Goal: Task Accomplishment & Management: Use online tool/utility

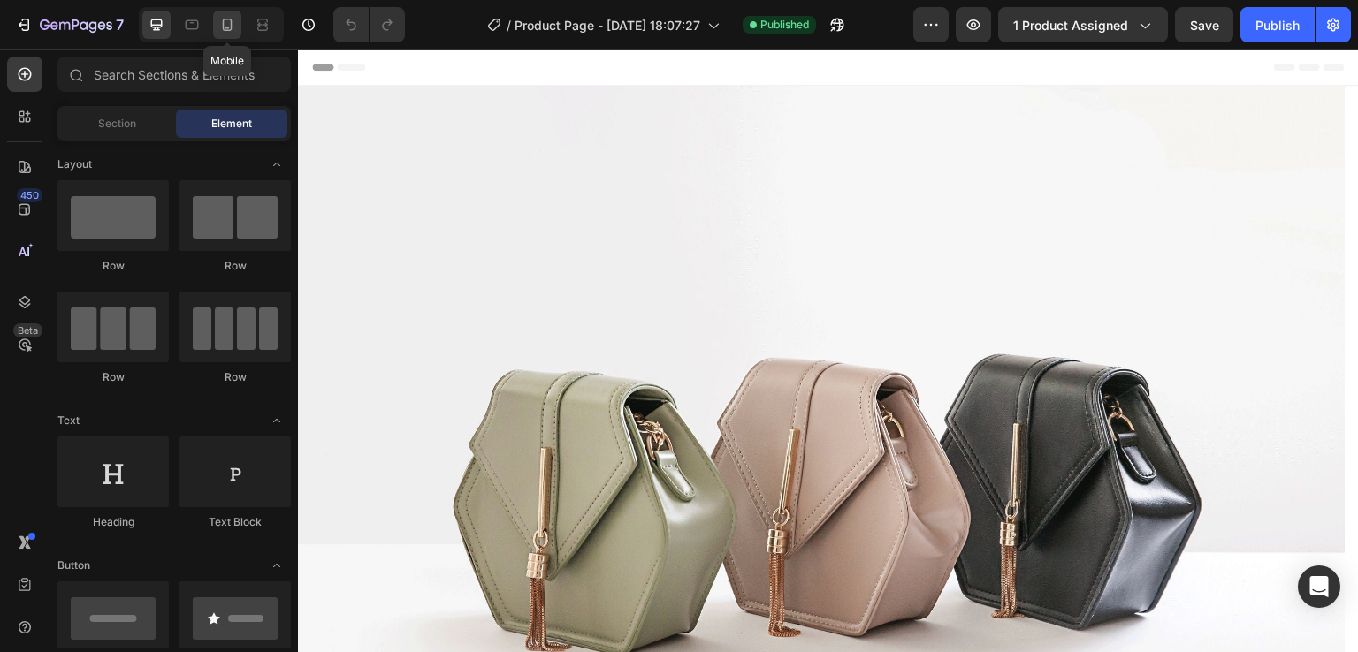
click at [229, 26] on icon at bounding box center [227, 25] width 18 height 18
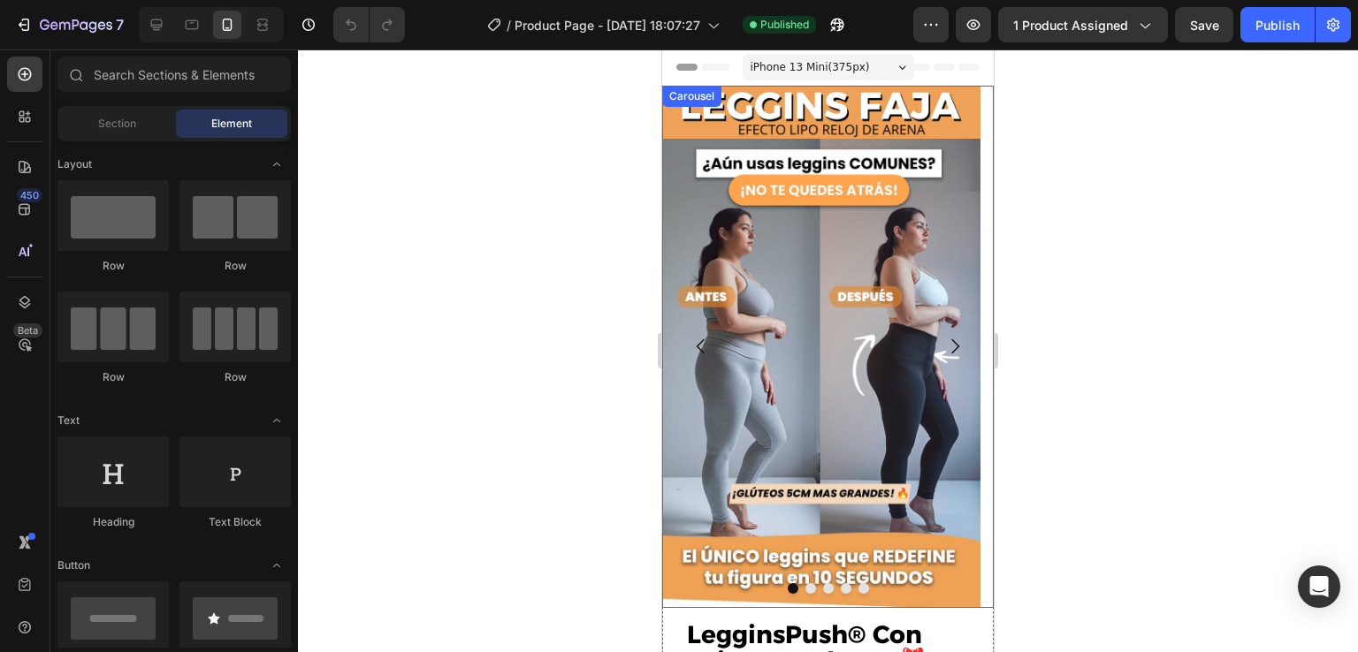
click at [944, 346] on icon "Carousel Next Arrow" at bounding box center [954, 346] width 21 height 21
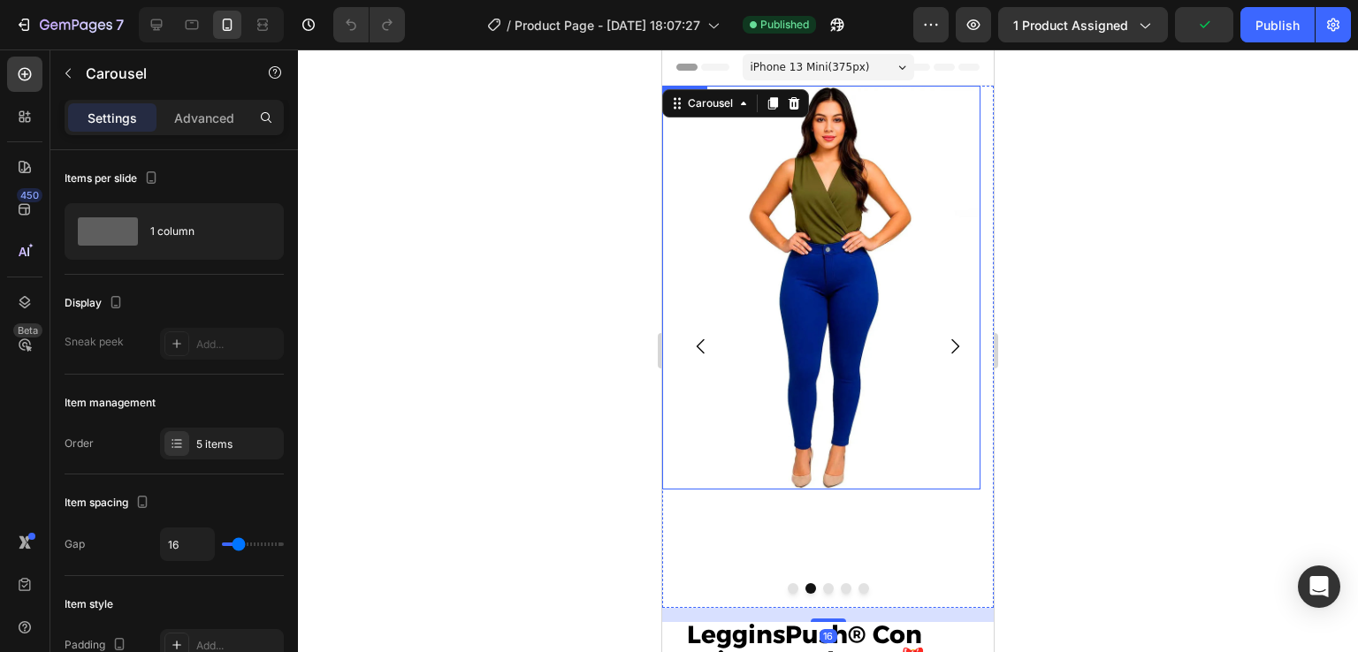
click at [845, 275] on img at bounding box center [821, 288] width 318 height 404
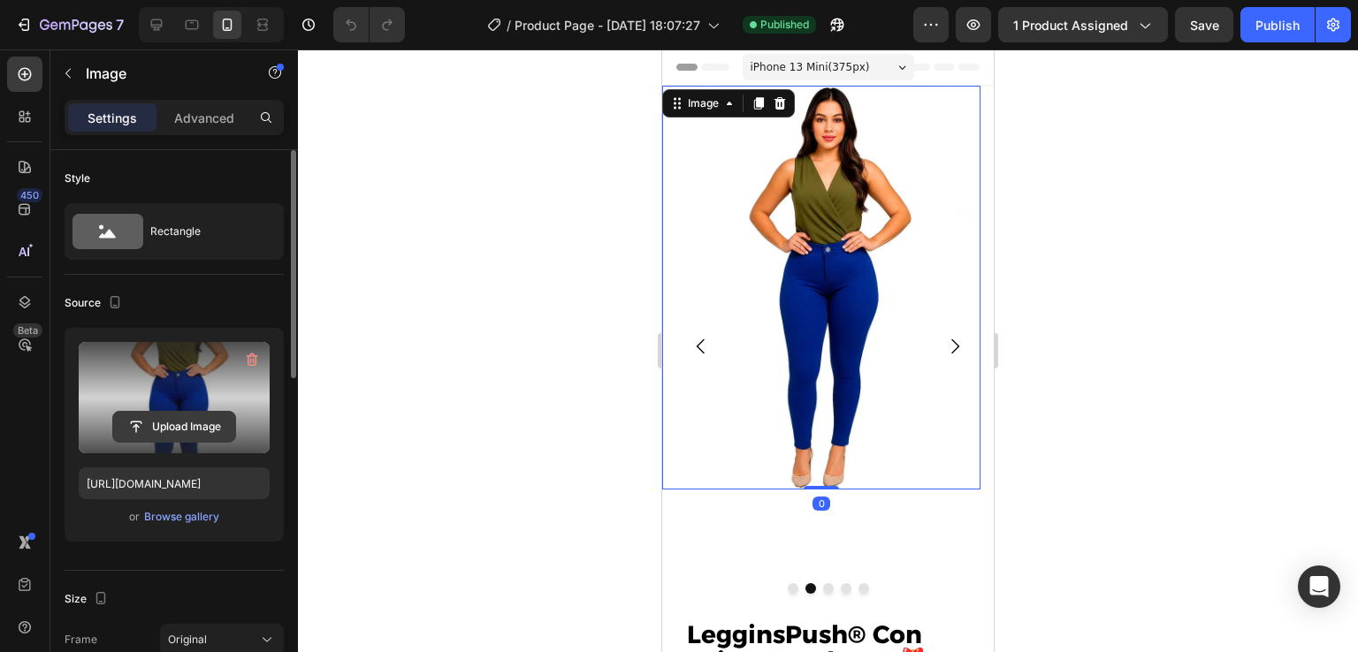
click at [187, 421] on input "file" at bounding box center [174, 427] width 122 height 30
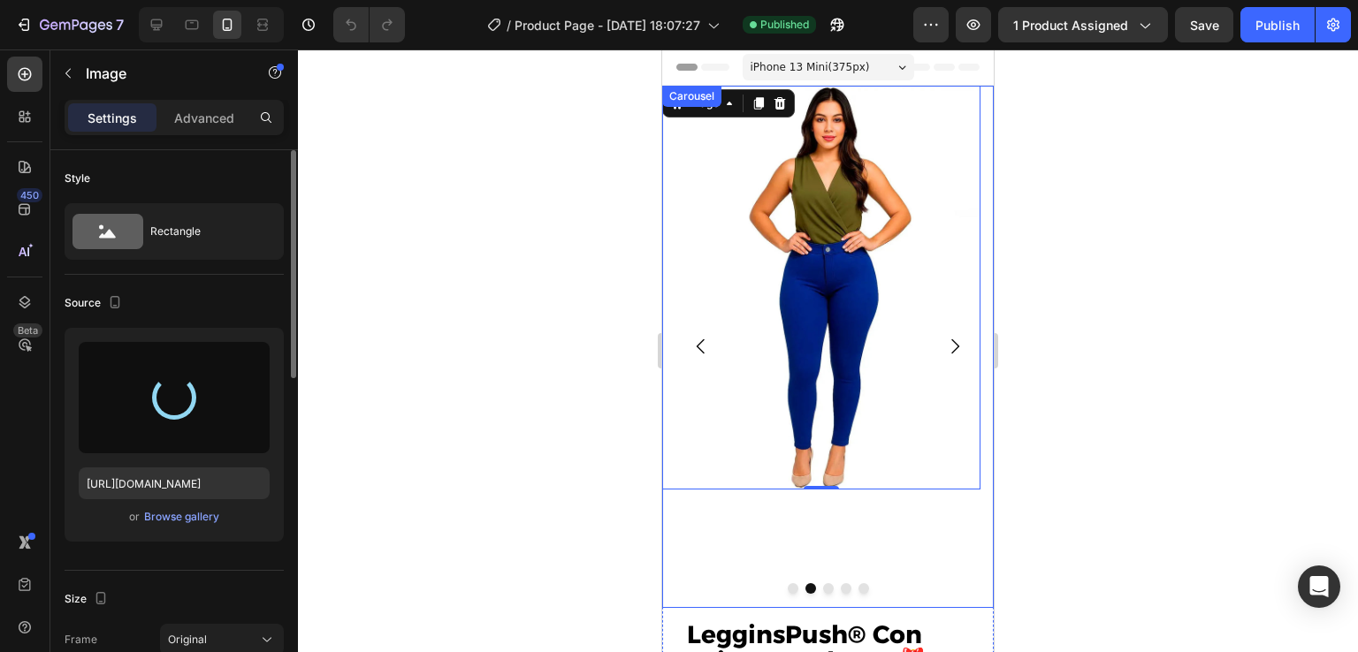
type input "[URL][DOMAIN_NAME]"
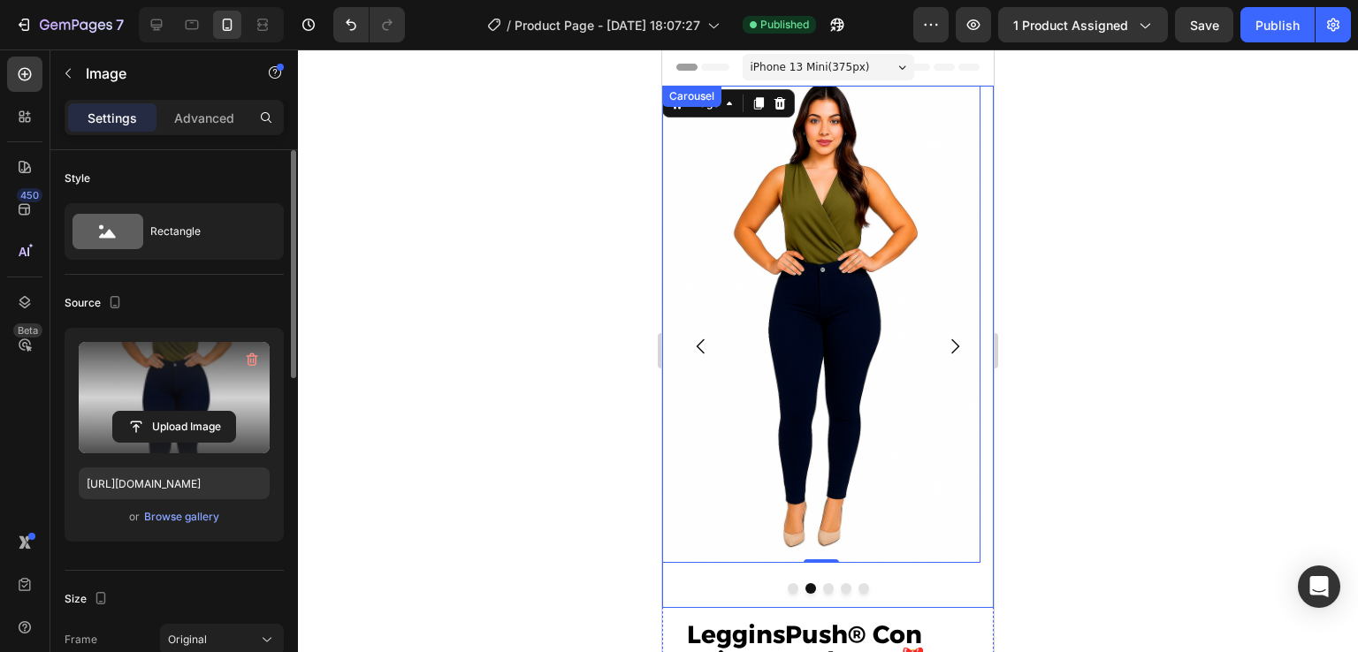
click at [944, 341] on icon "Carousel Next Arrow" at bounding box center [954, 346] width 21 height 21
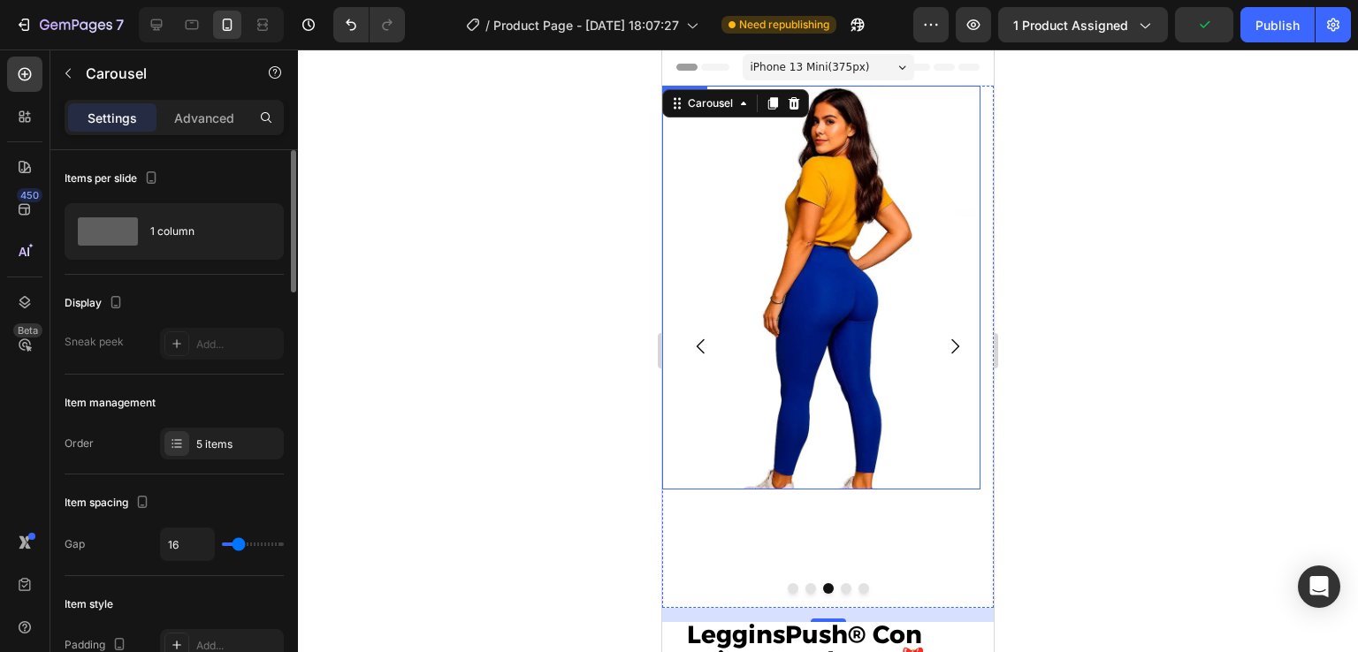
click at [788, 277] on img at bounding box center [821, 288] width 318 height 404
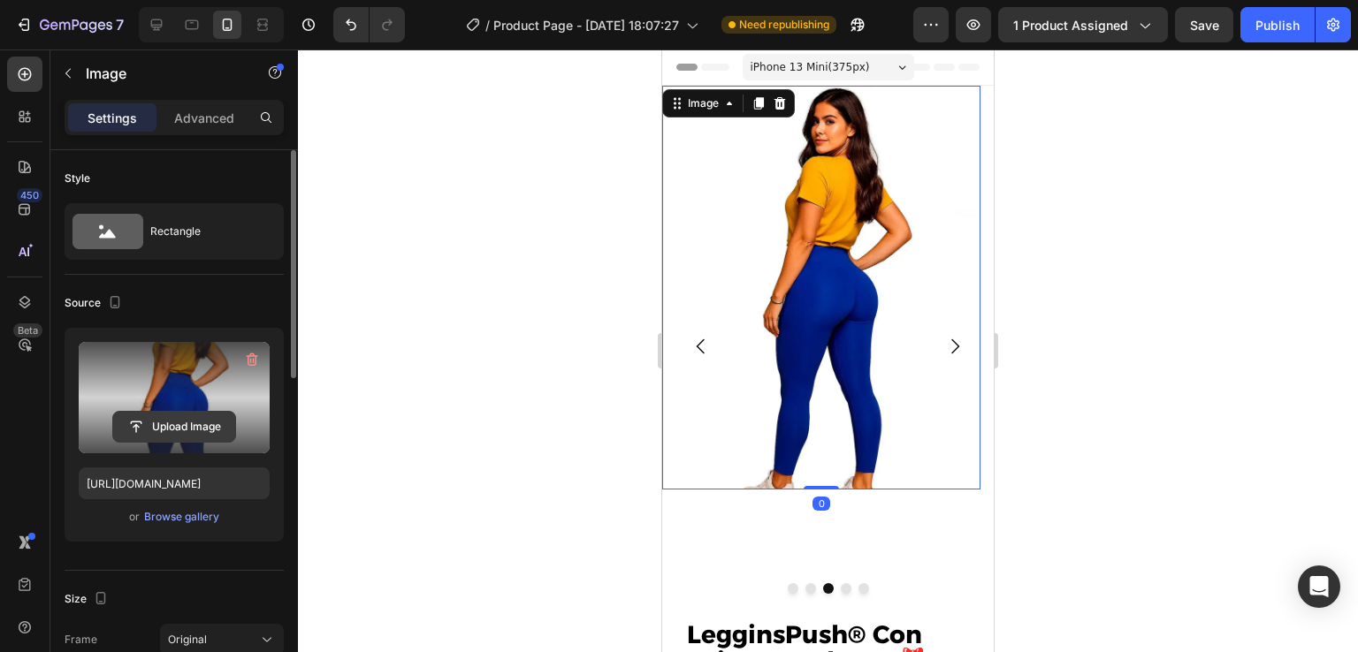
click at [177, 423] on input "file" at bounding box center [174, 427] width 122 height 30
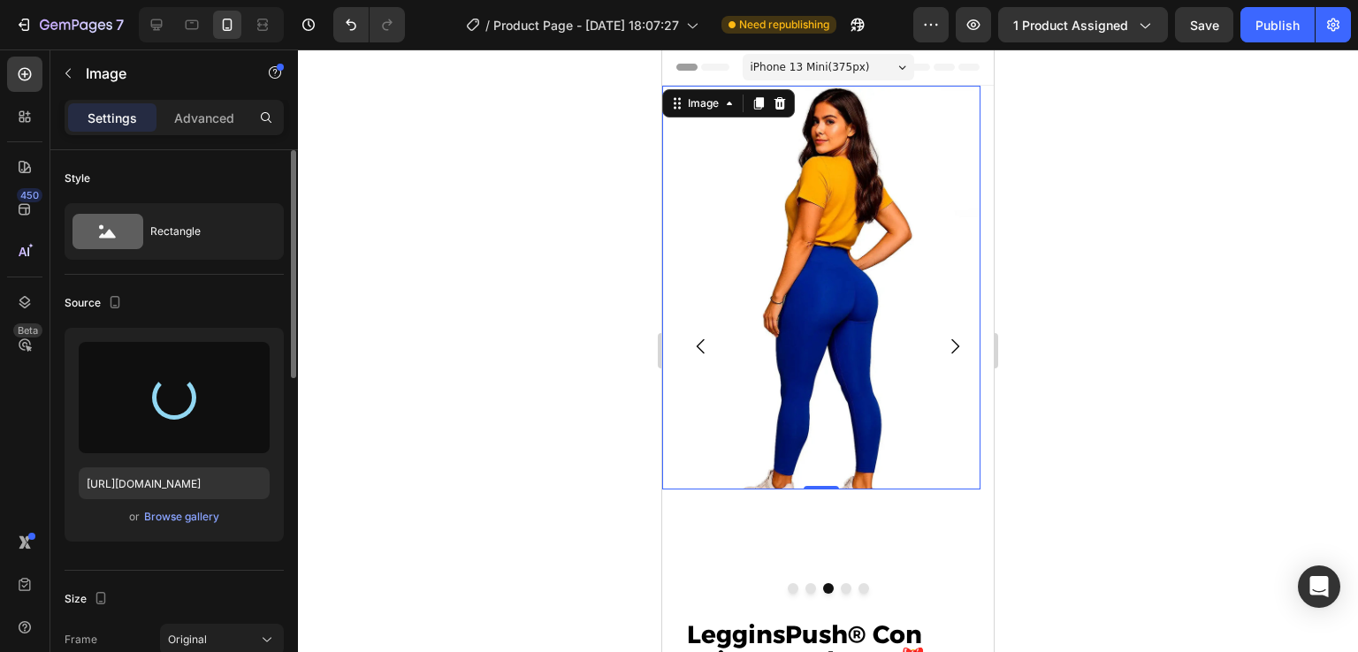
type input "[URL][DOMAIN_NAME]"
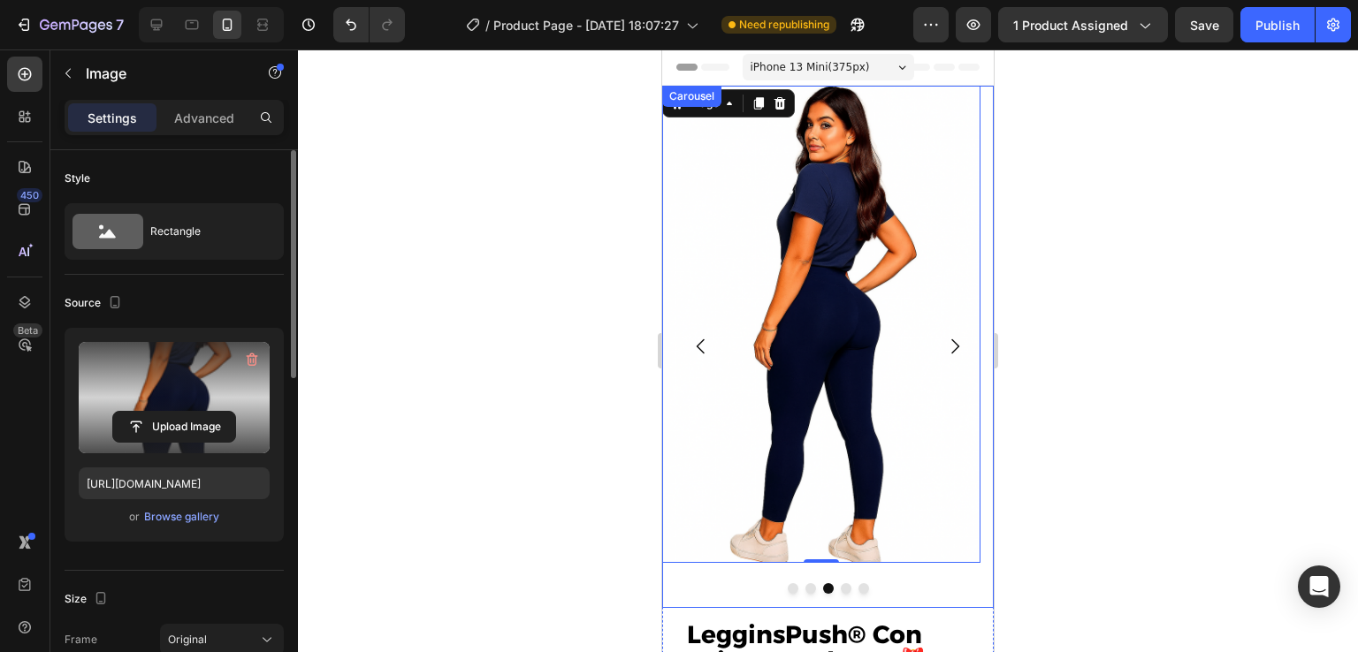
click at [954, 335] on button "Carousel Next Arrow" at bounding box center [955, 347] width 50 height 50
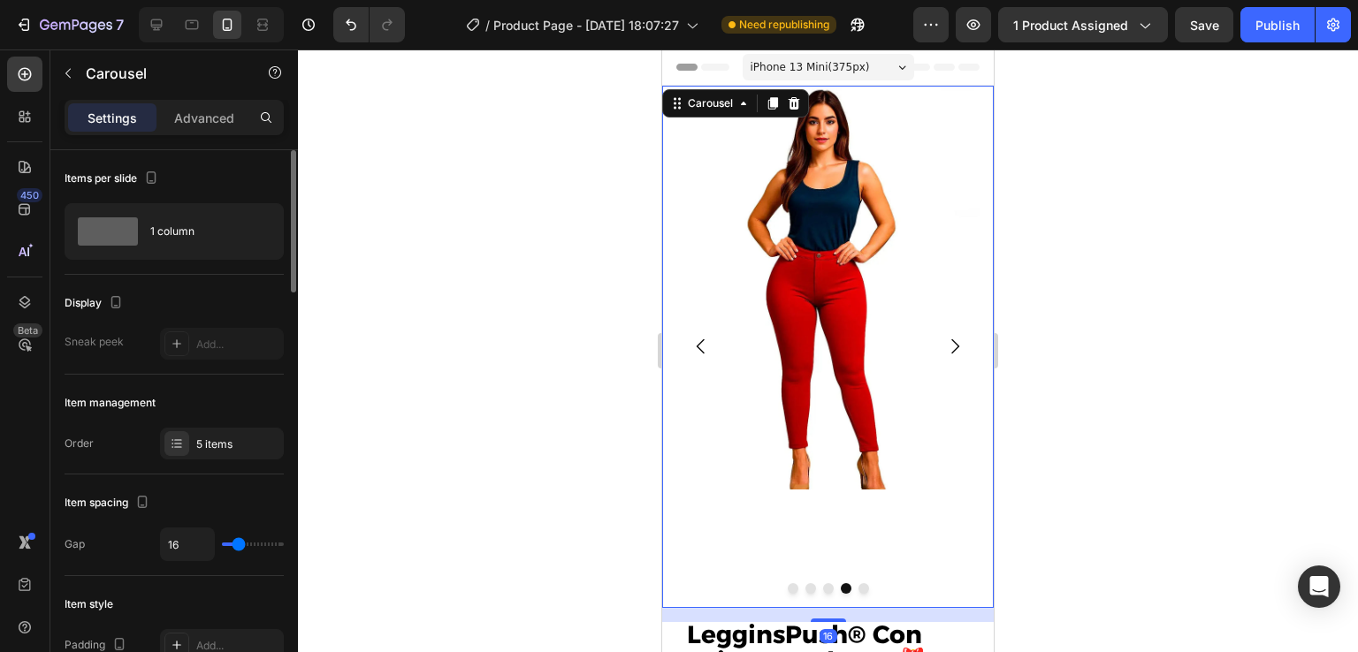
click at [948, 339] on icon "Carousel Next Arrow" at bounding box center [954, 346] width 21 height 21
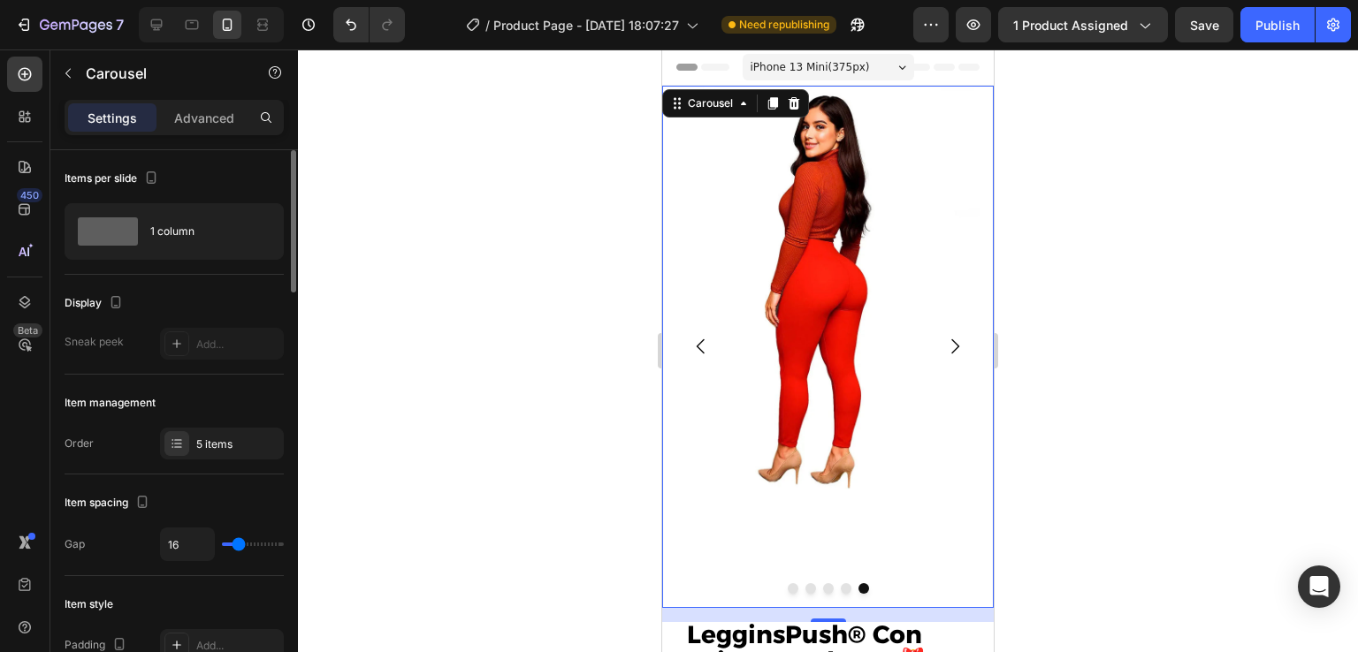
click at [948, 339] on icon "Carousel Next Arrow" at bounding box center [954, 346] width 21 height 21
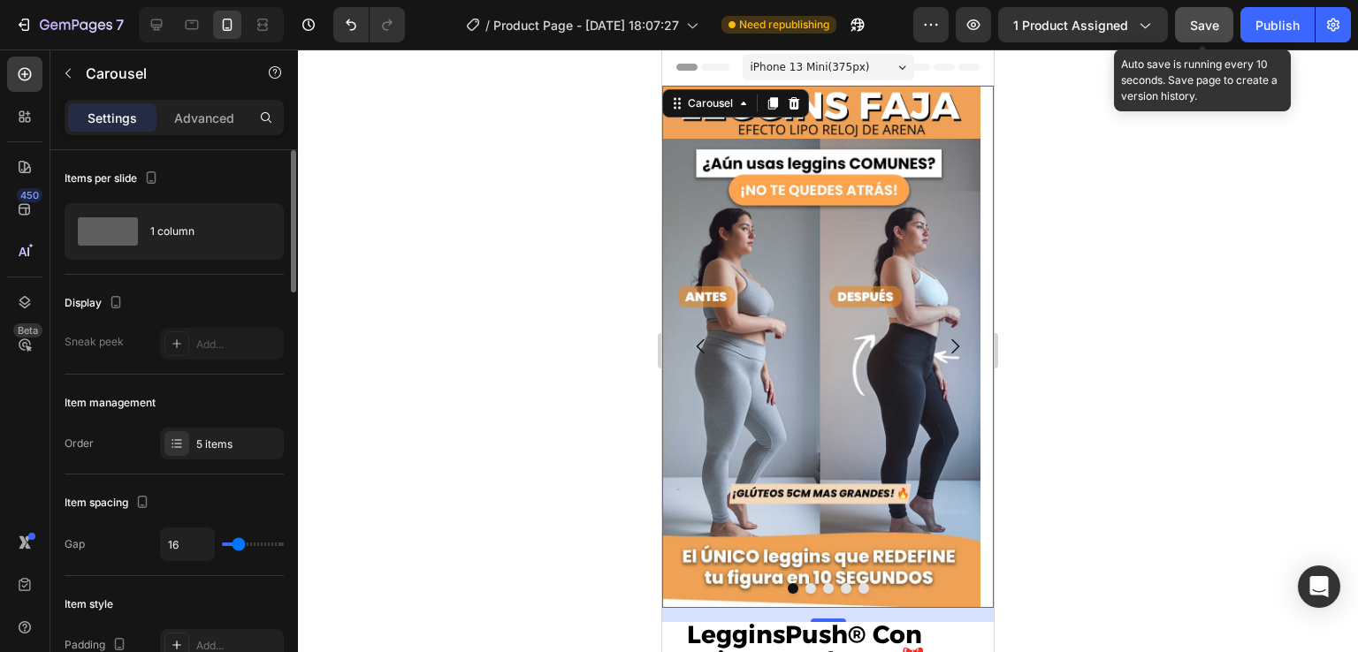
click at [1202, 21] on span "Save" at bounding box center [1204, 25] width 29 height 15
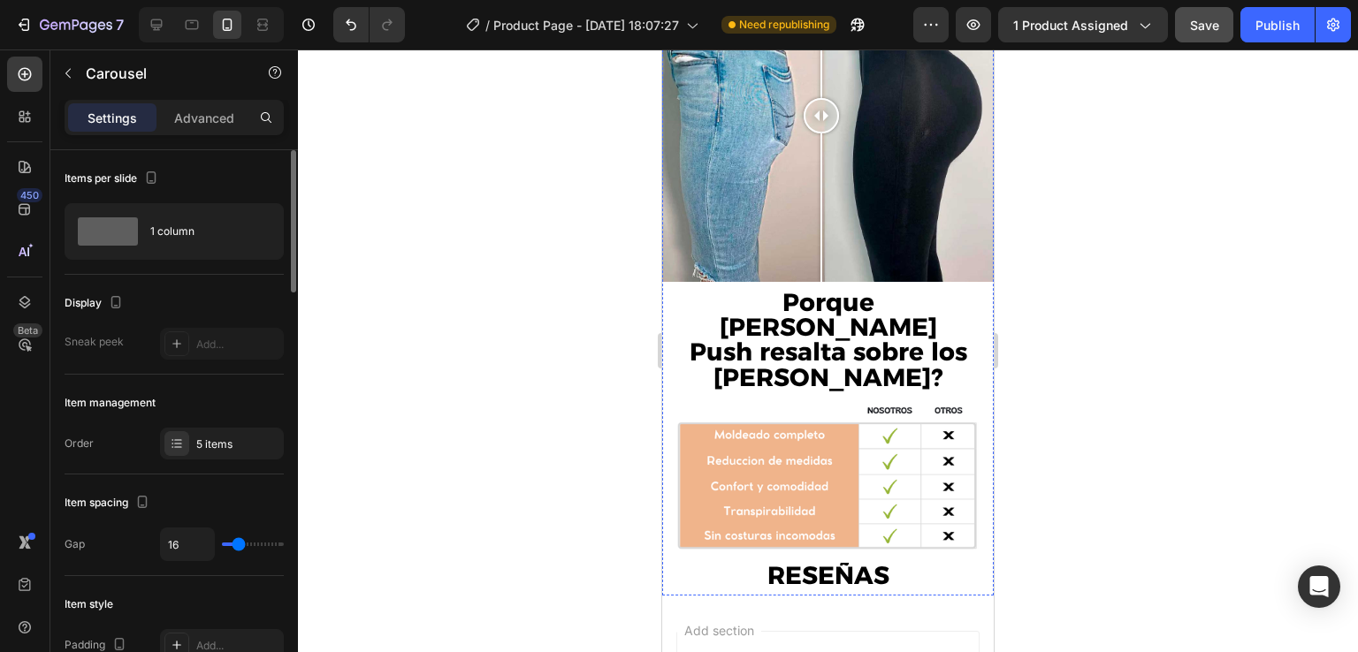
scroll to position [3324, 0]
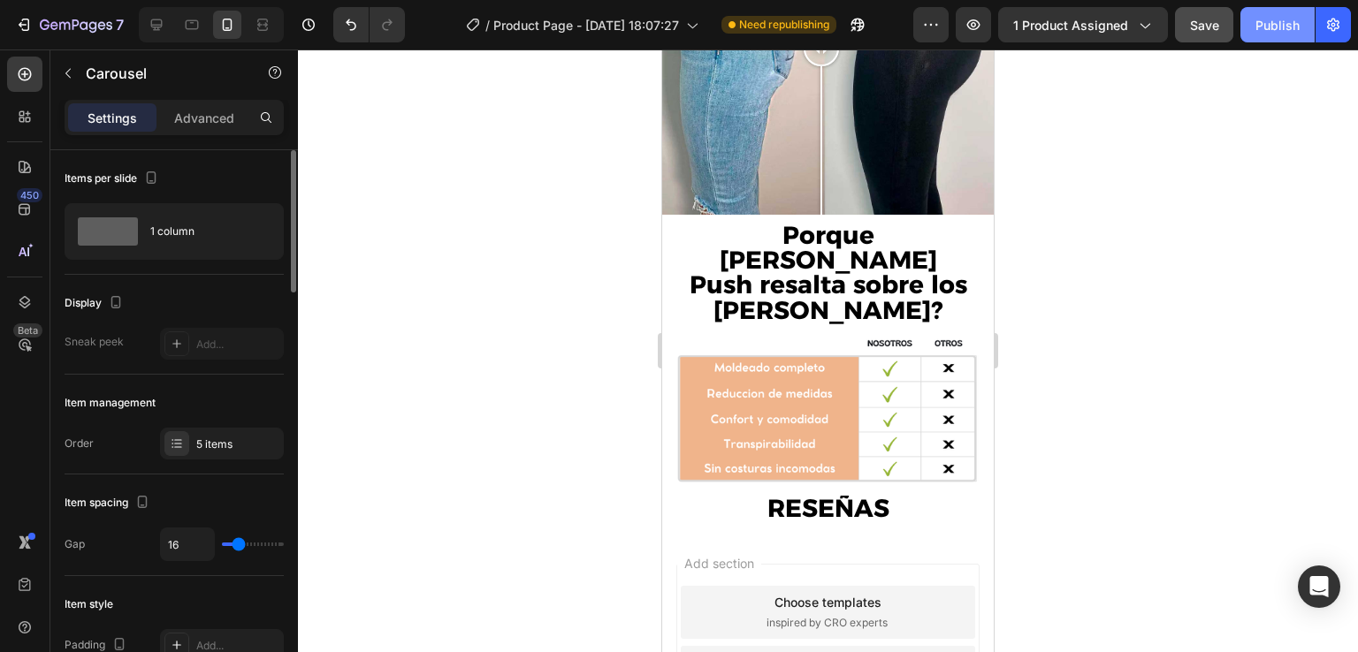
click at [1260, 16] on div "Publish" at bounding box center [1277, 25] width 44 height 19
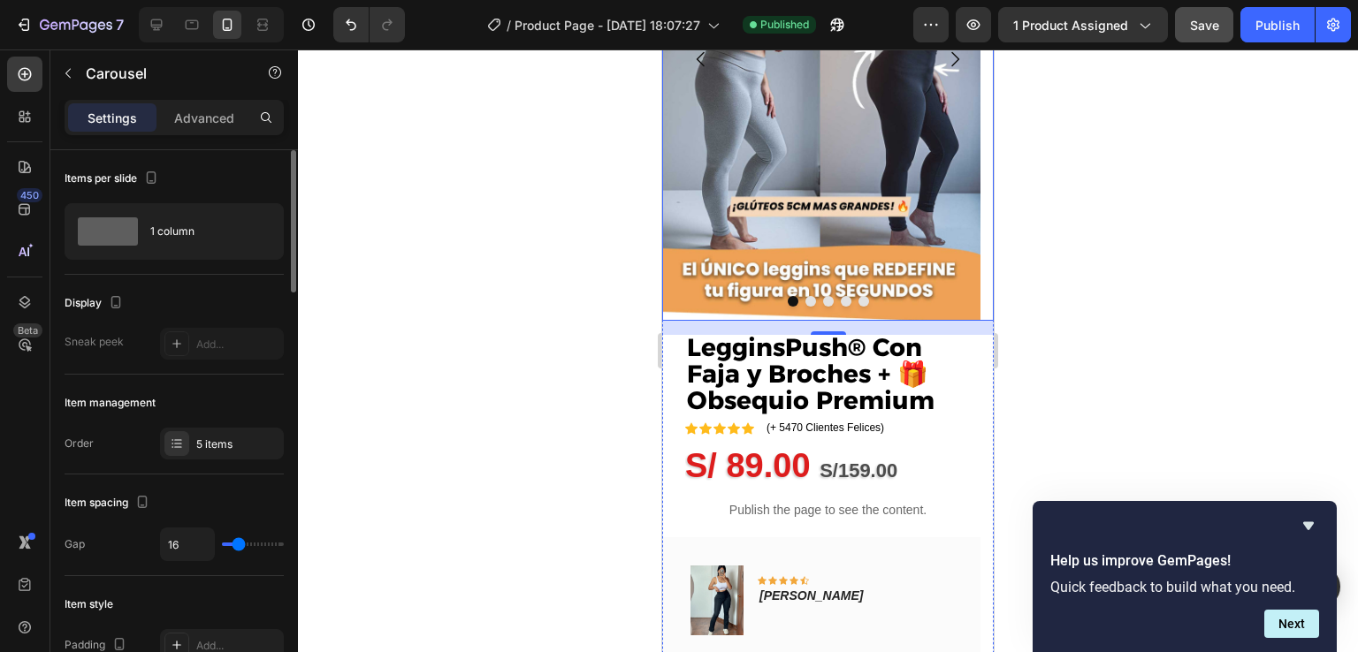
scroll to position [0, 0]
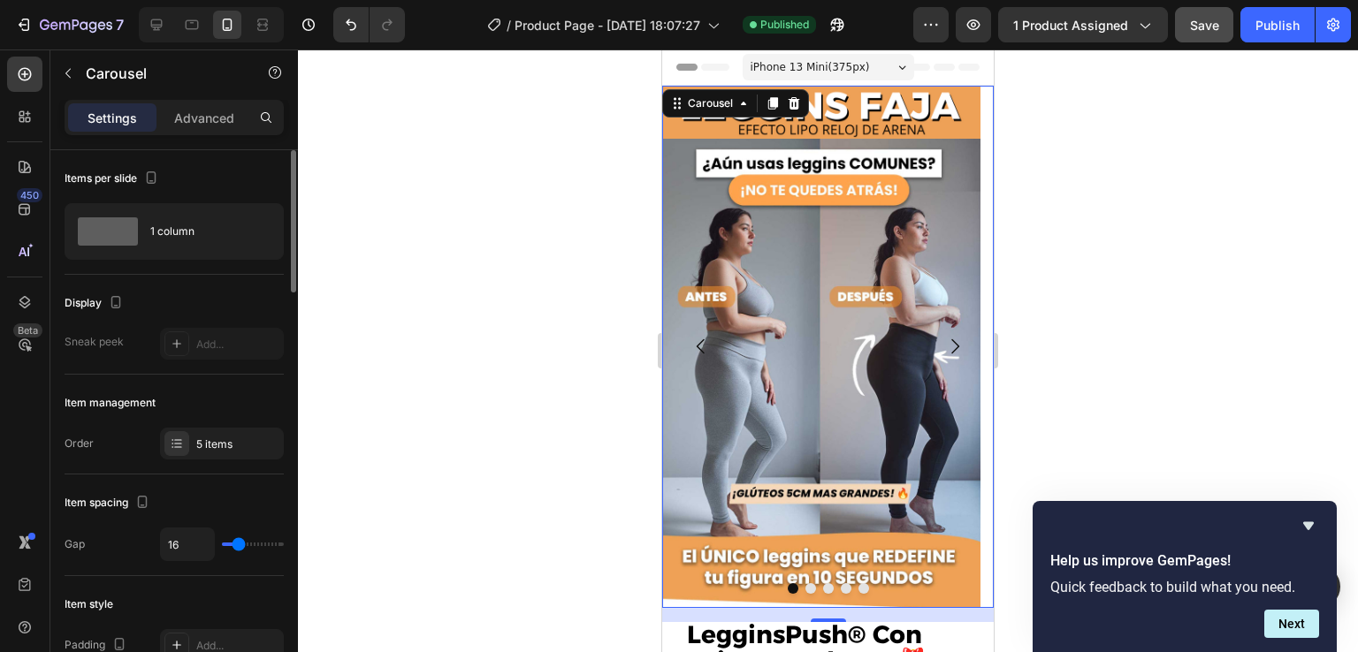
click at [946, 347] on icon "Carousel Next Arrow" at bounding box center [954, 346] width 21 height 21
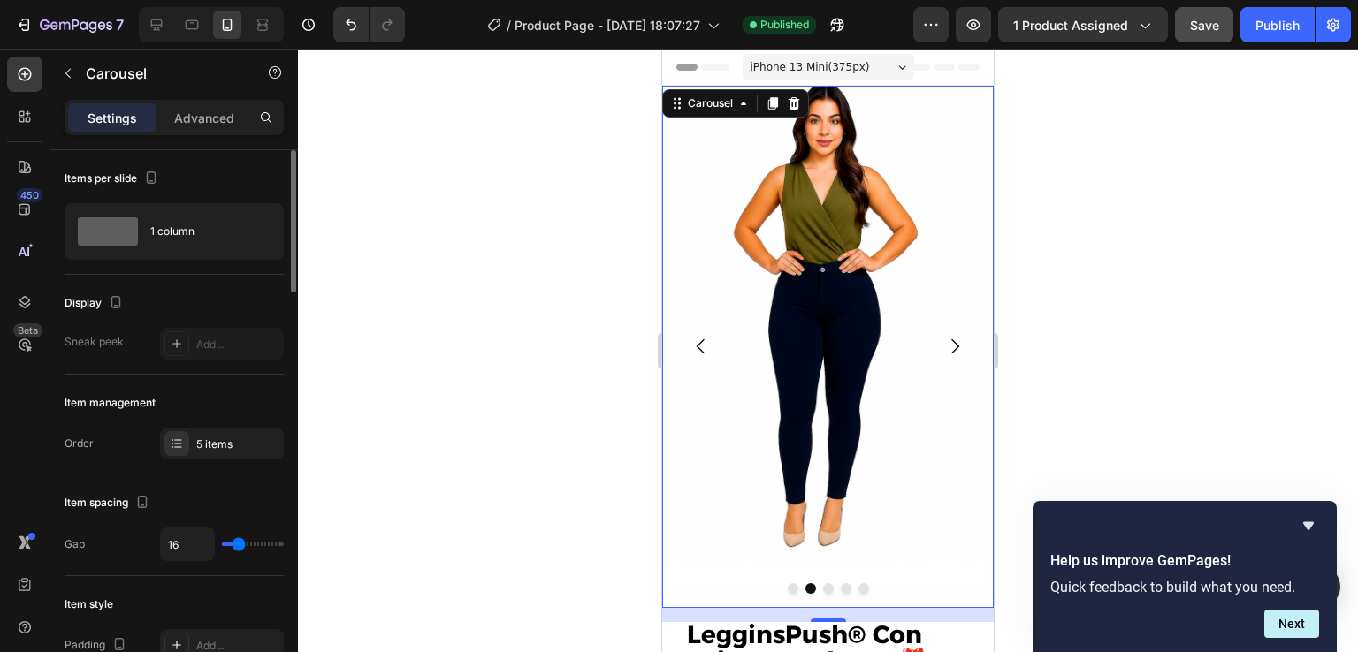
click at [945, 347] on icon "Carousel Next Arrow" at bounding box center [954, 346] width 21 height 21
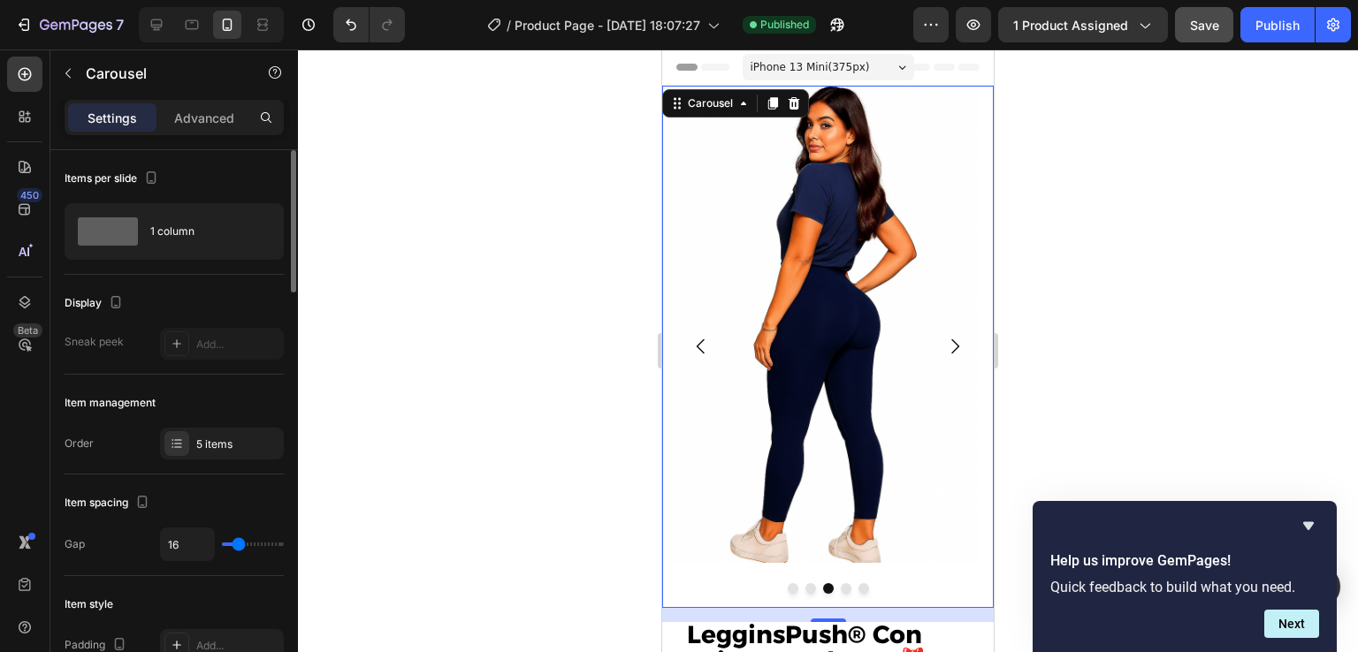
click at [951, 347] on icon "Carousel Next Arrow" at bounding box center [955, 346] width 8 height 15
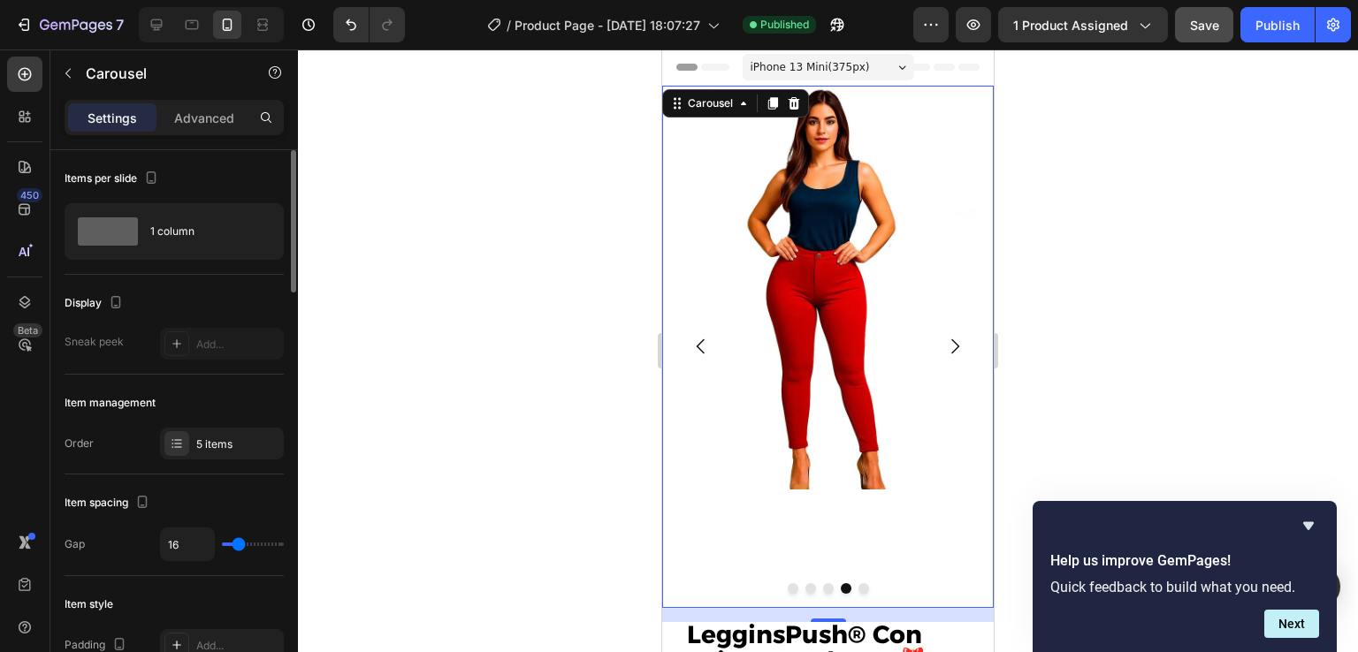
click at [951, 347] on icon "Carousel Next Arrow" at bounding box center [955, 346] width 8 height 15
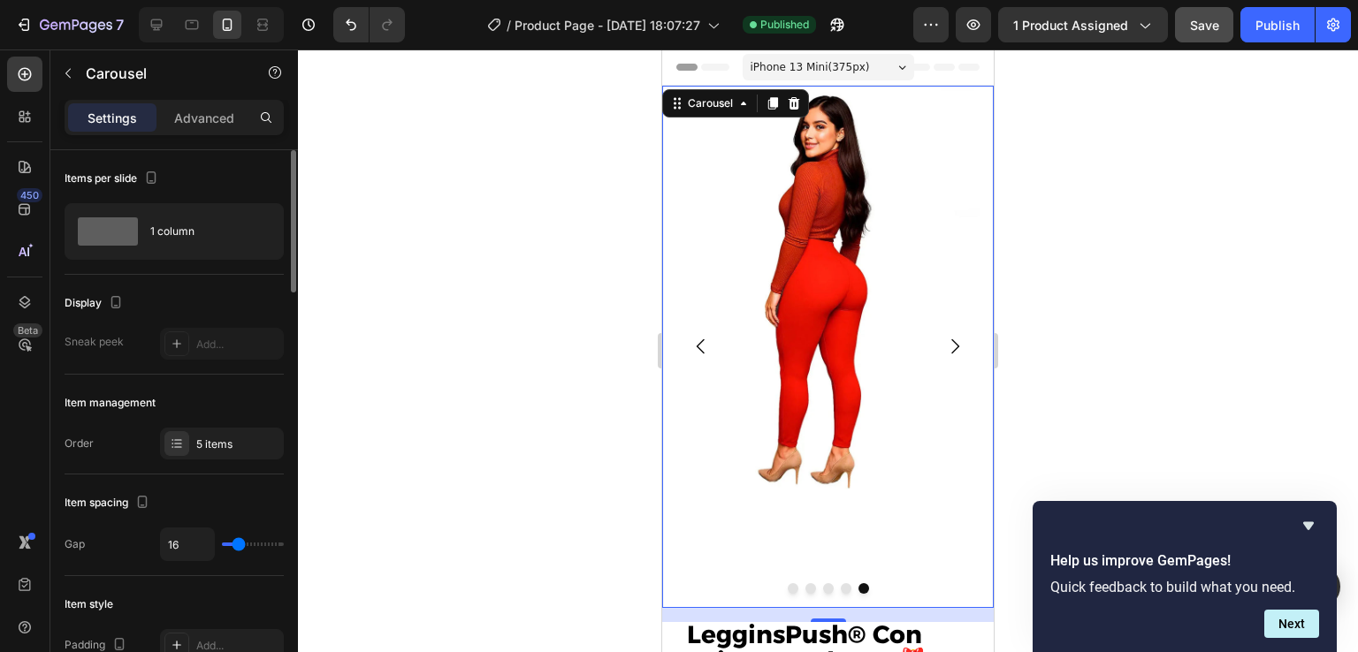
click at [951, 354] on icon "Carousel Next Arrow" at bounding box center [955, 346] width 8 height 15
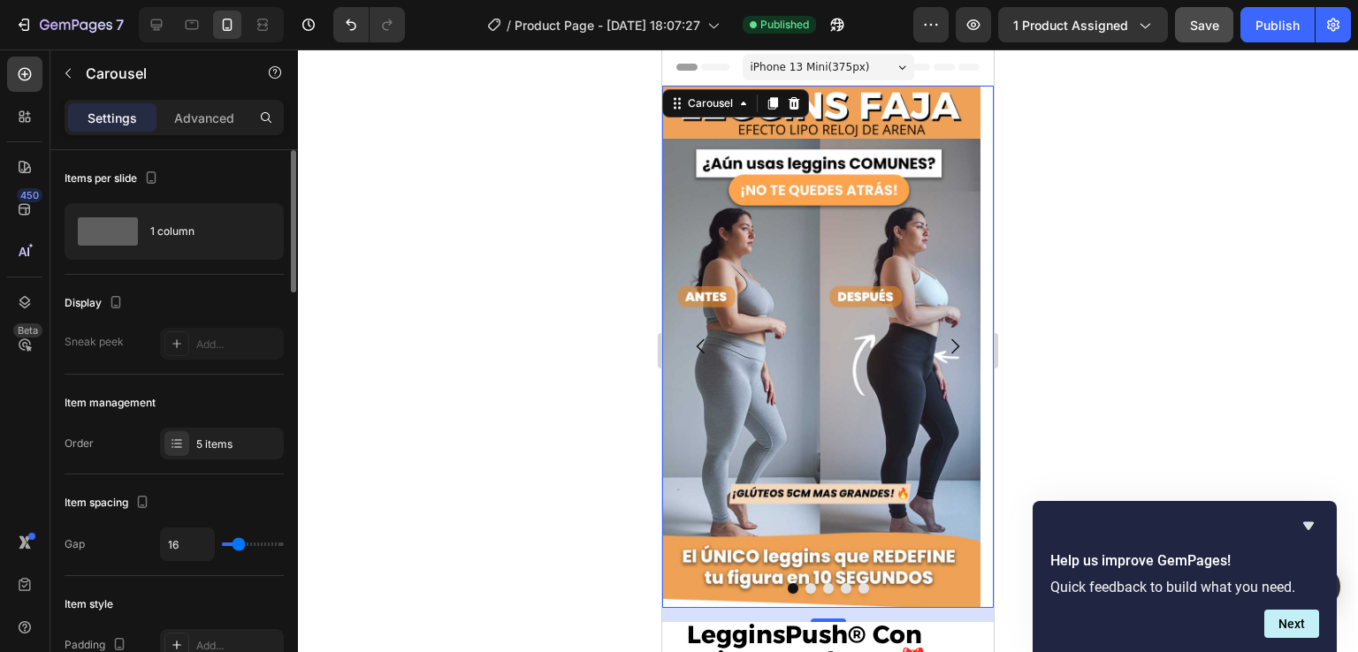
click at [944, 342] on icon "Carousel Next Arrow" at bounding box center [954, 346] width 21 height 21
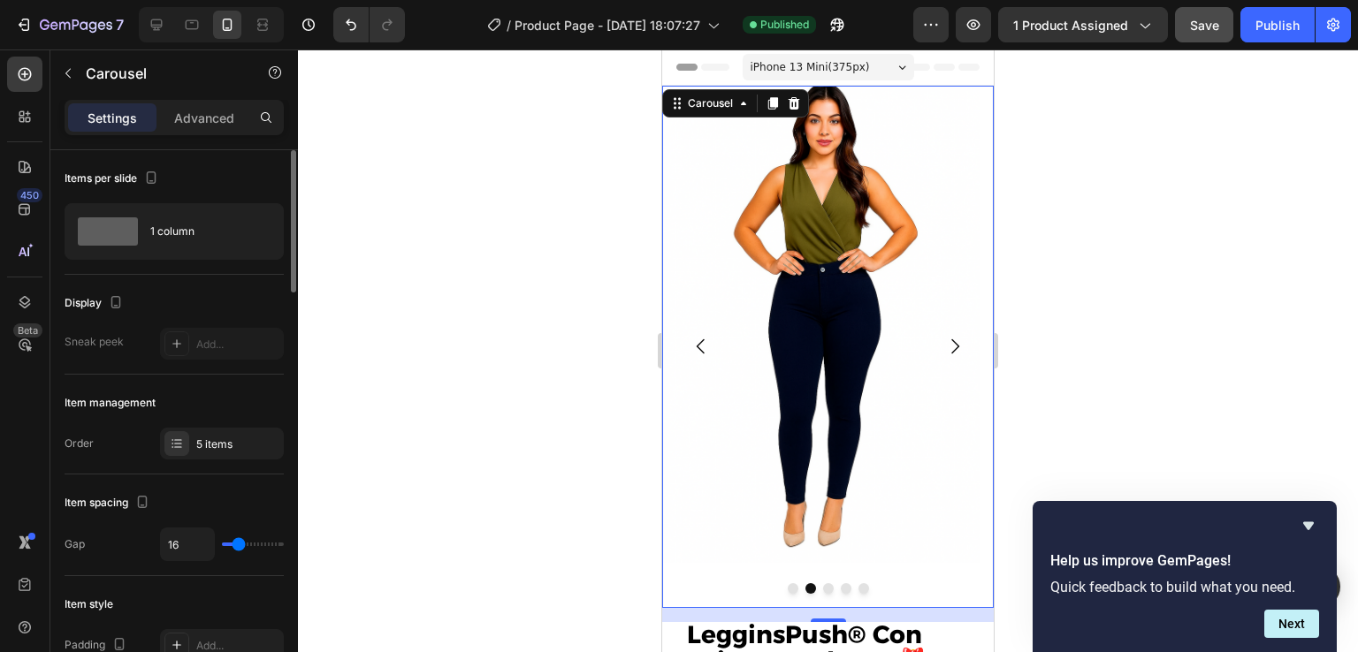
click at [944, 342] on icon "Carousel Next Arrow" at bounding box center [954, 346] width 21 height 21
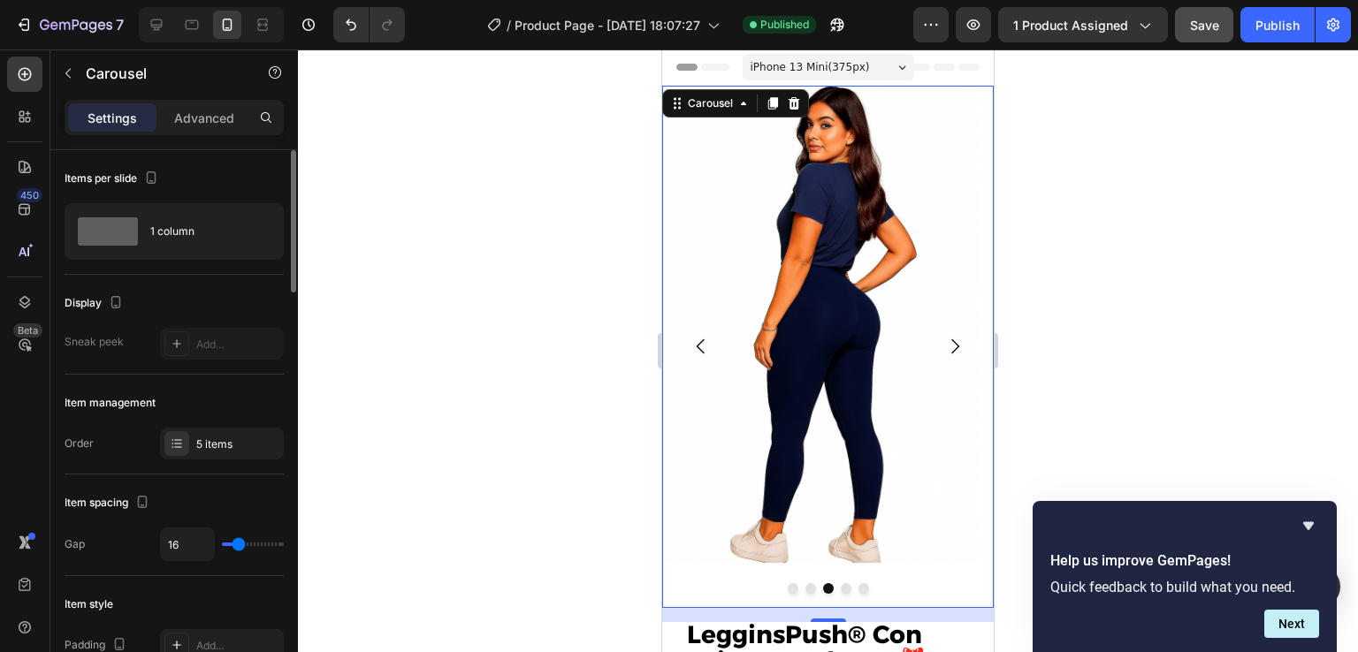
click at [705, 340] on icon "Carousel Back Arrow" at bounding box center [700, 346] width 21 height 21
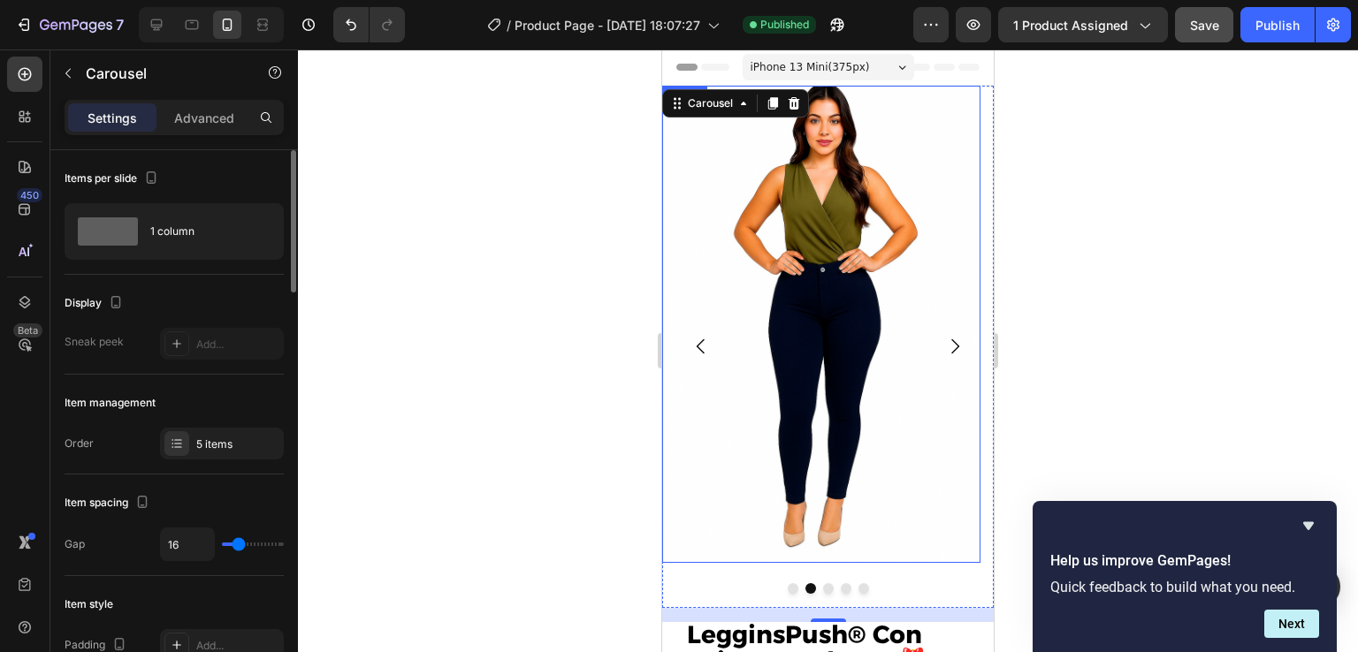
click at [846, 270] on img at bounding box center [821, 324] width 318 height 477
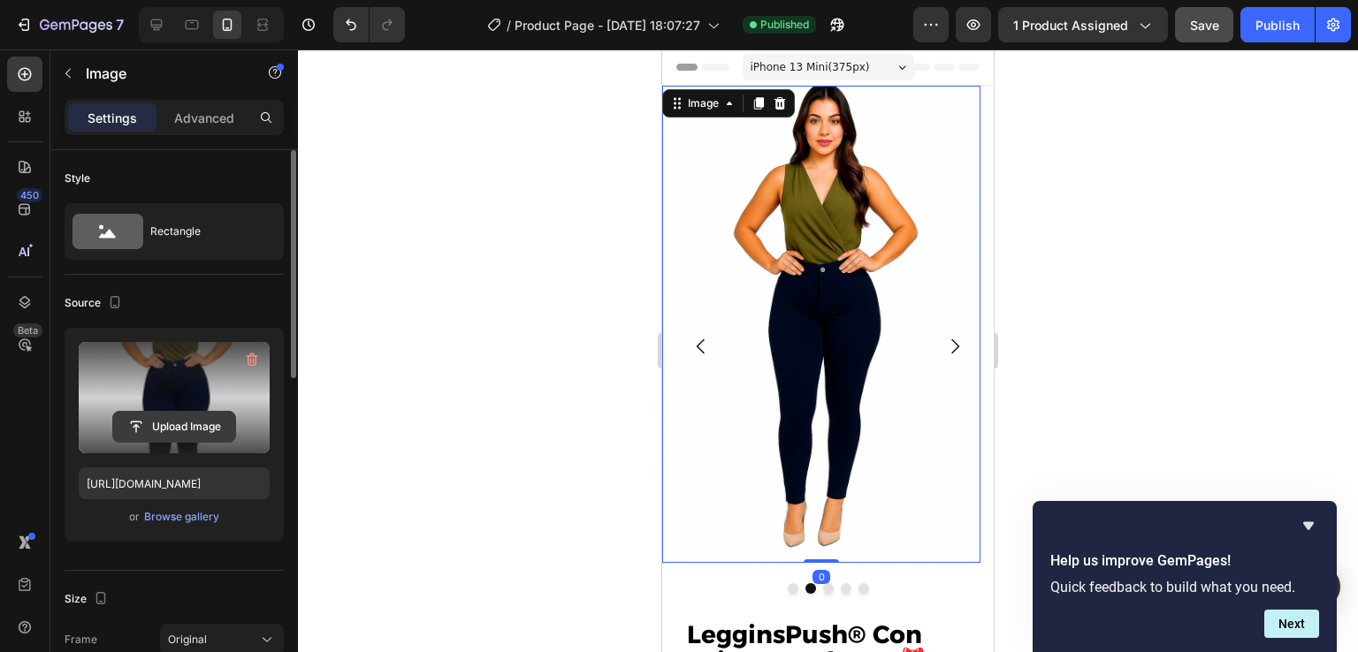
click at [179, 424] on input "file" at bounding box center [174, 427] width 122 height 30
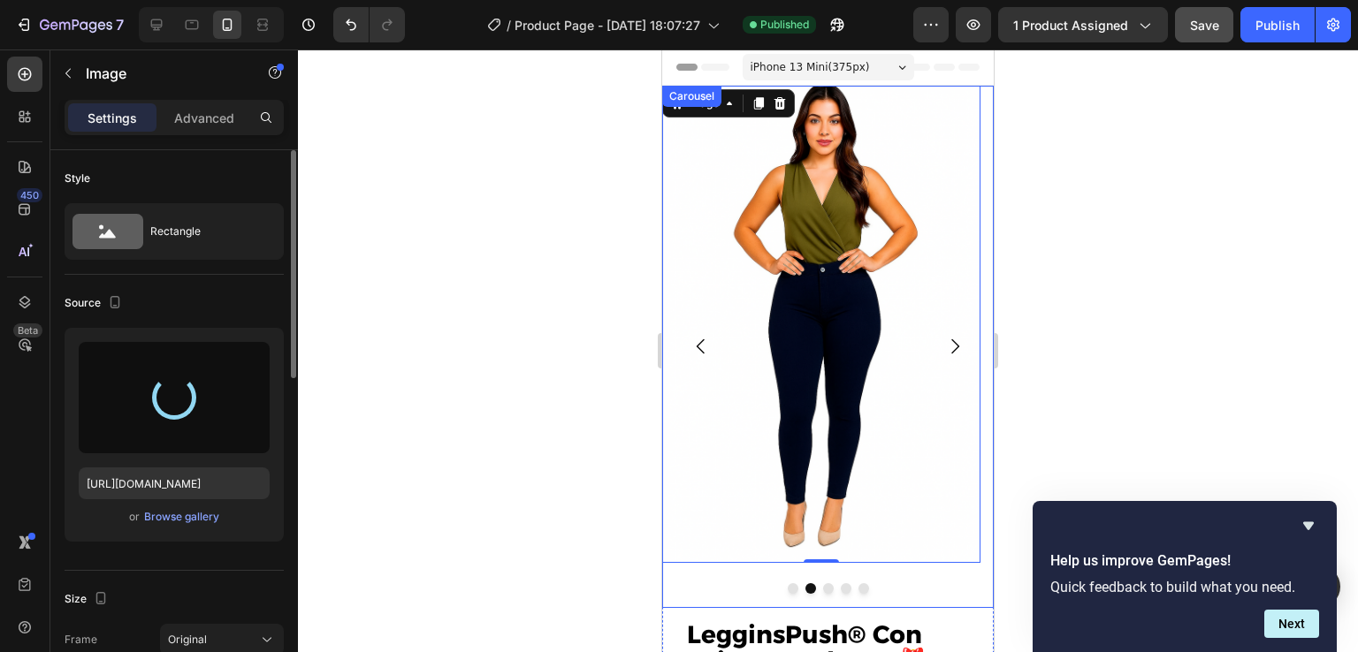
type input "[URL][DOMAIN_NAME]"
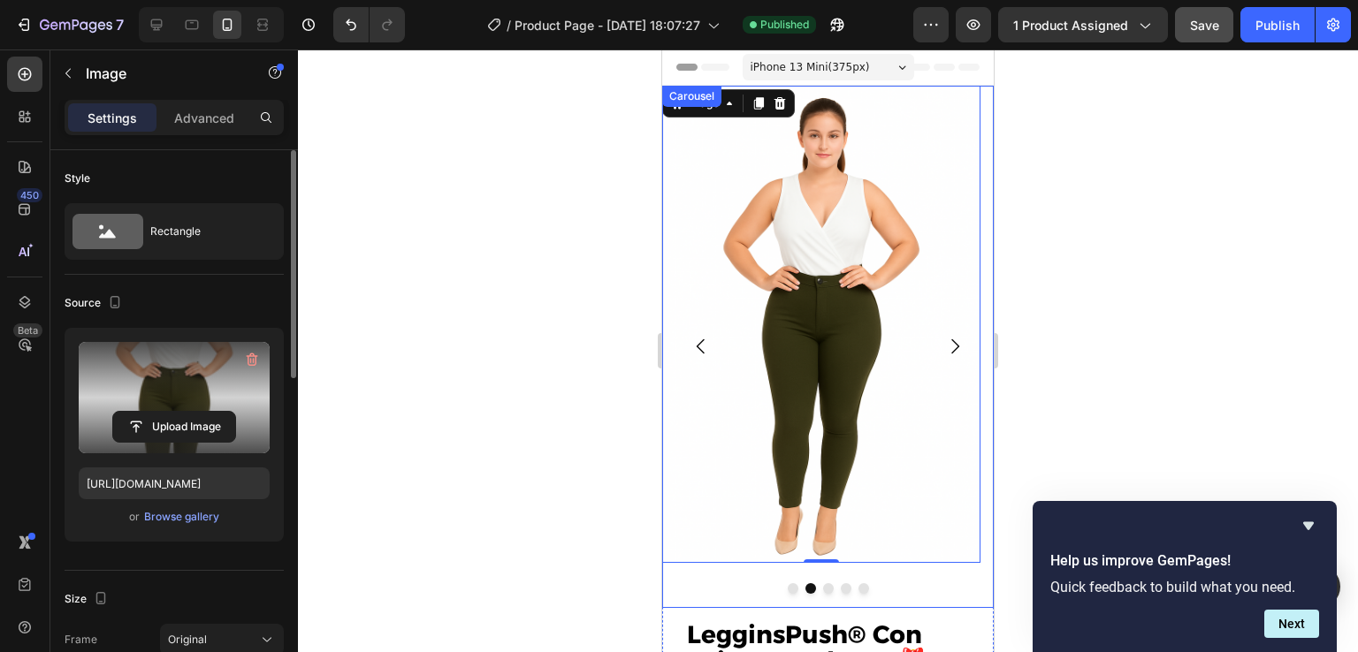
click at [951, 351] on icon "Carousel Next Arrow" at bounding box center [955, 346] width 8 height 15
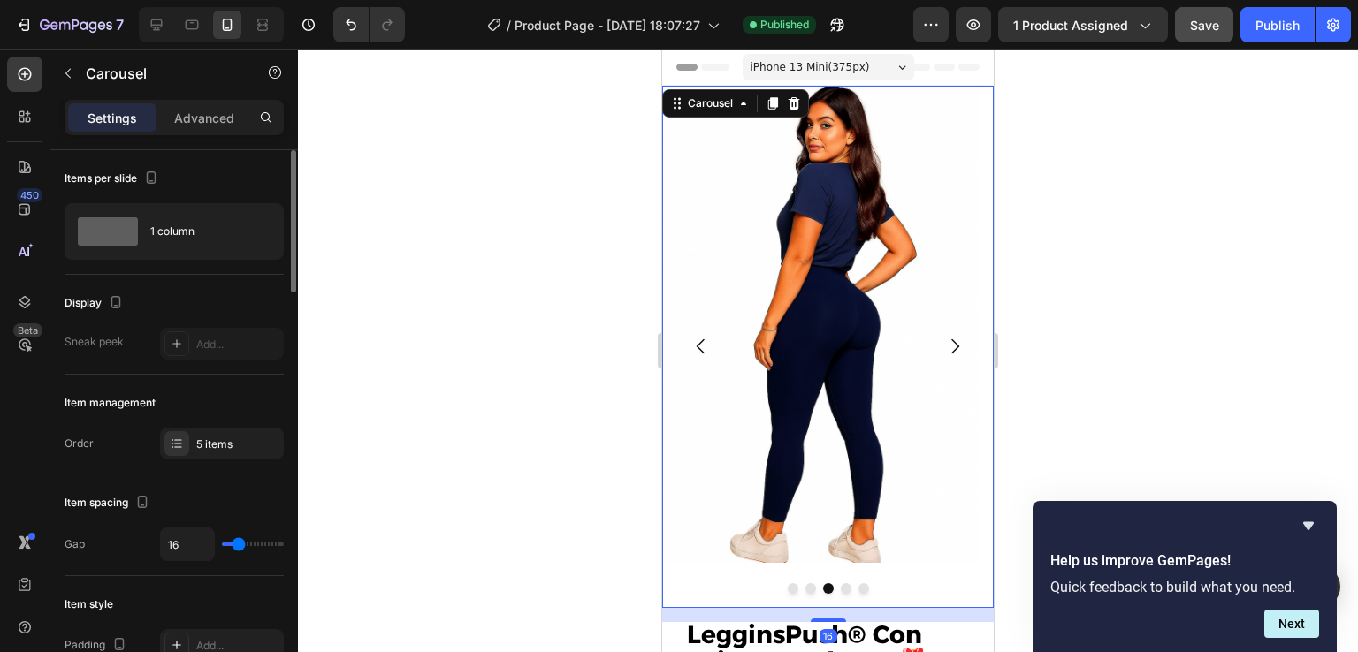
click at [951, 351] on icon "Carousel Next Arrow" at bounding box center [955, 346] width 8 height 15
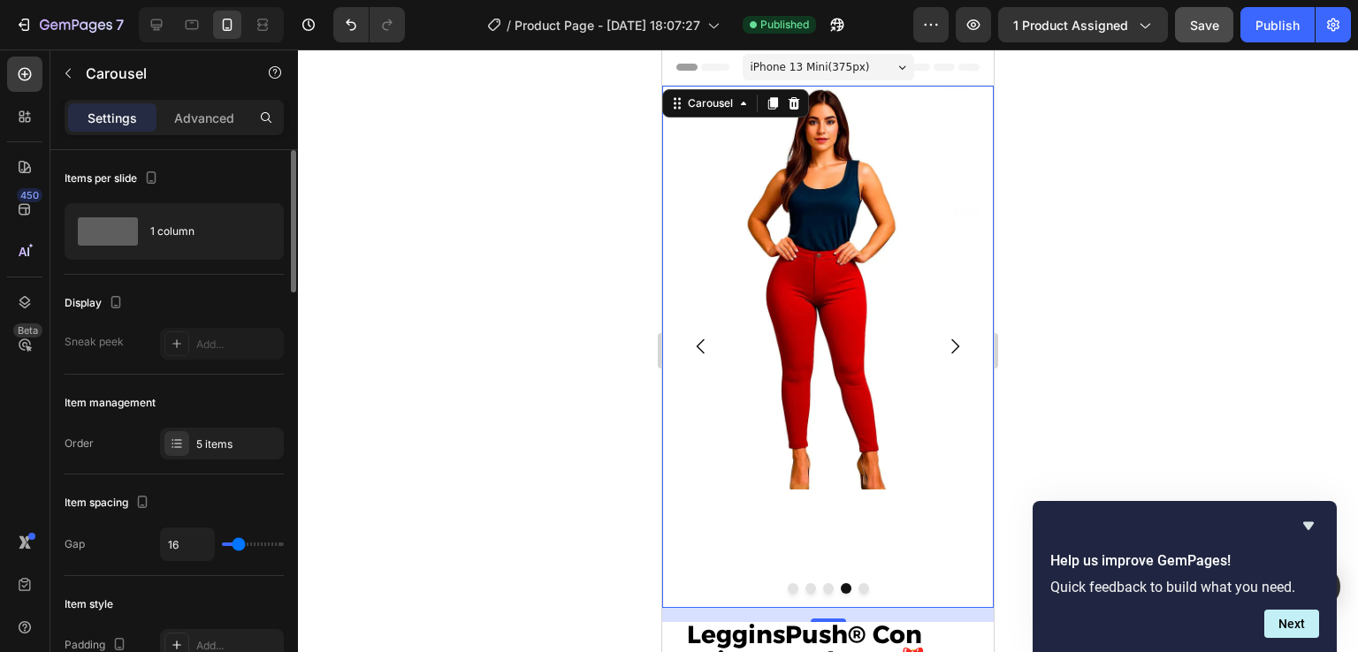
click at [951, 351] on icon "Carousel Next Arrow" at bounding box center [955, 346] width 8 height 15
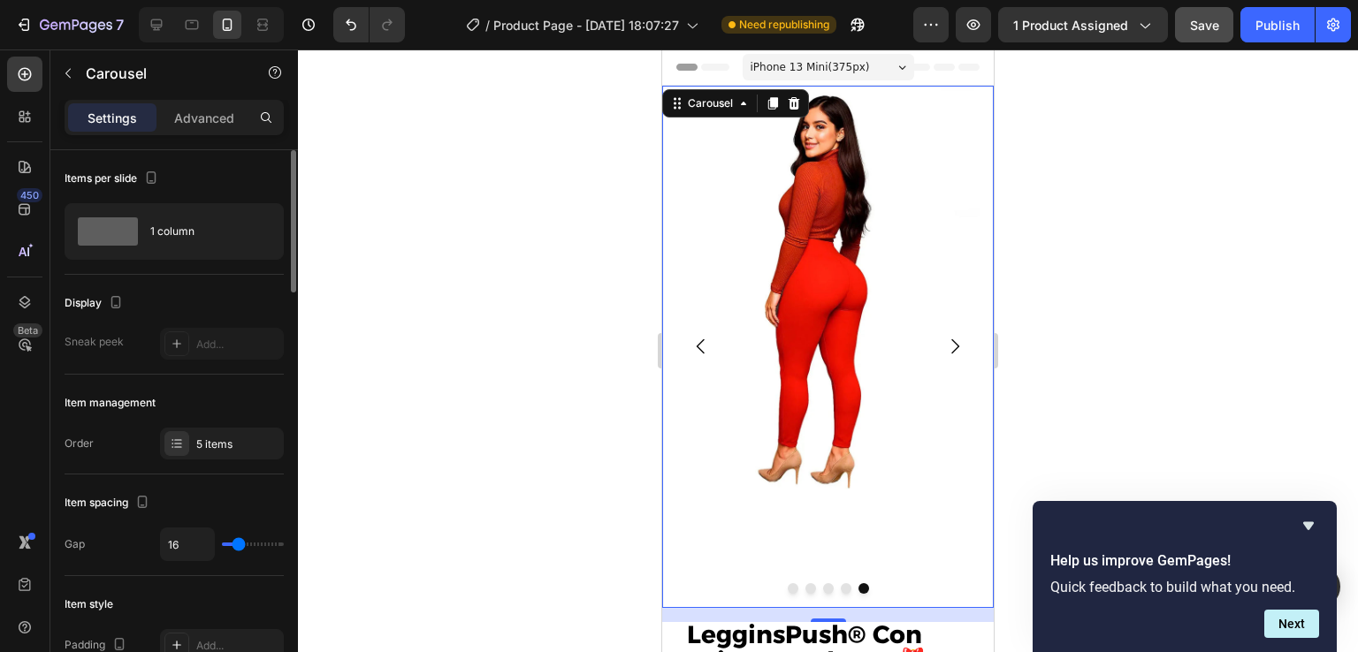
click at [697, 334] on button "Carousel Back Arrow" at bounding box center [701, 347] width 50 height 50
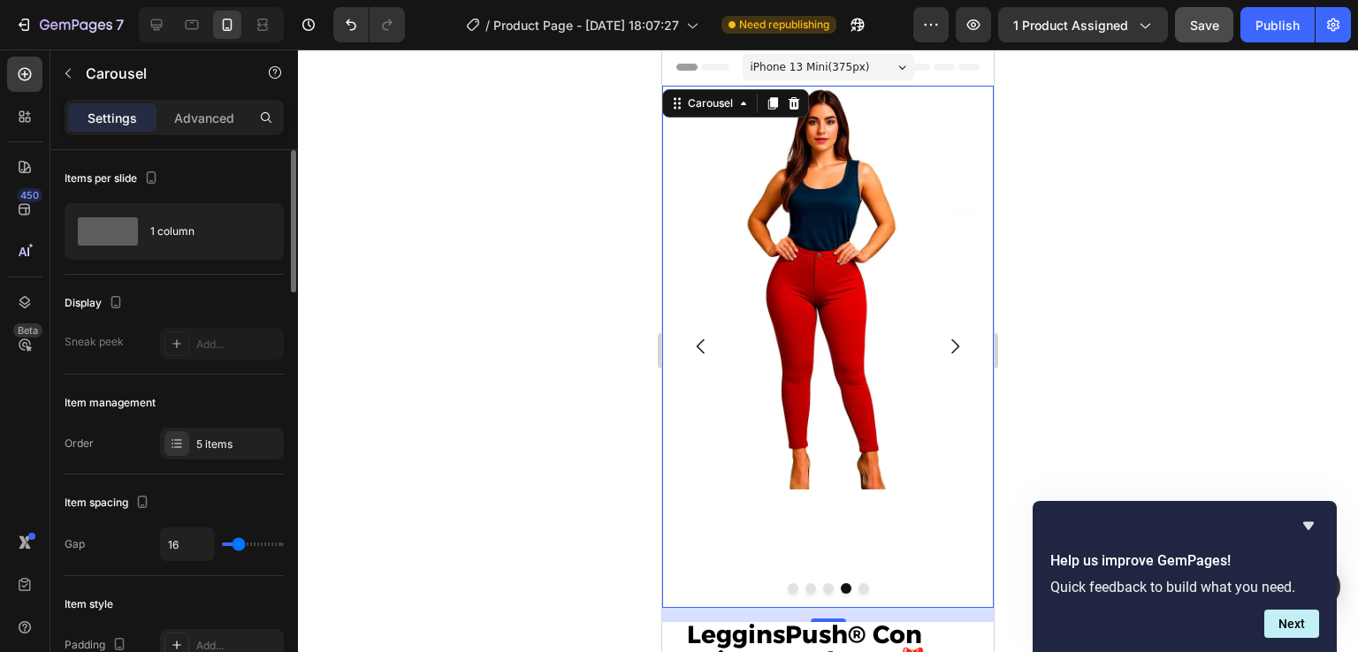
click at [703, 347] on icon "Carousel Back Arrow" at bounding box center [700, 346] width 21 height 21
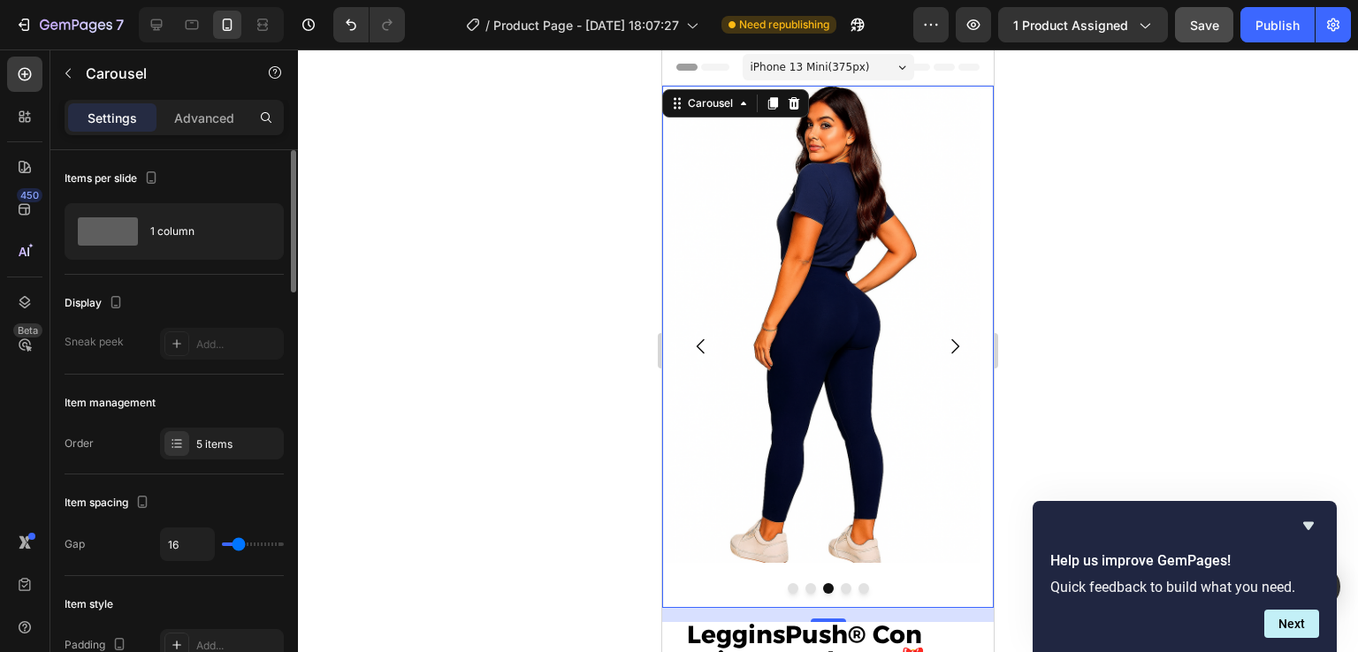
click at [703, 347] on icon "Carousel Back Arrow" at bounding box center [700, 346] width 21 height 21
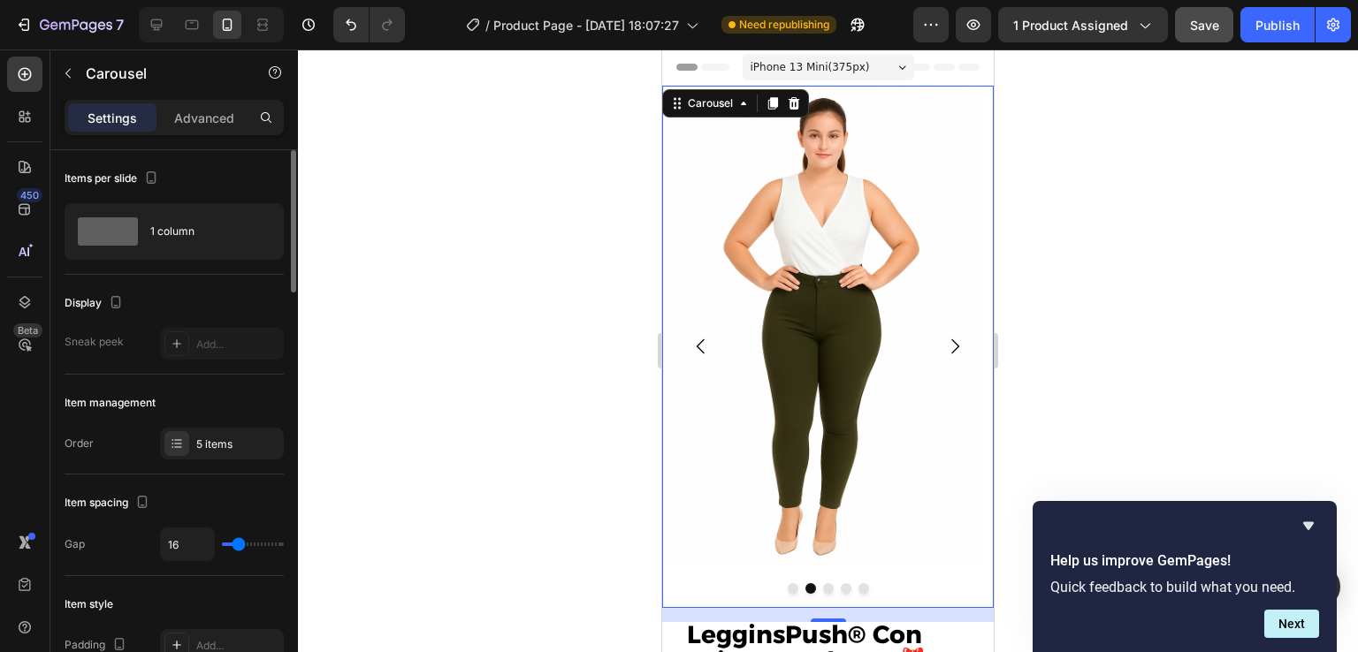
click at [951, 344] on icon "Carousel Next Arrow" at bounding box center [955, 346] width 8 height 15
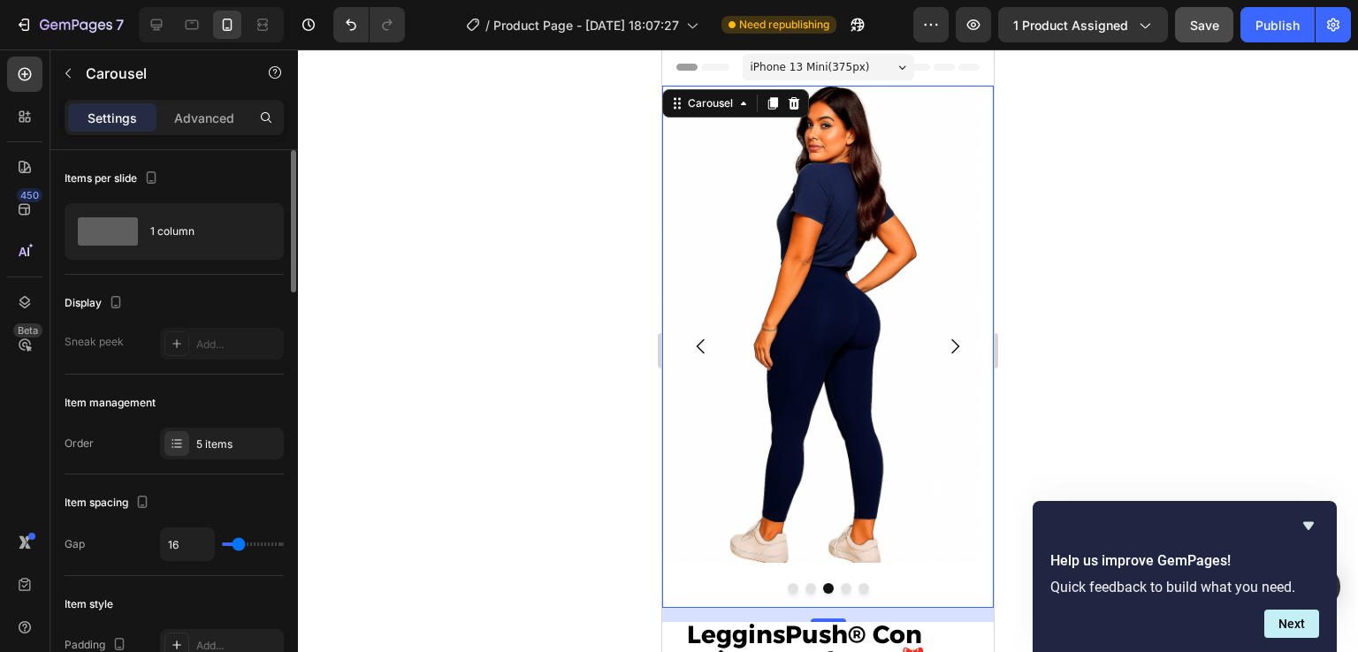
click at [944, 344] on icon "Carousel Next Arrow" at bounding box center [954, 346] width 21 height 21
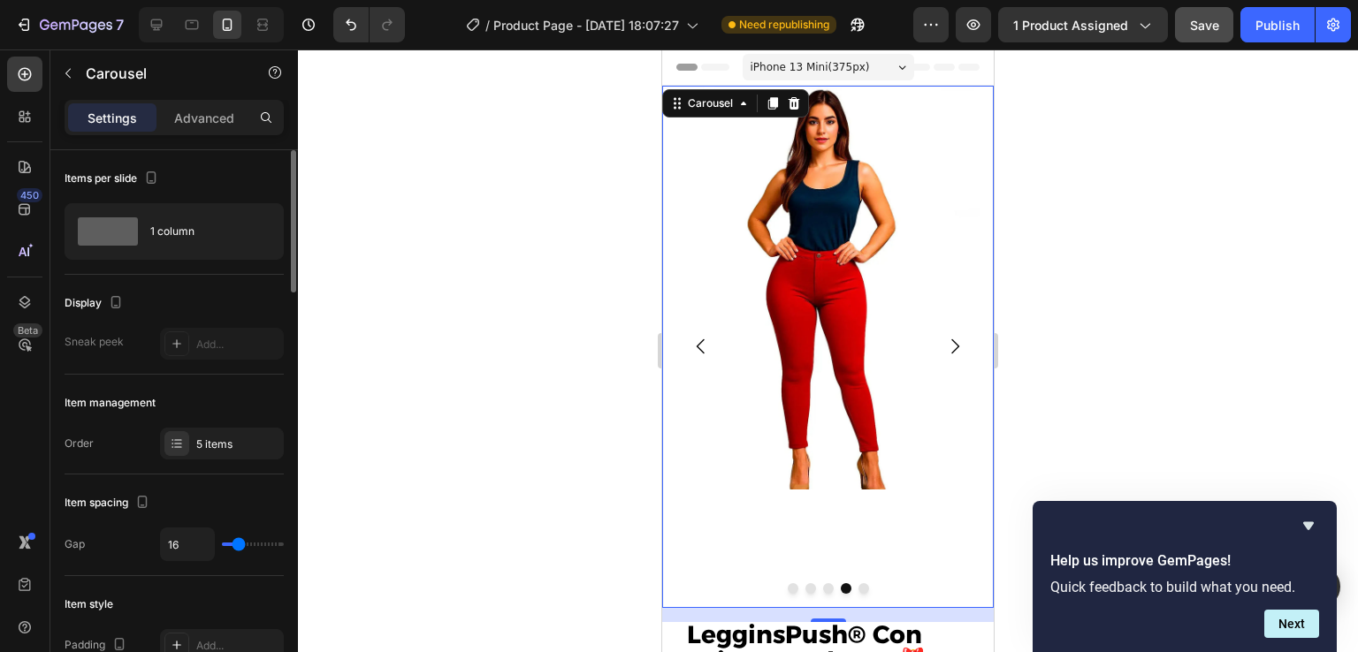
click at [944, 344] on icon "Carousel Next Arrow" at bounding box center [954, 346] width 21 height 21
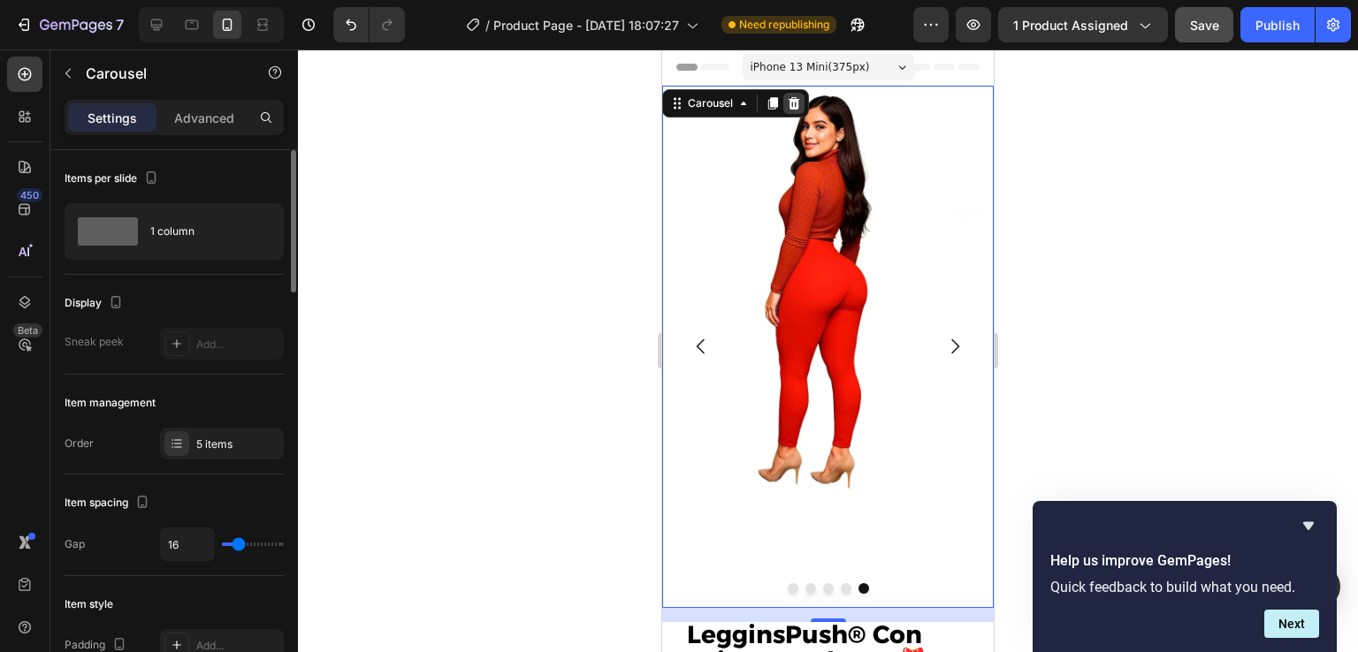
click at [794, 110] on div at bounding box center [793, 103] width 21 height 21
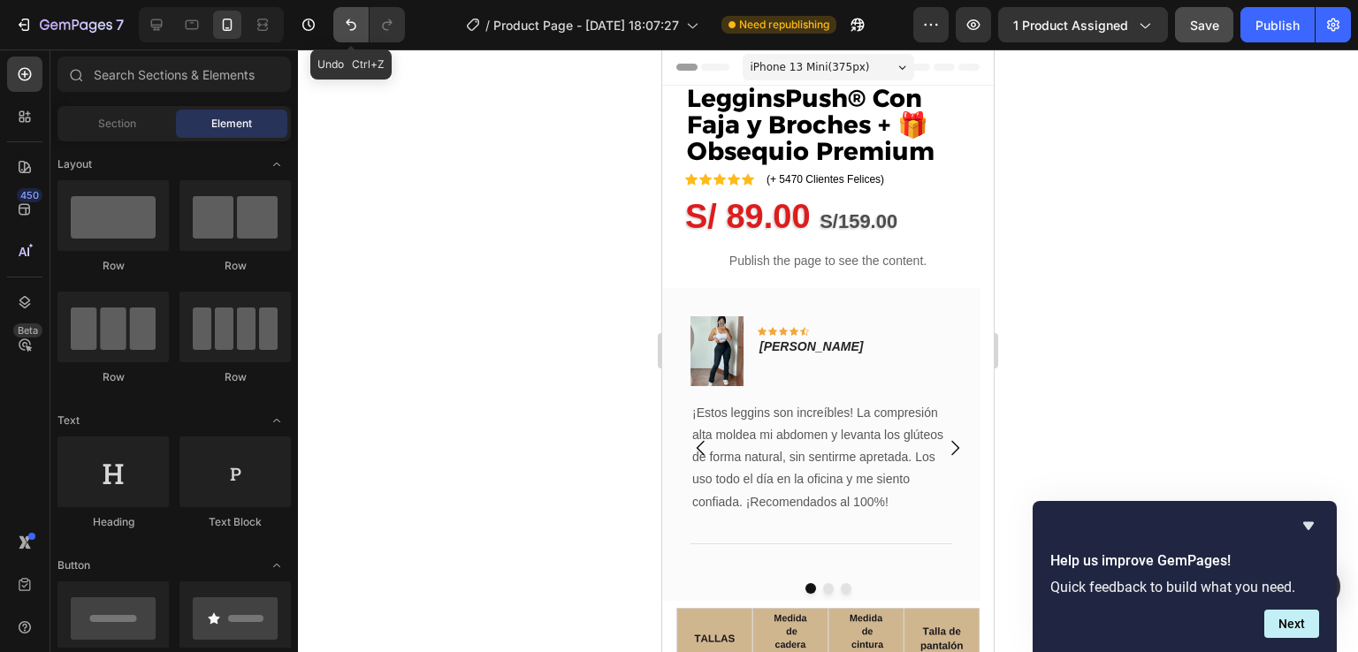
click at [348, 29] on icon "Undo/Redo" at bounding box center [351, 25] width 18 height 18
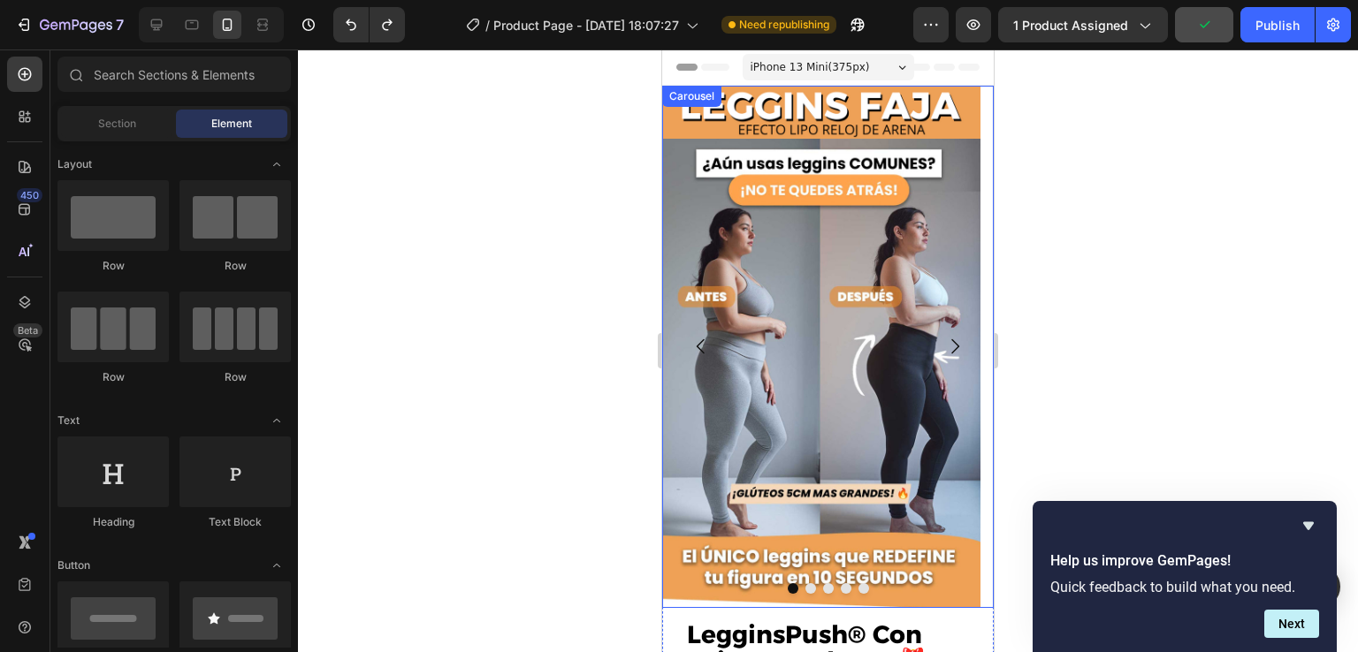
click at [944, 344] on icon "Carousel Next Arrow" at bounding box center [954, 346] width 21 height 21
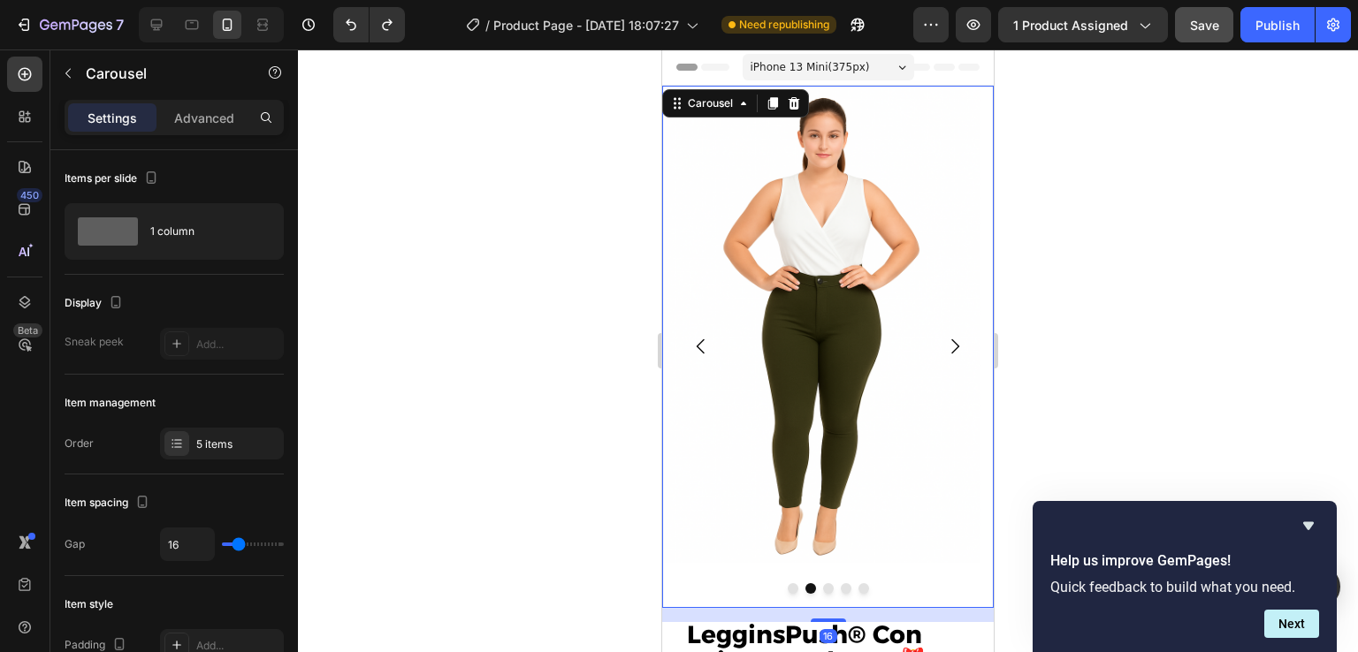
click at [944, 344] on icon "Carousel Next Arrow" at bounding box center [954, 346] width 21 height 21
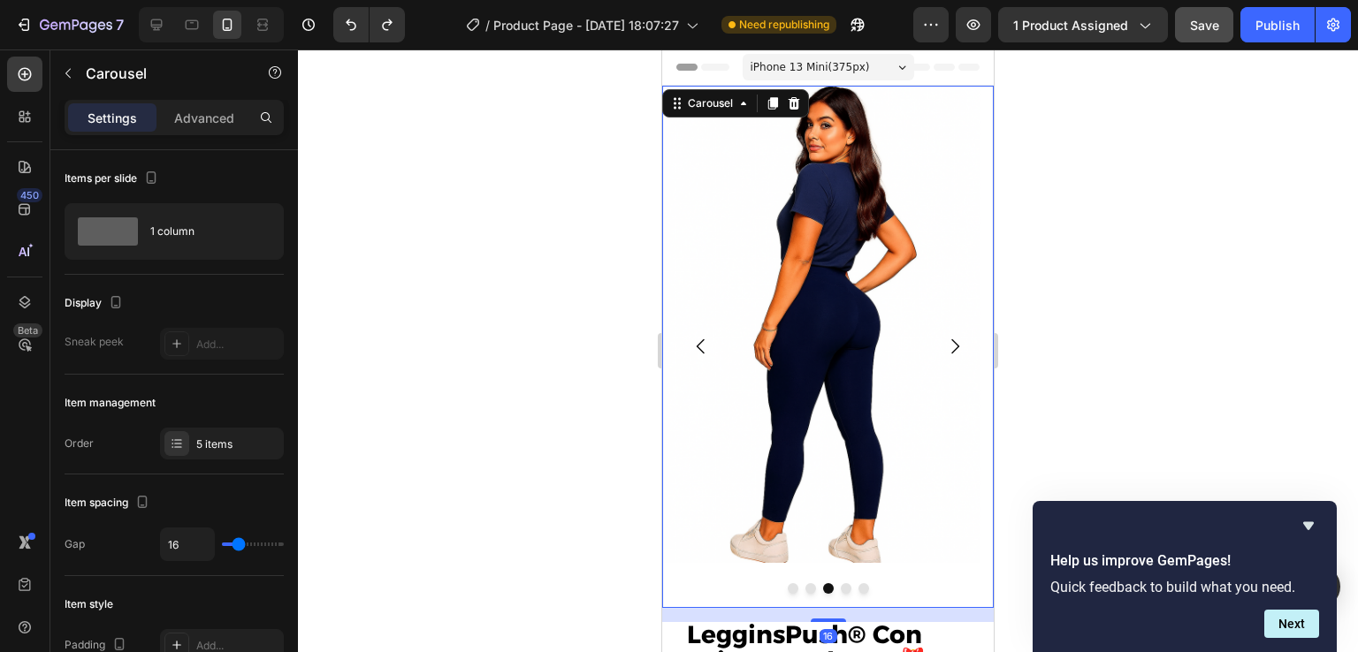
click at [944, 344] on icon "Carousel Next Arrow" at bounding box center [954, 346] width 21 height 21
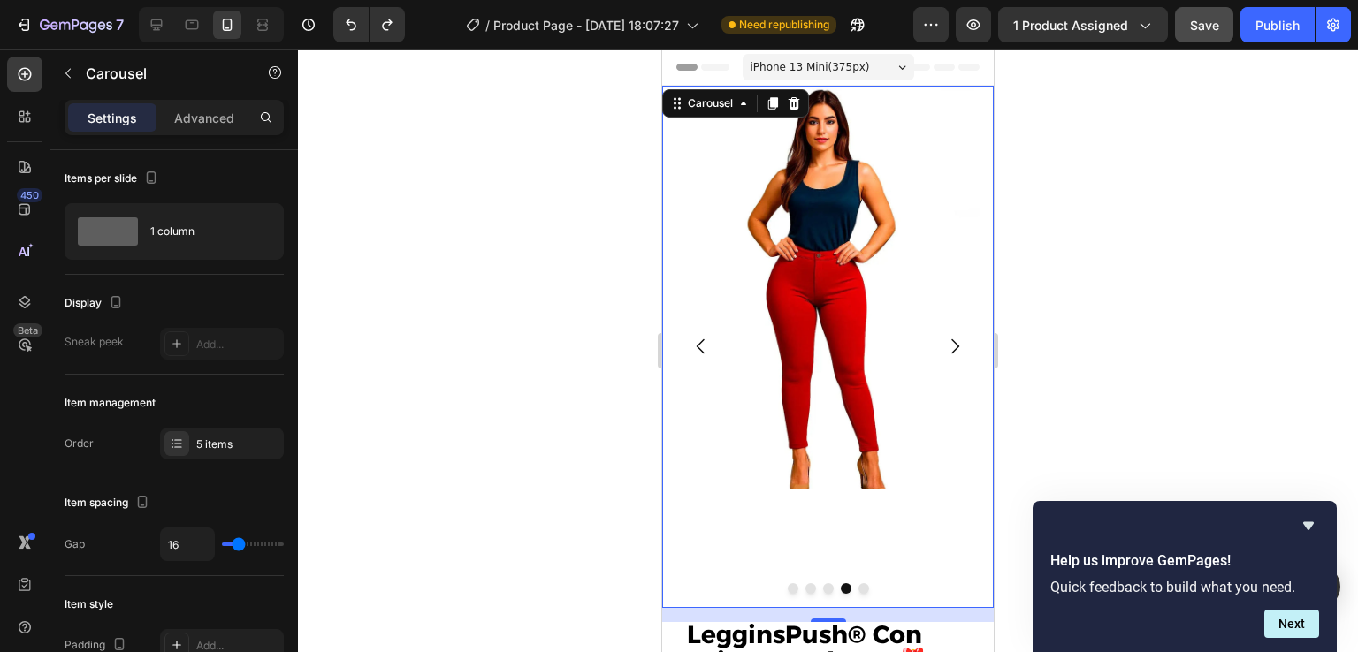
click at [944, 354] on icon "Carousel Next Arrow" at bounding box center [954, 346] width 21 height 21
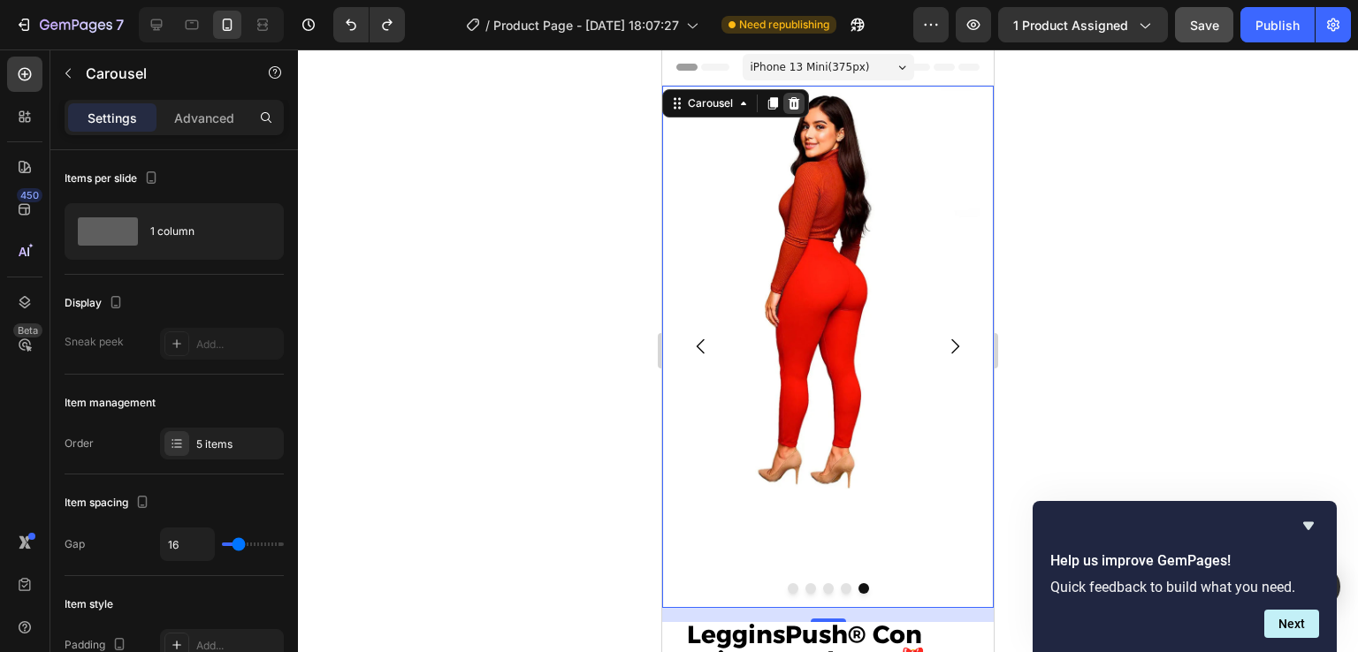
click at [793, 103] on icon at bounding box center [793, 103] width 11 height 12
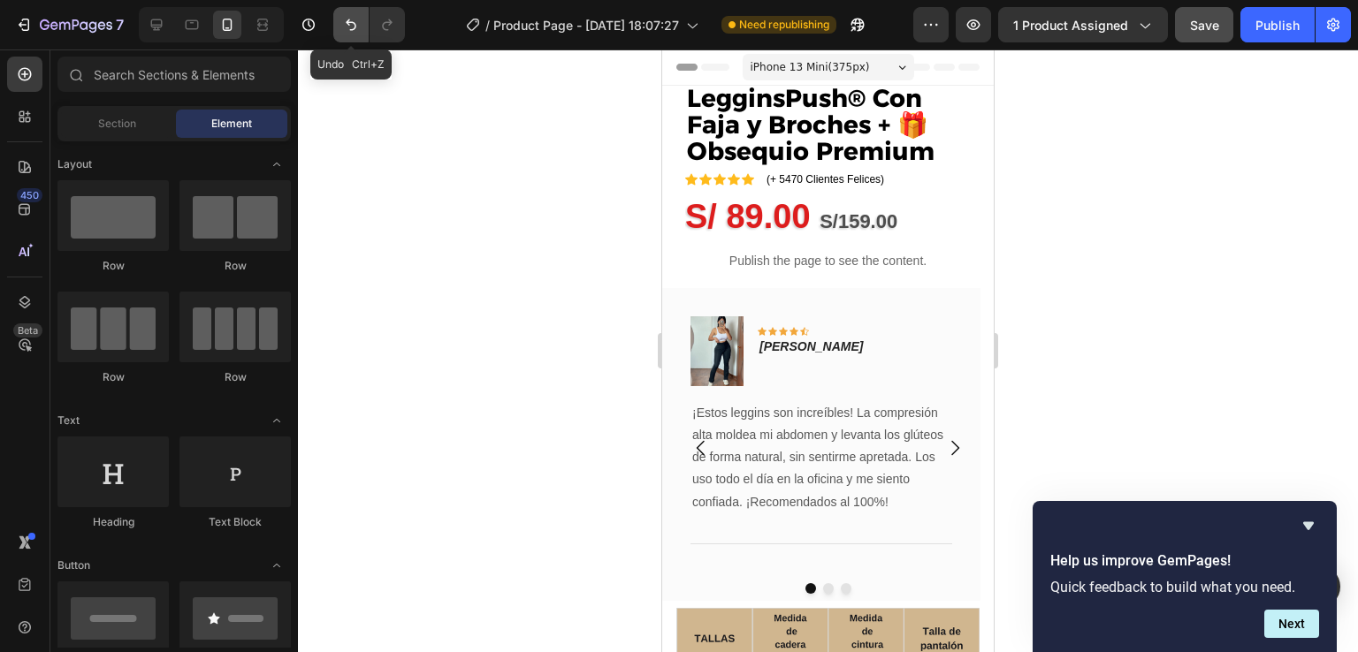
click at [348, 23] on icon "Undo/Redo" at bounding box center [351, 25] width 18 height 18
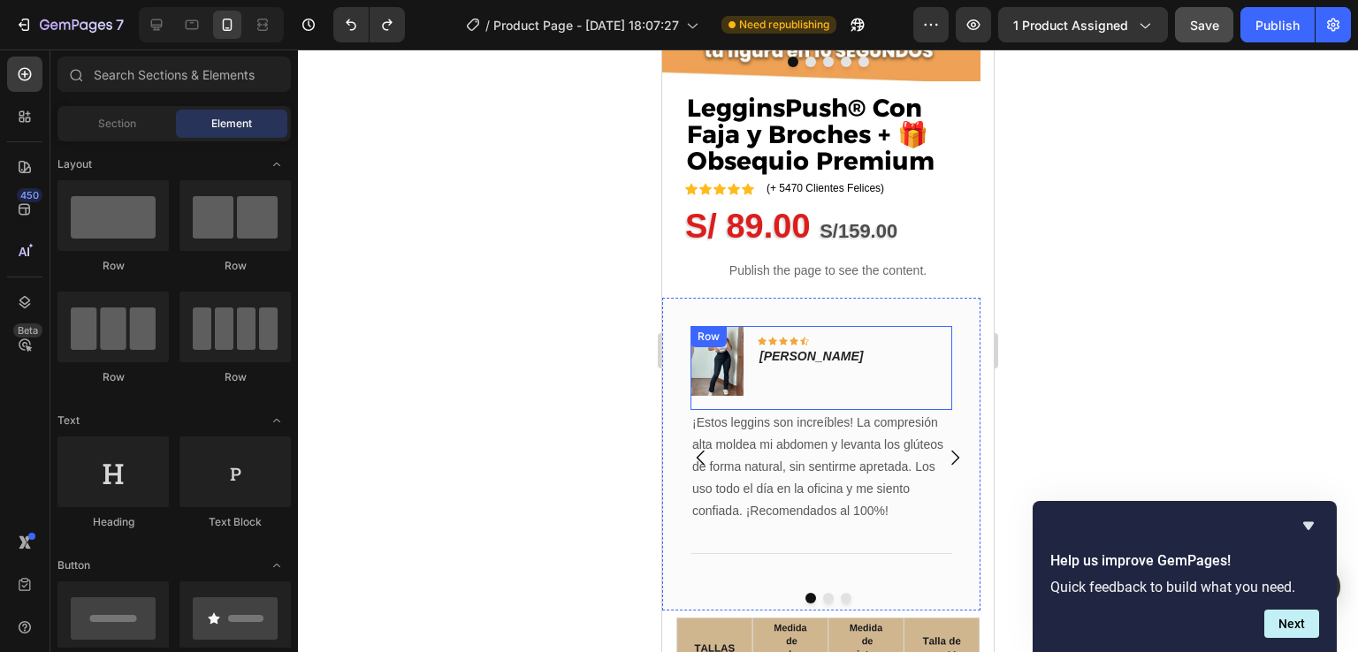
scroll to position [530, 0]
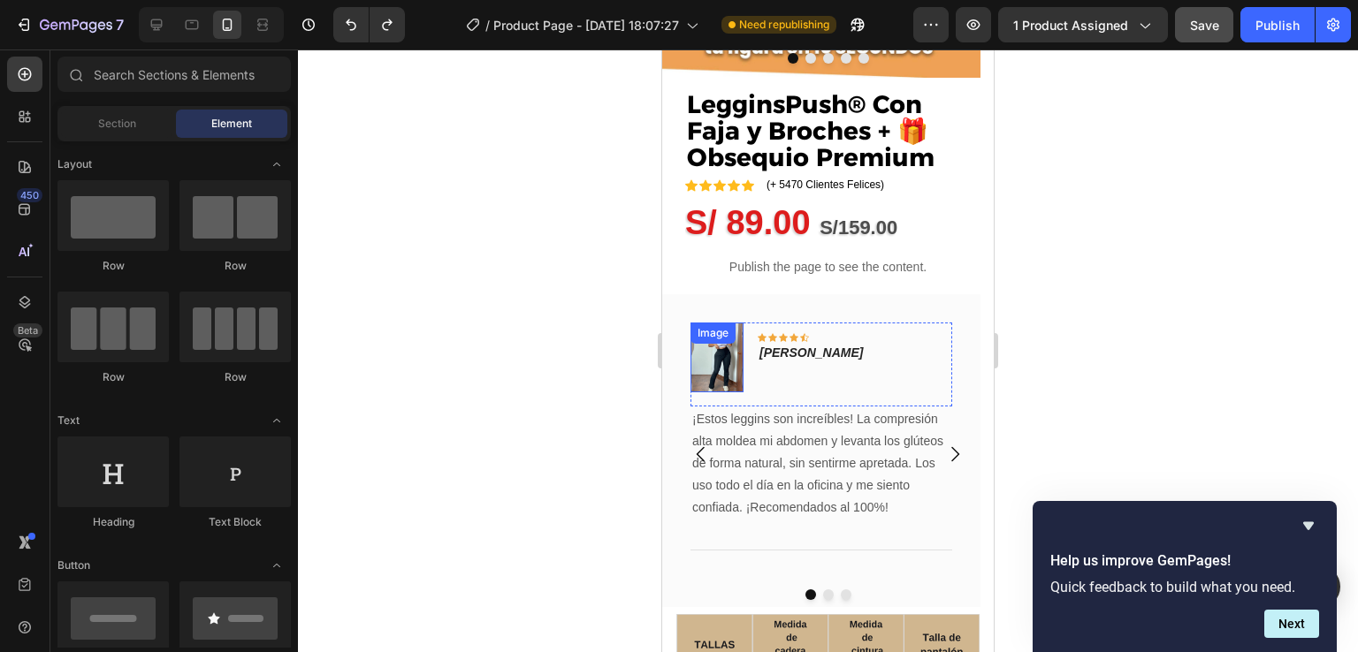
click at [715, 354] on div "Image" at bounding box center [716, 357] width 53 height 69
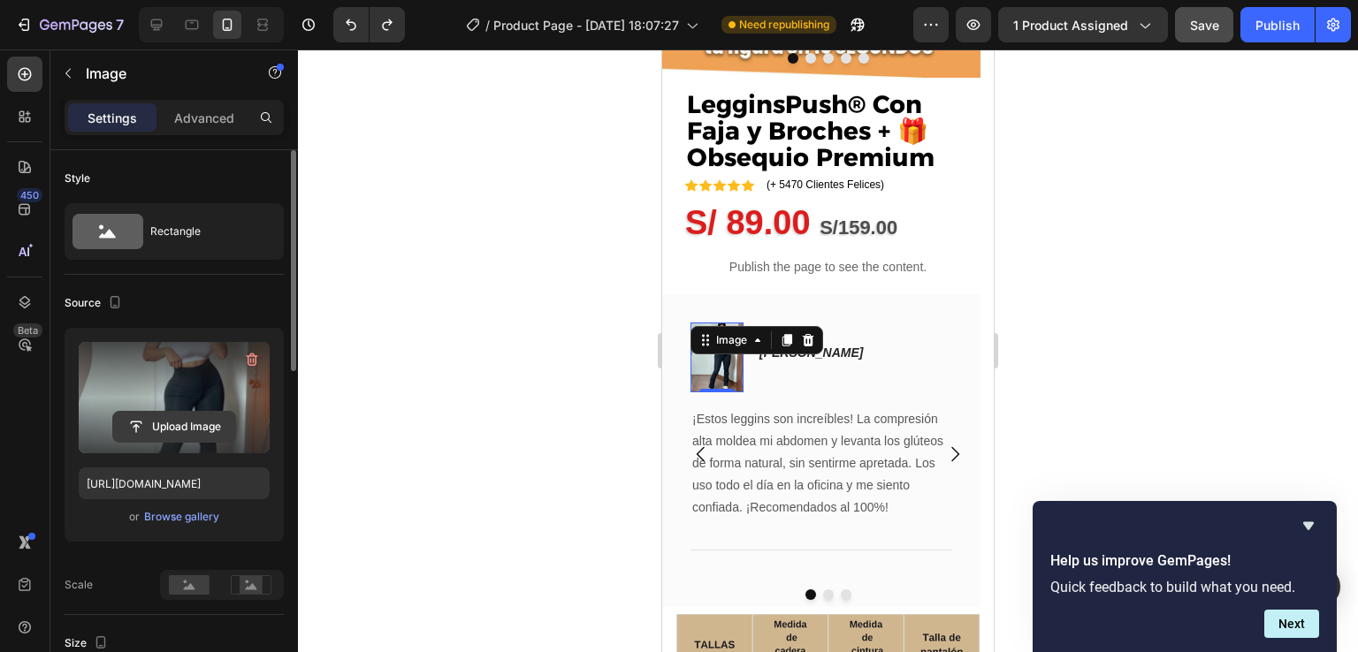
click at [151, 430] on input "file" at bounding box center [174, 427] width 122 height 30
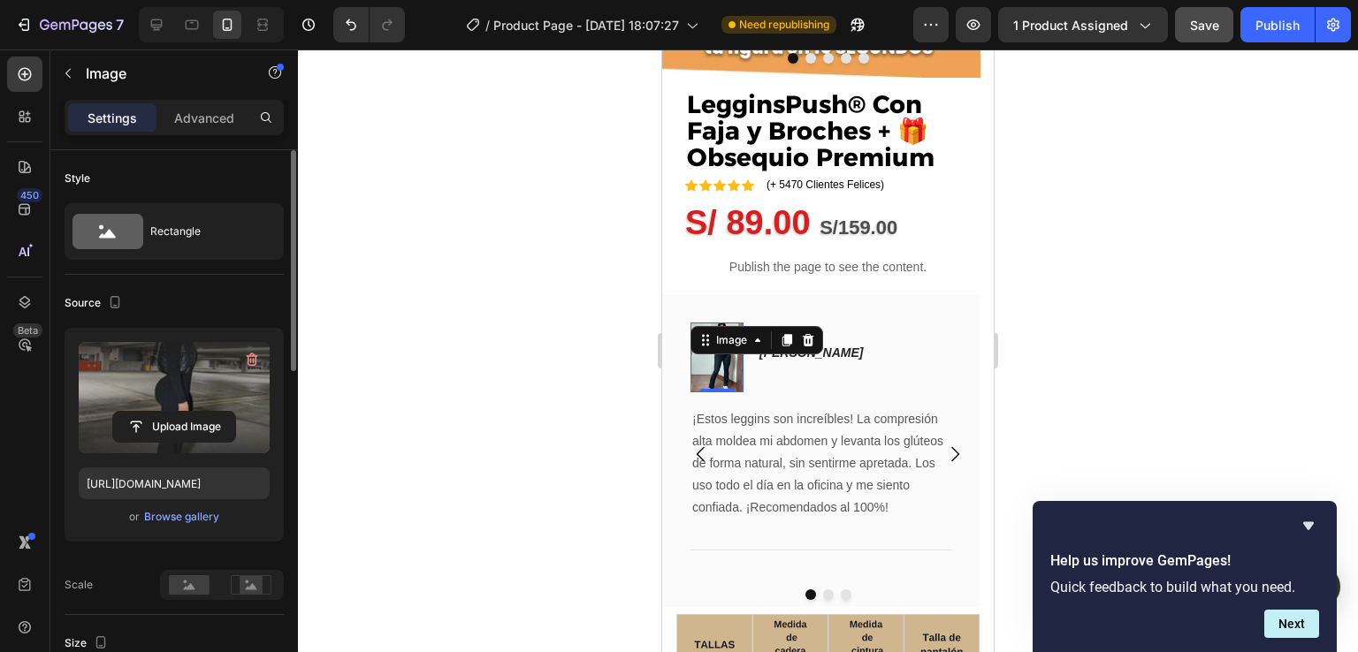
type input "[URL][DOMAIN_NAME]"
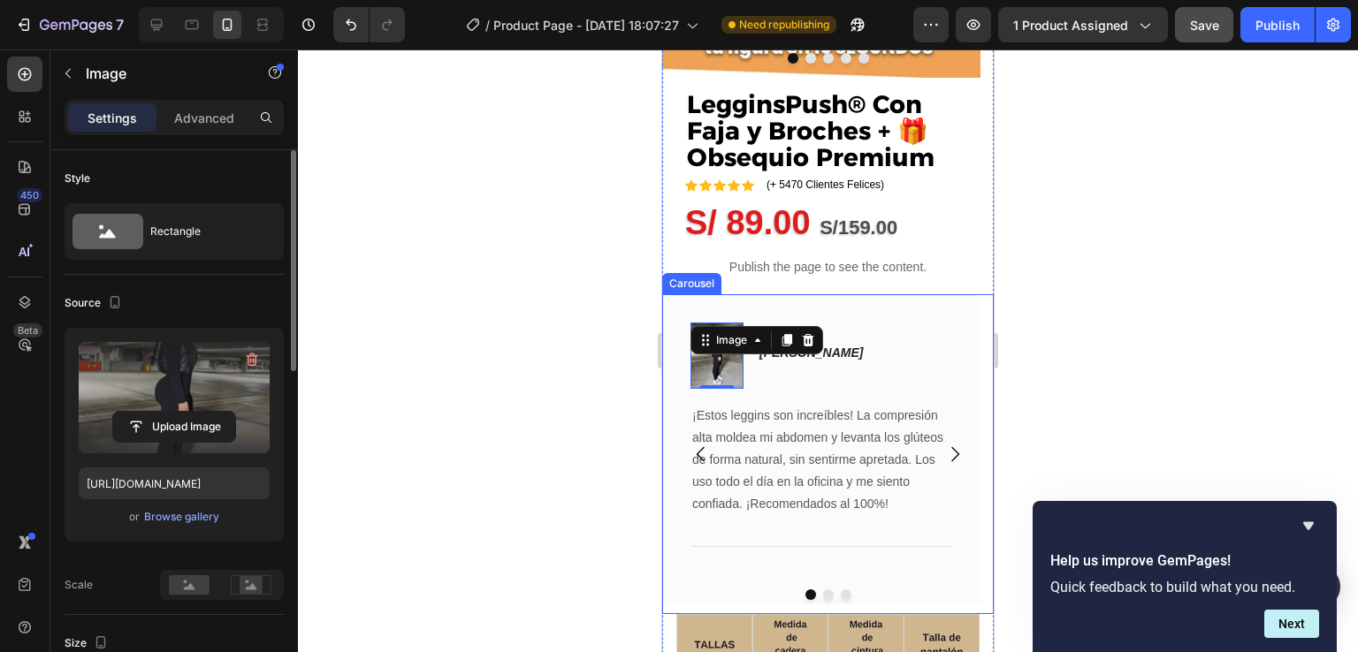
click at [944, 458] on icon "Carousel Next Arrow" at bounding box center [954, 454] width 21 height 21
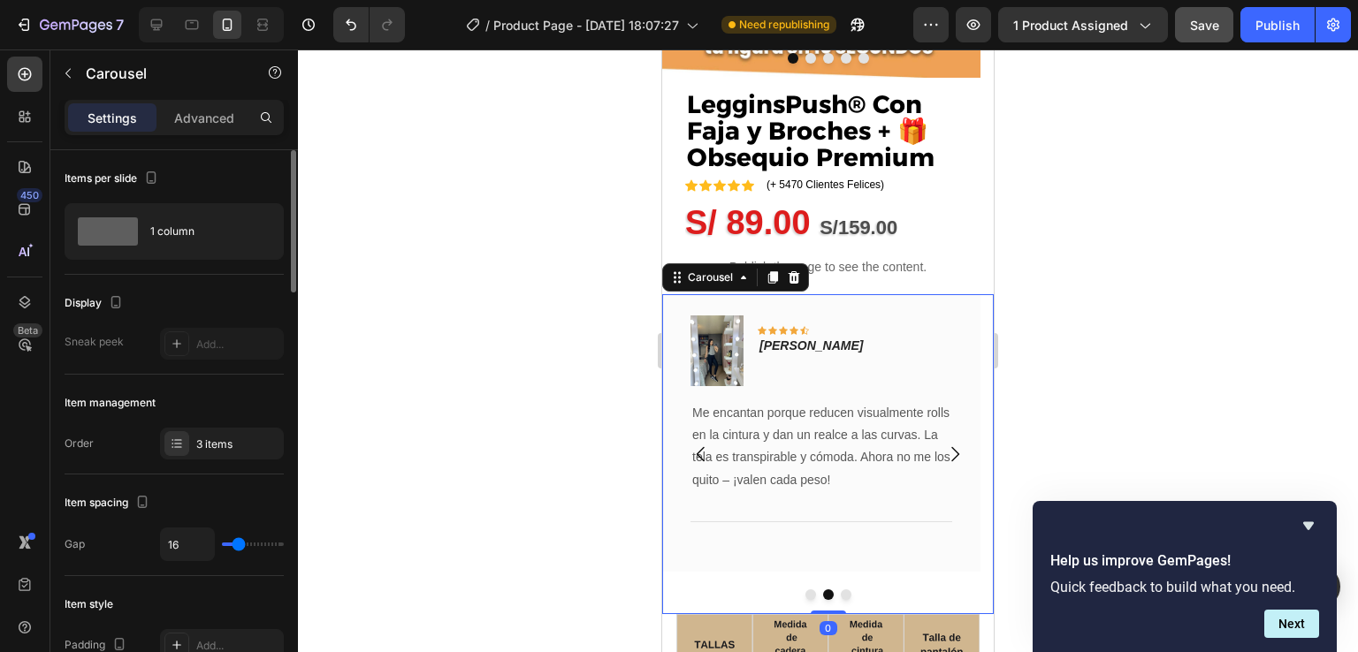
click at [944, 458] on icon "Carousel Next Arrow" at bounding box center [954, 454] width 21 height 21
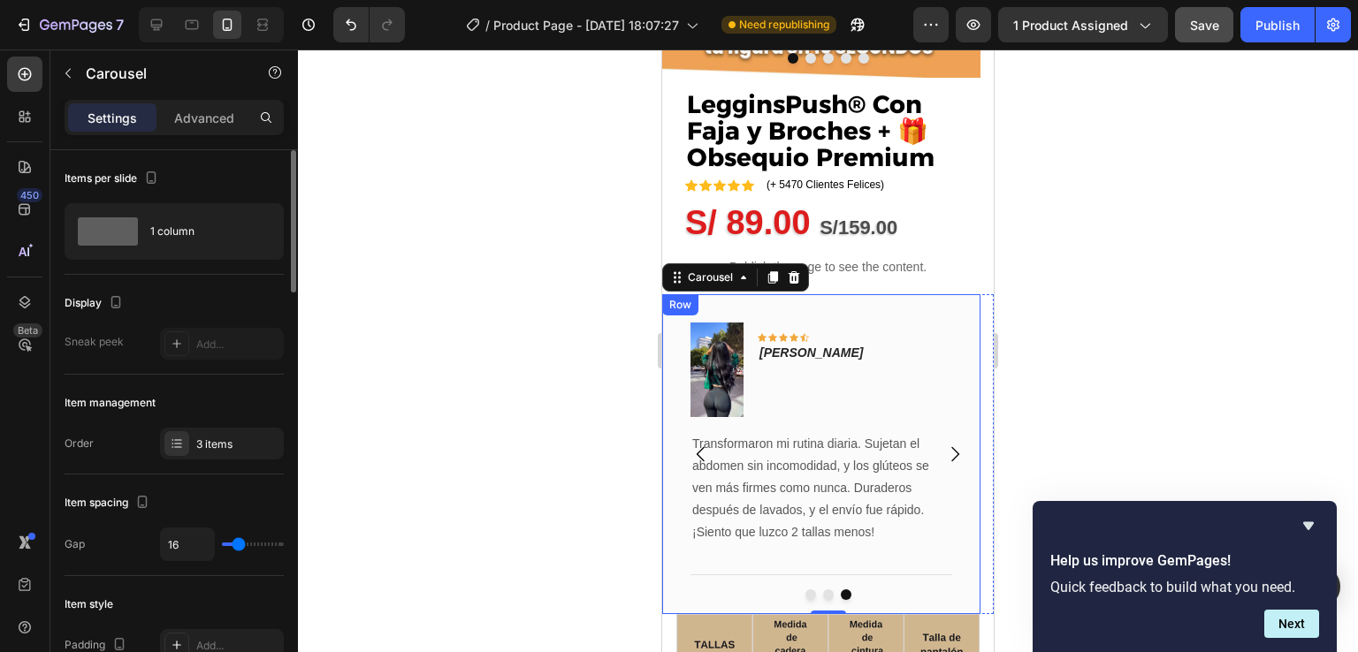
scroll to position [88, 0]
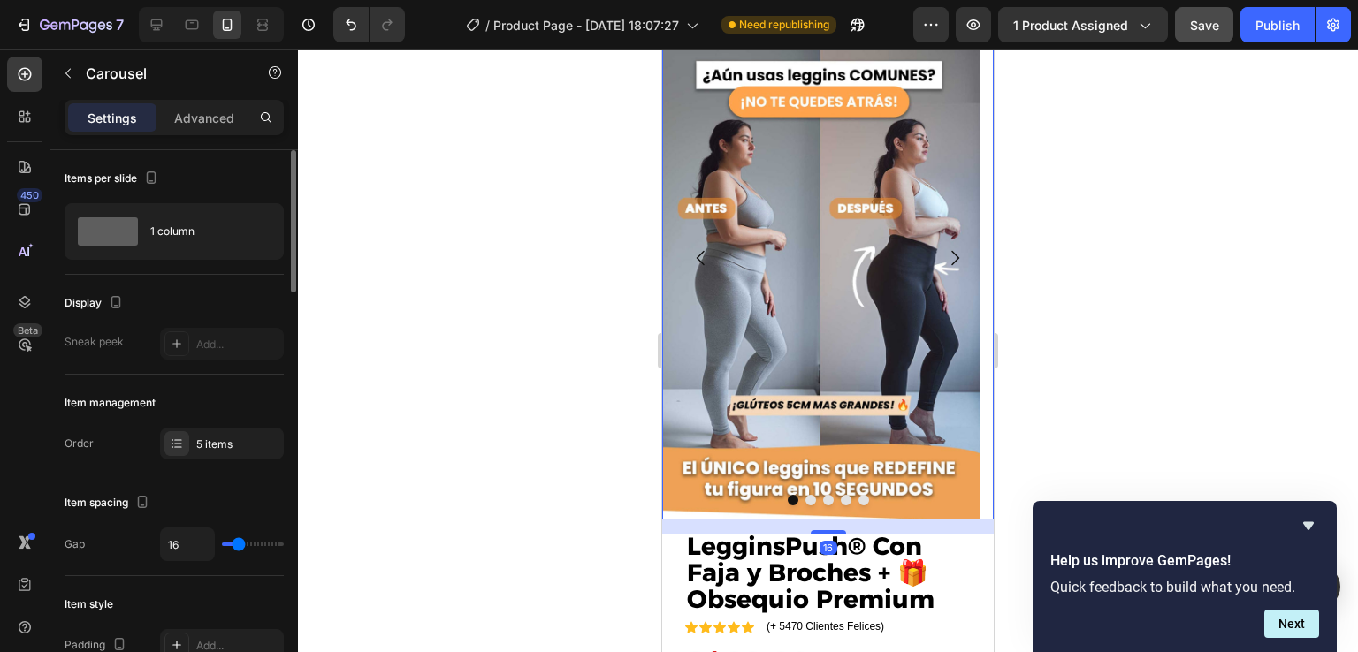
click at [944, 259] on icon "Carousel Next Arrow" at bounding box center [954, 258] width 21 height 21
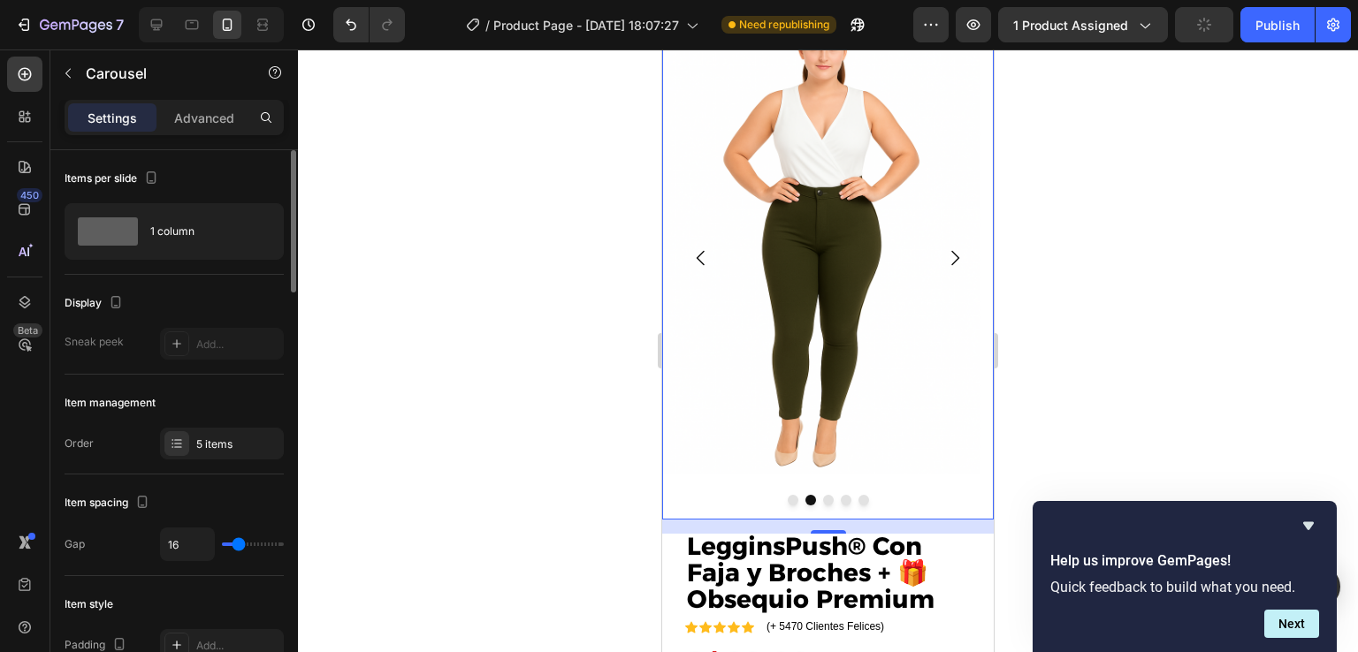
click at [948, 255] on icon "Carousel Next Arrow" at bounding box center [954, 258] width 21 height 21
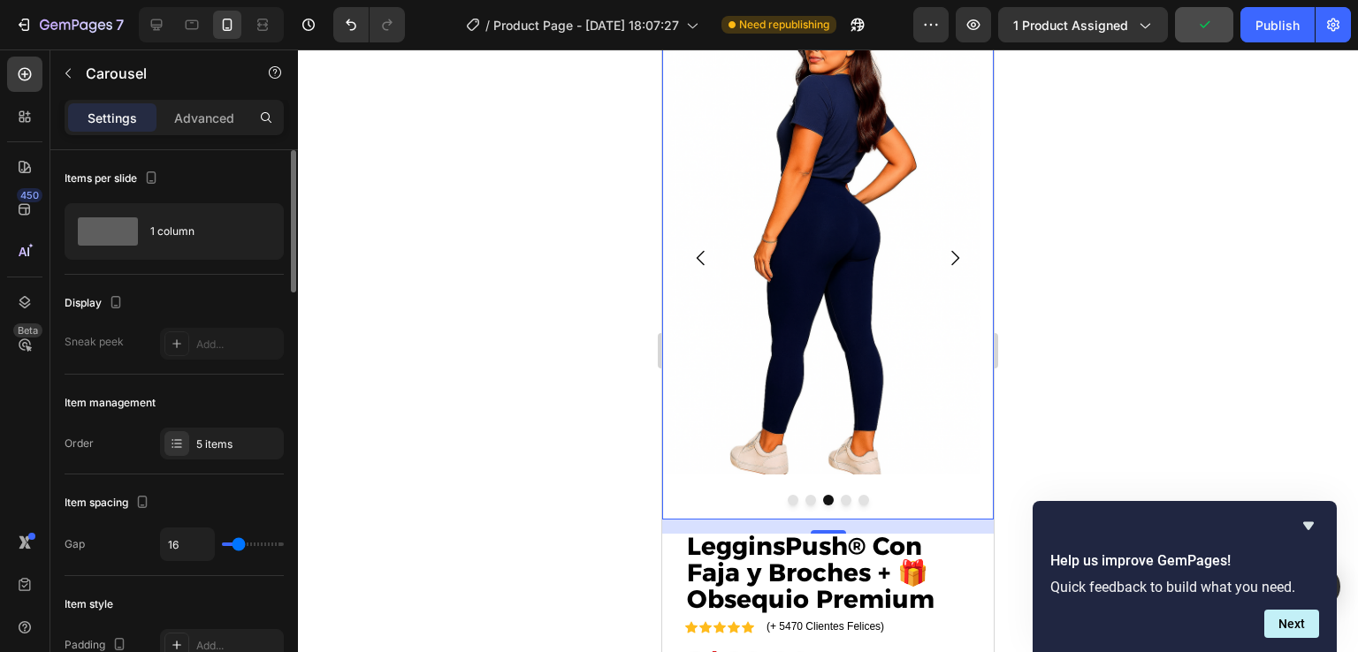
click at [947, 255] on icon "Carousel Next Arrow" at bounding box center [954, 258] width 21 height 21
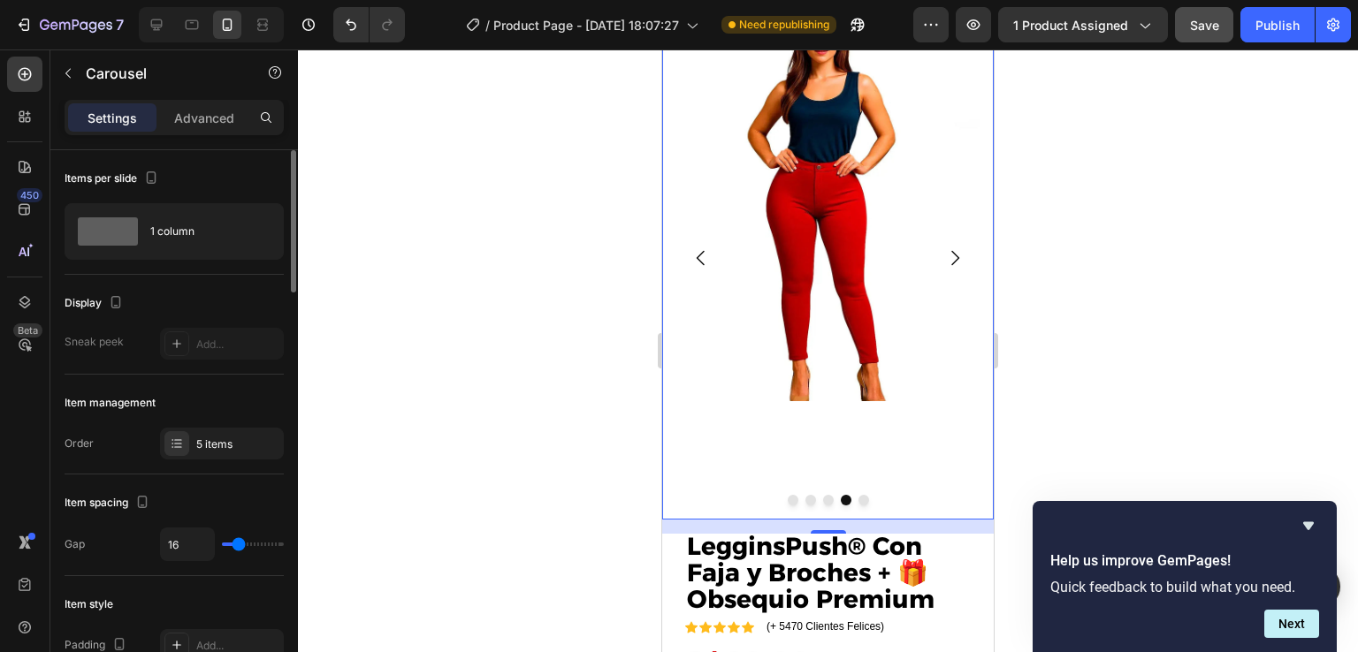
click at [947, 255] on icon "Carousel Next Arrow" at bounding box center [954, 258] width 21 height 21
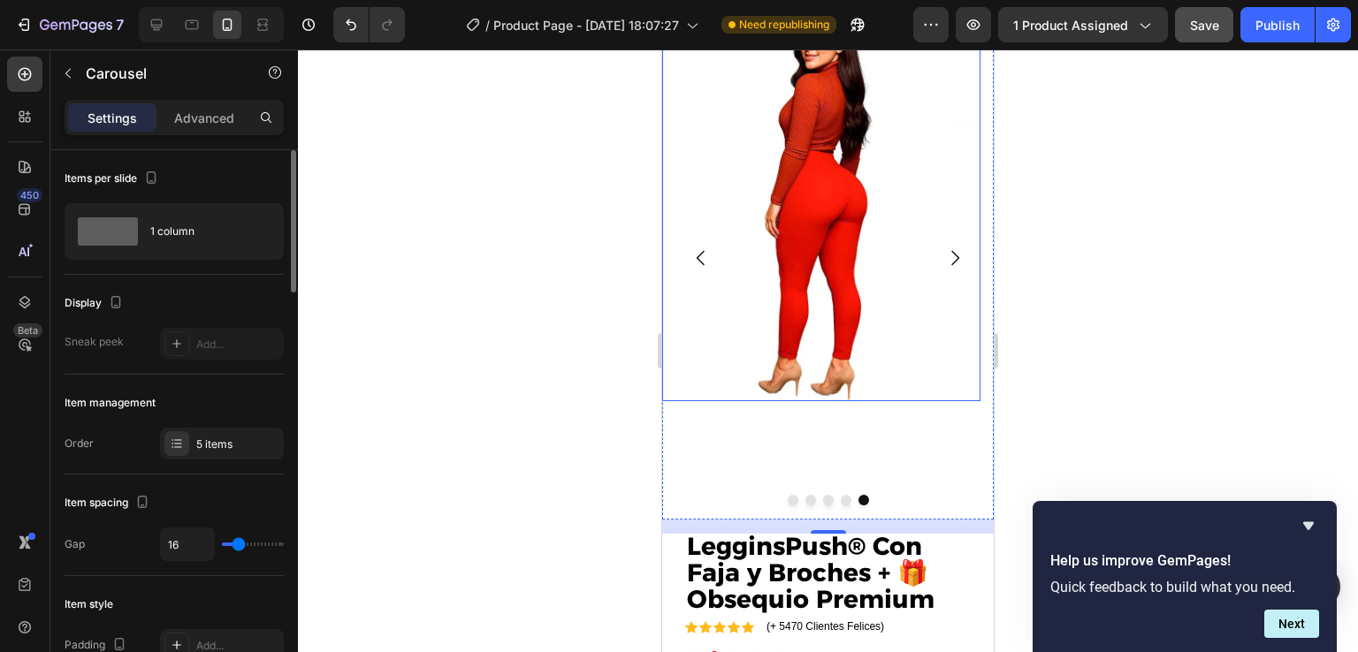
scroll to position [0, 0]
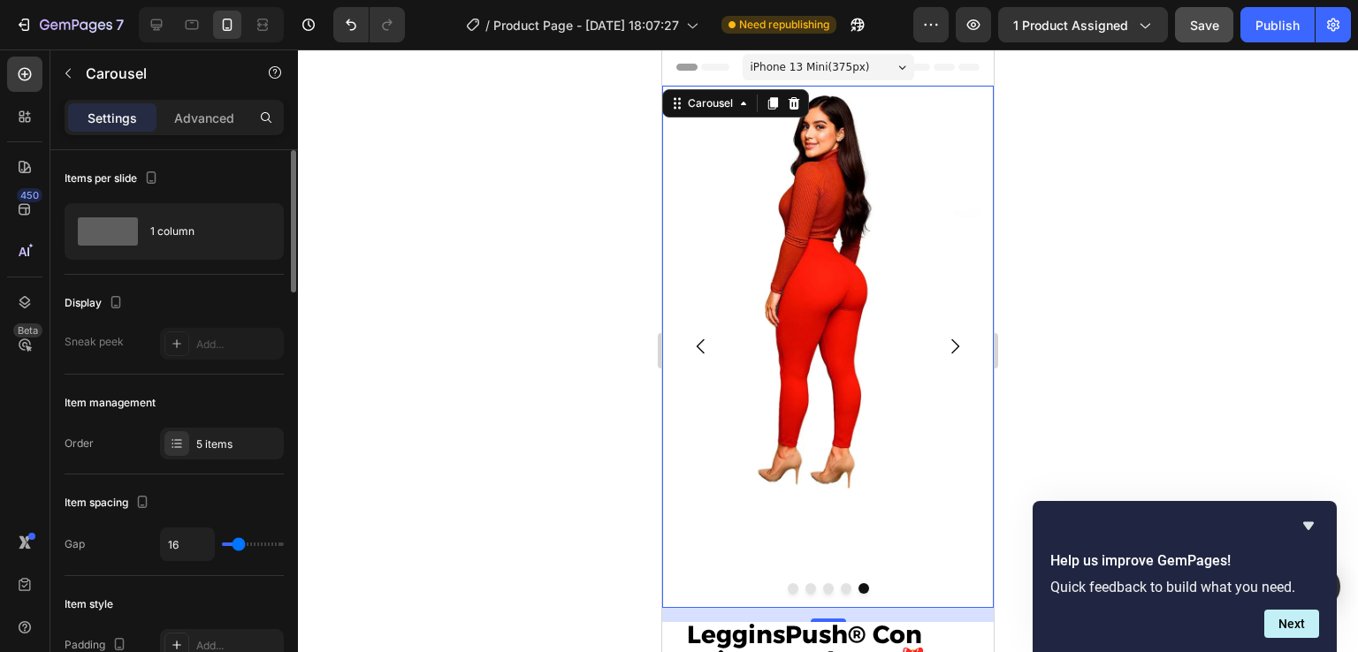
click at [700, 347] on icon "Carousel Back Arrow" at bounding box center [700, 346] width 21 height 21
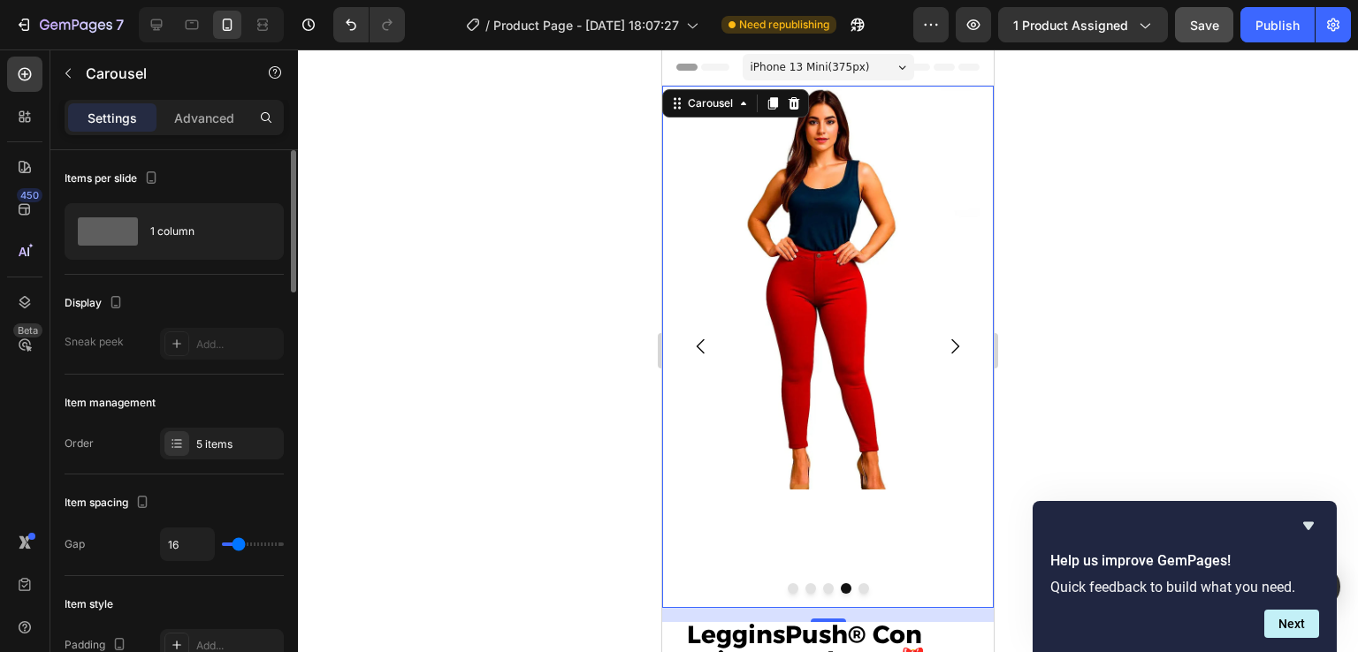
click at [700, 347] on icon "Carousel Back Arrow" at bounding box center [700, 346] width 21 height 21
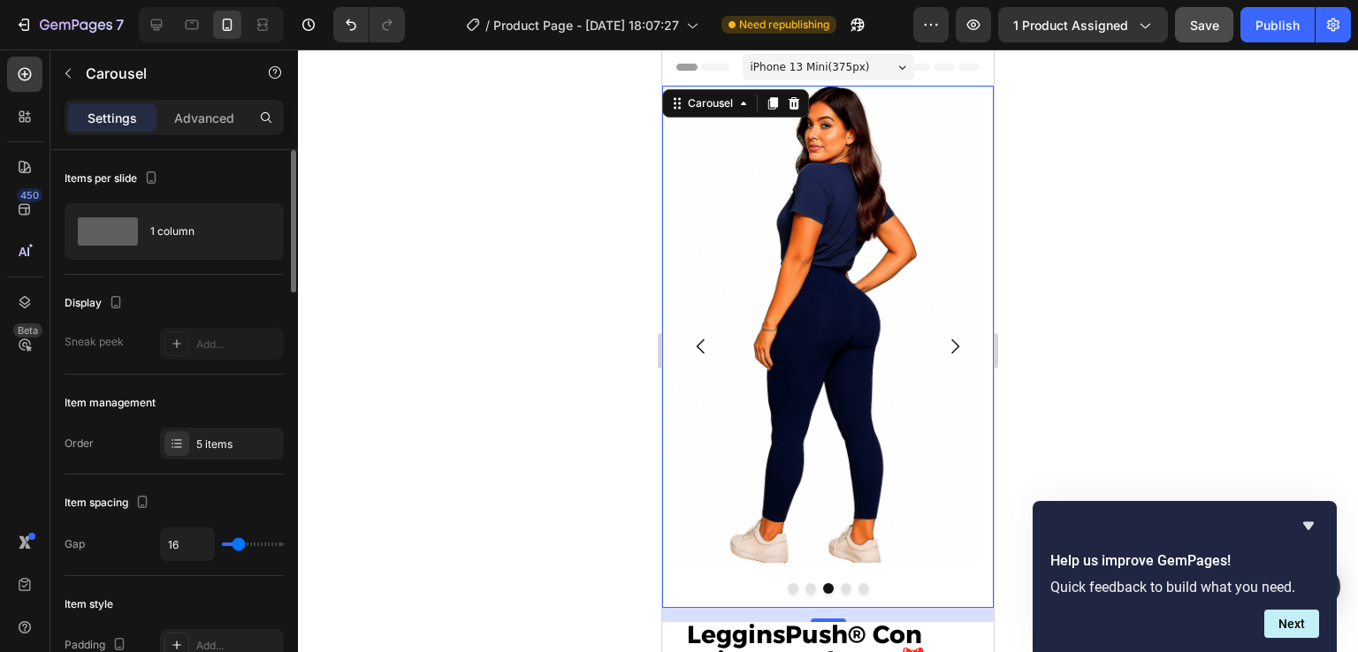
click at [700, 347] on icon "Carousel Back Arrow" at bounding box center [700, 346] width 21 height 21
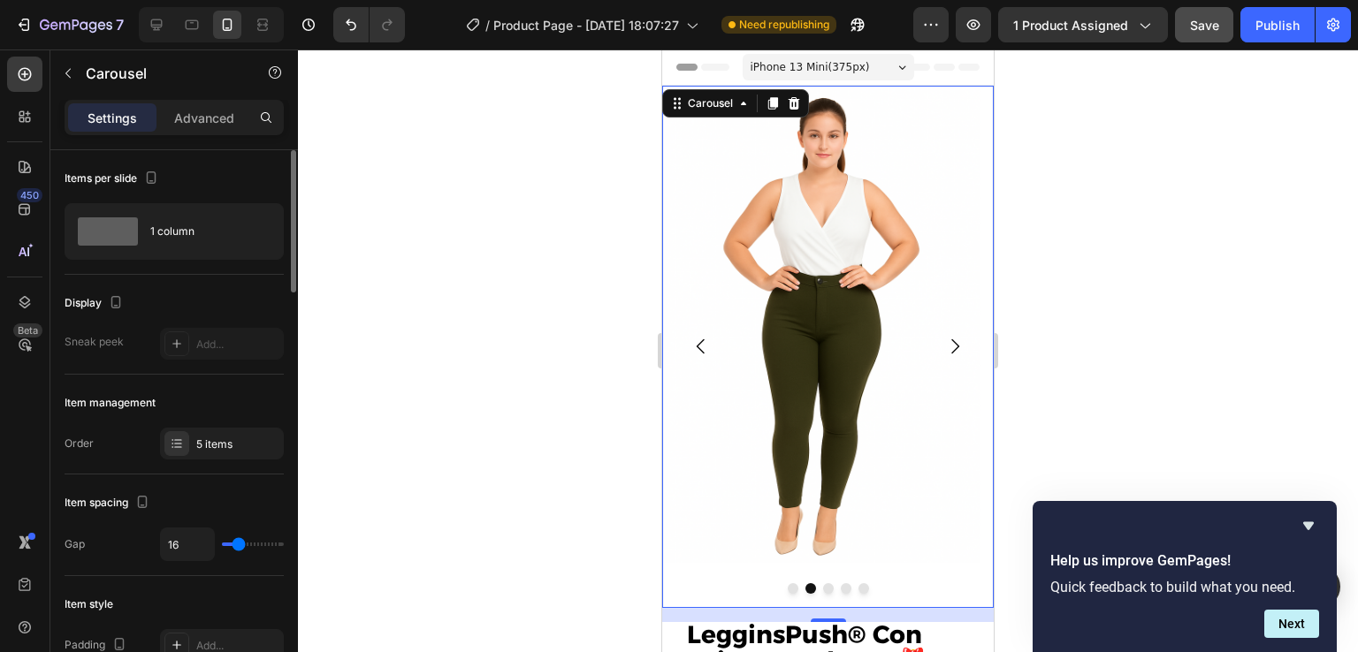
click at [944, 346] on icon "Carousel Next Arrow" at bounding box center [954, 346] width 21 height 21
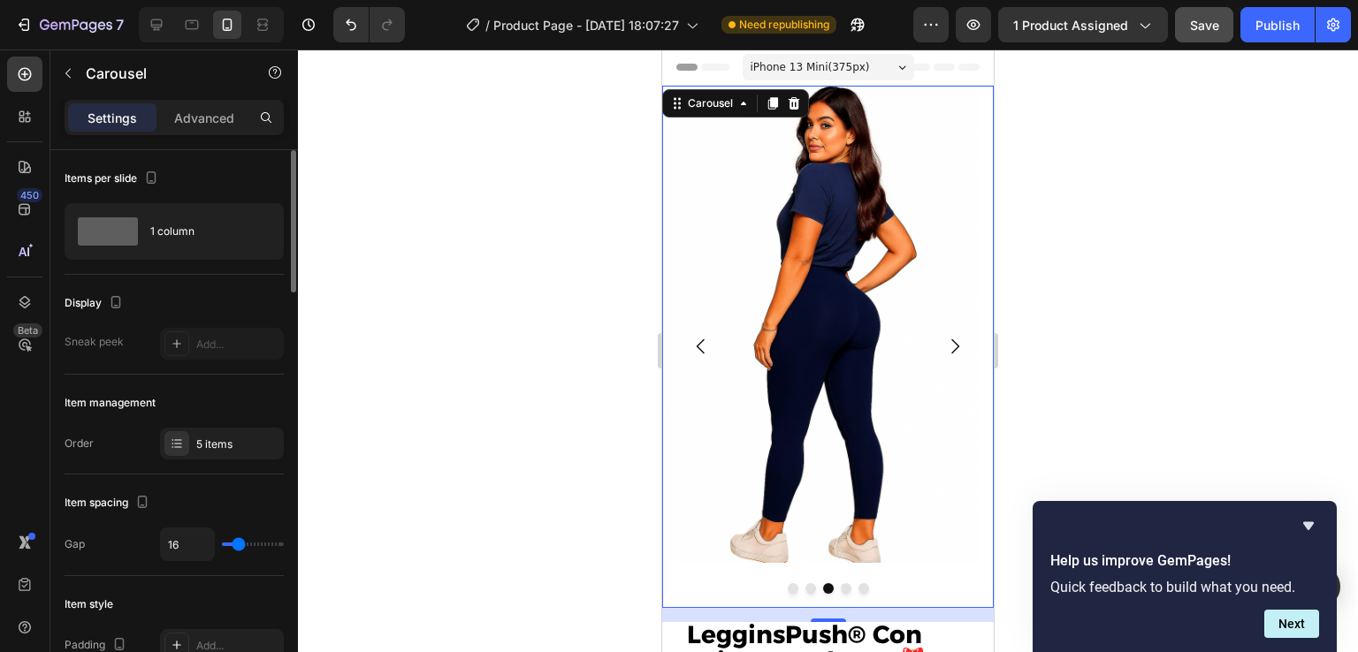
click at [944, 347] on icon "Carousel Next Arrow" at bounding box center [954, 346] width 21 height 21
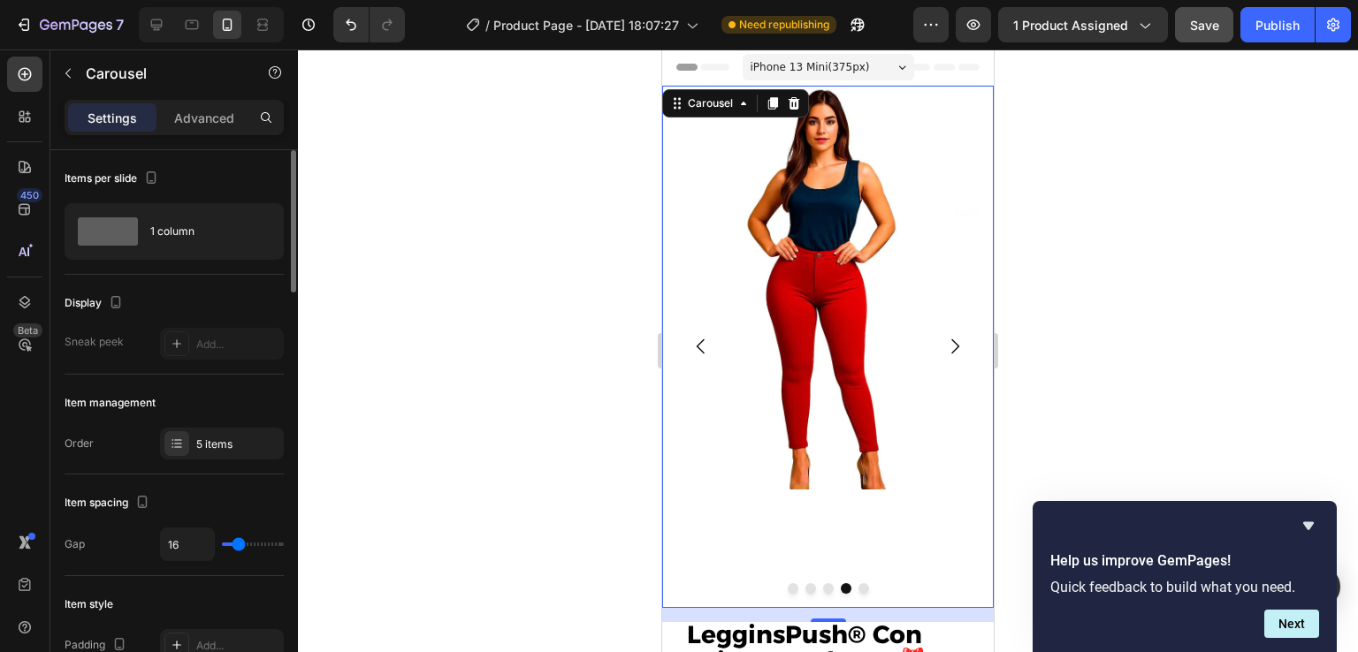
click at [944, 347] on icon "Carousel Next Arrow" at bounding box center [954, 346] width 21 height 21
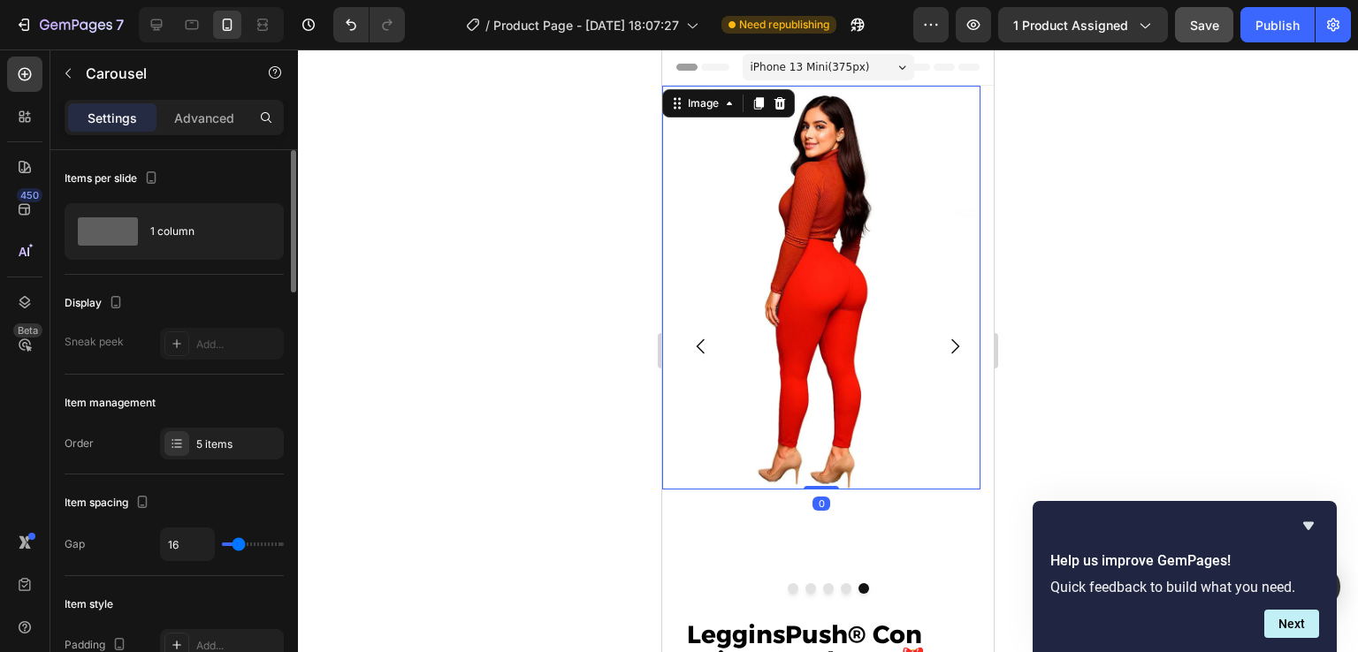
click at [840, 225] on img at bounding box center [821, 288] width 318 height 404
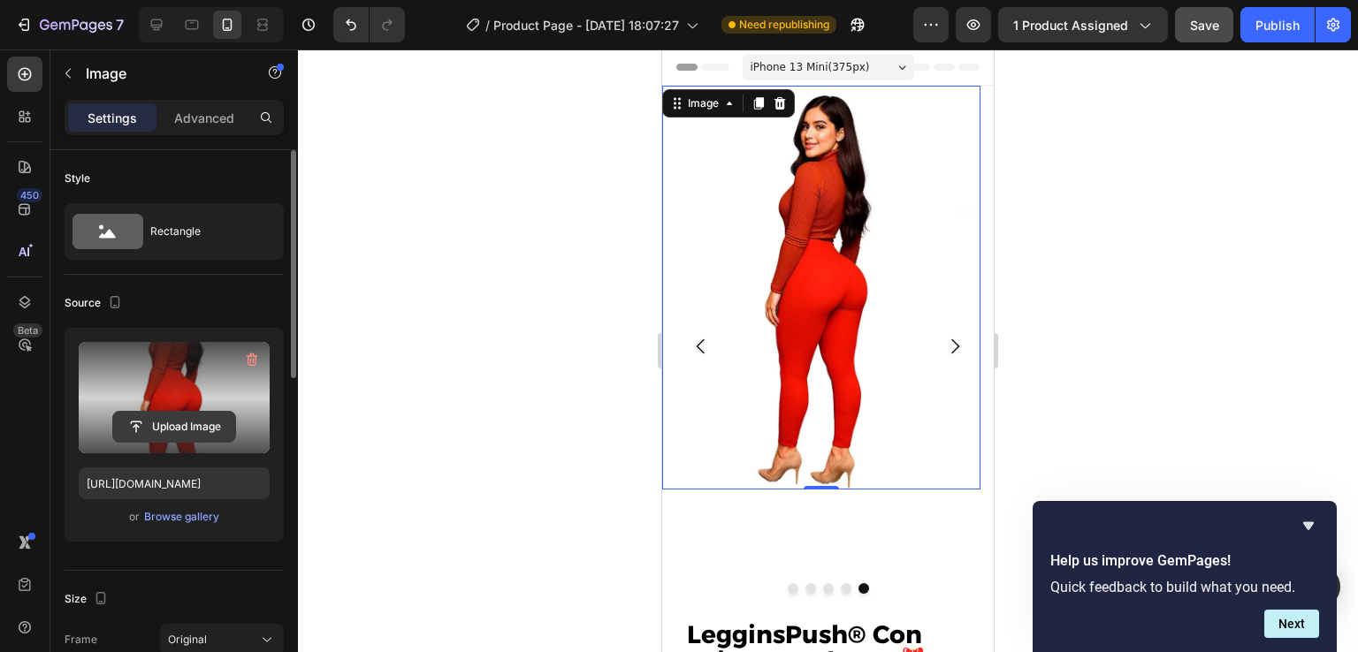
click at [179, 426] on input "file" at bounding box center [174, 427] width 122 height 30
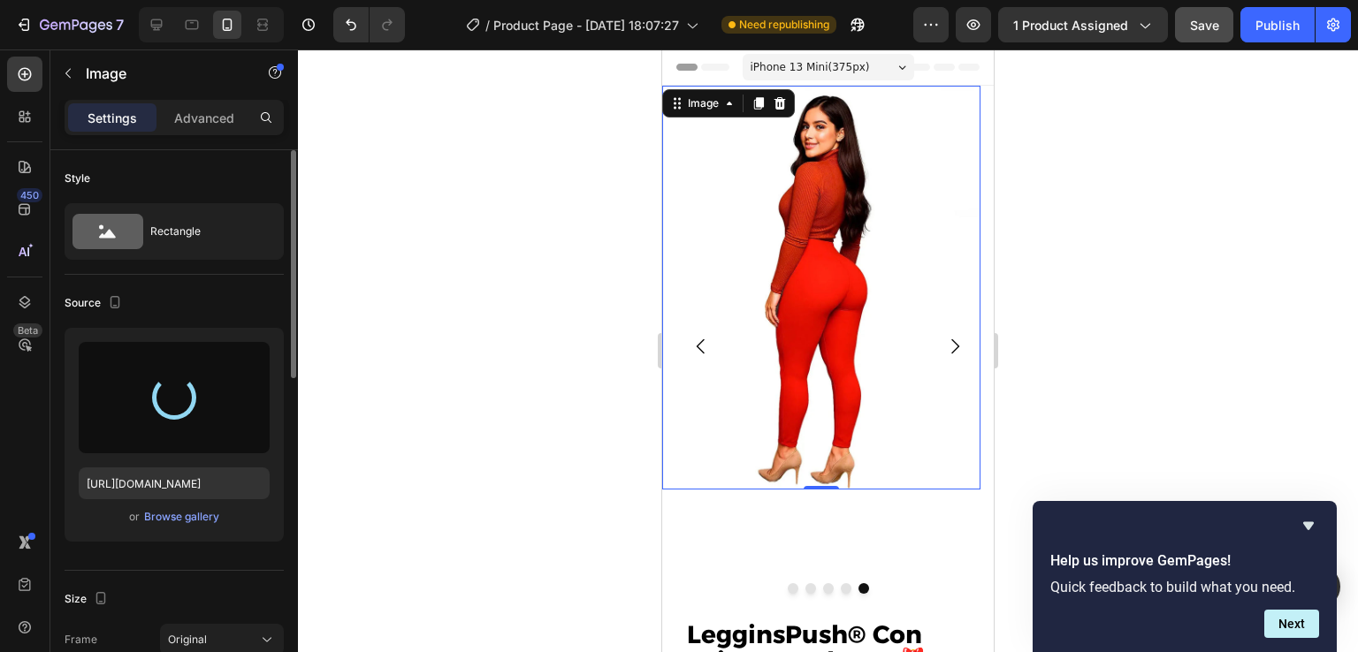
type input "[URL][DOMAIN_NAME]"
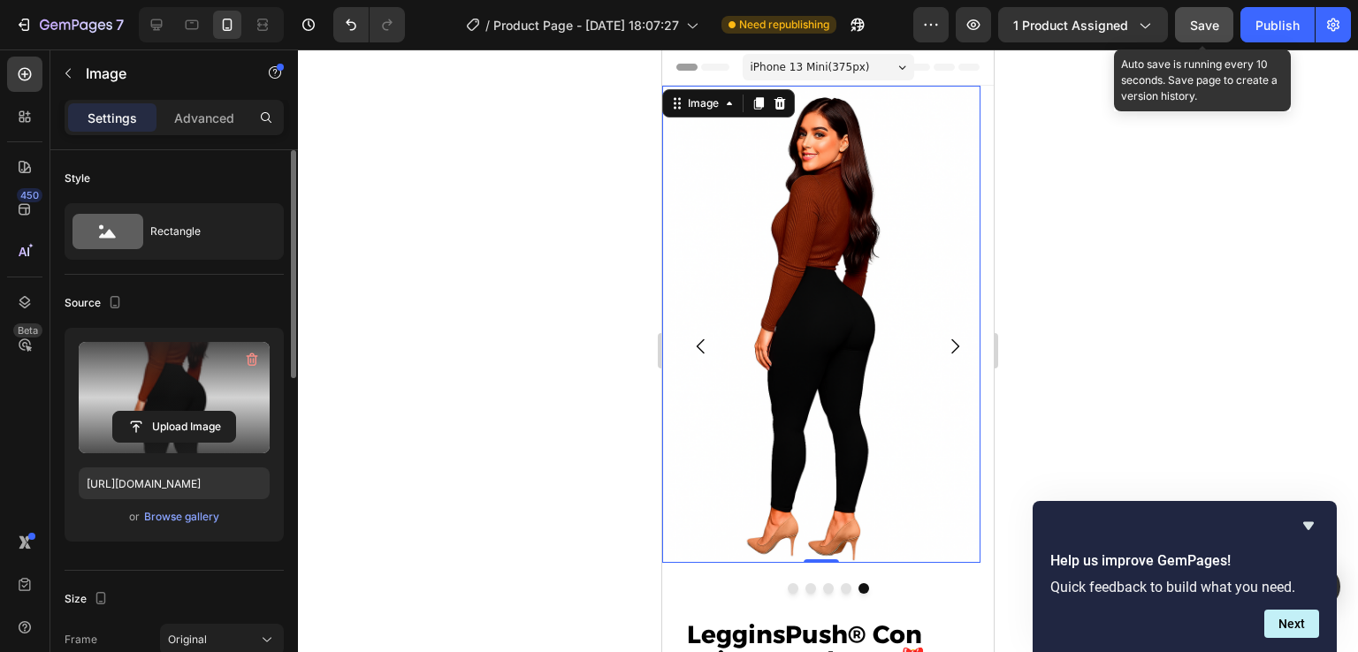
click at [1199, 25] on span "Save" at bounding box center [1204, 25] width 29 height 15
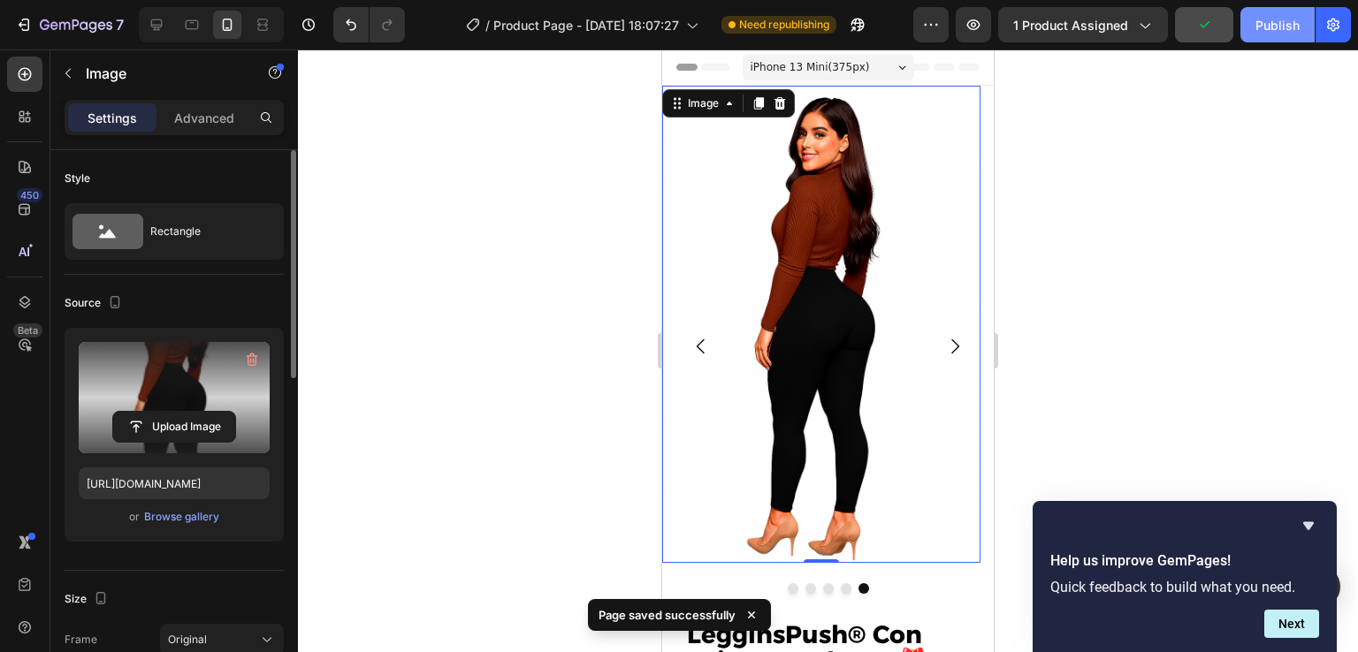
click at [1284, 29] on div "Publish" at bounding box center [1277, 25] width 44 height 19
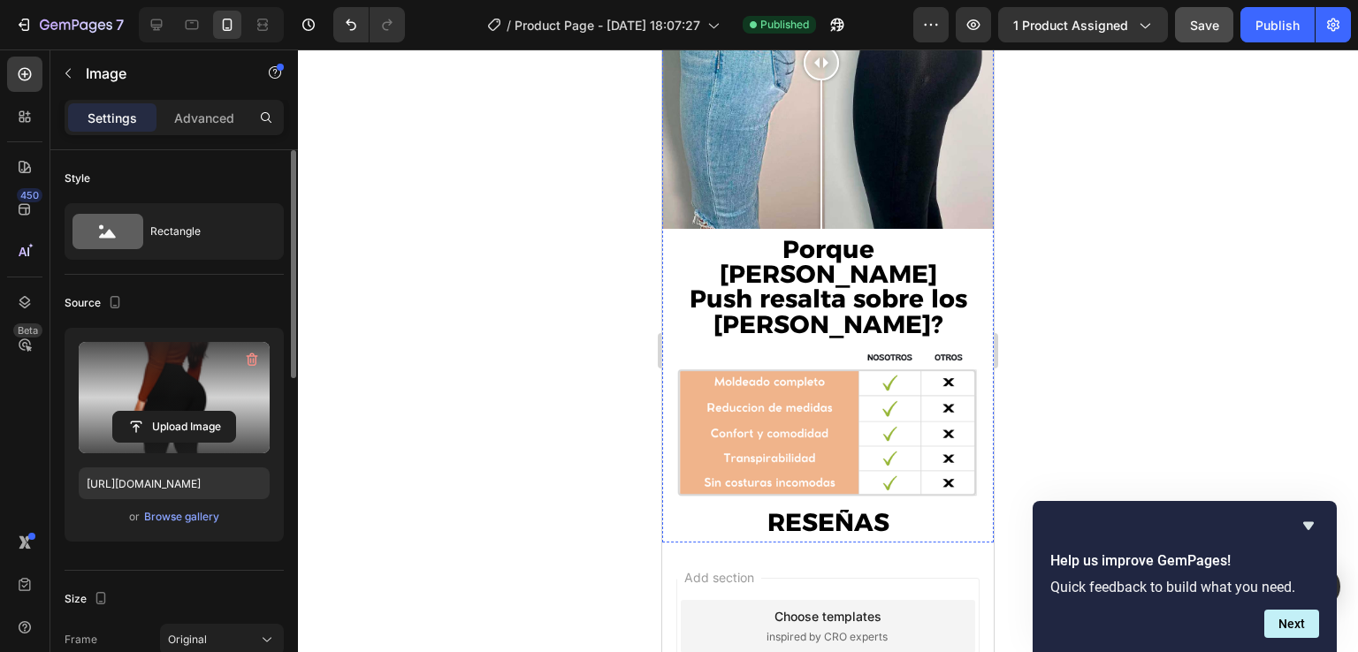
scroll to position [3324, 0]
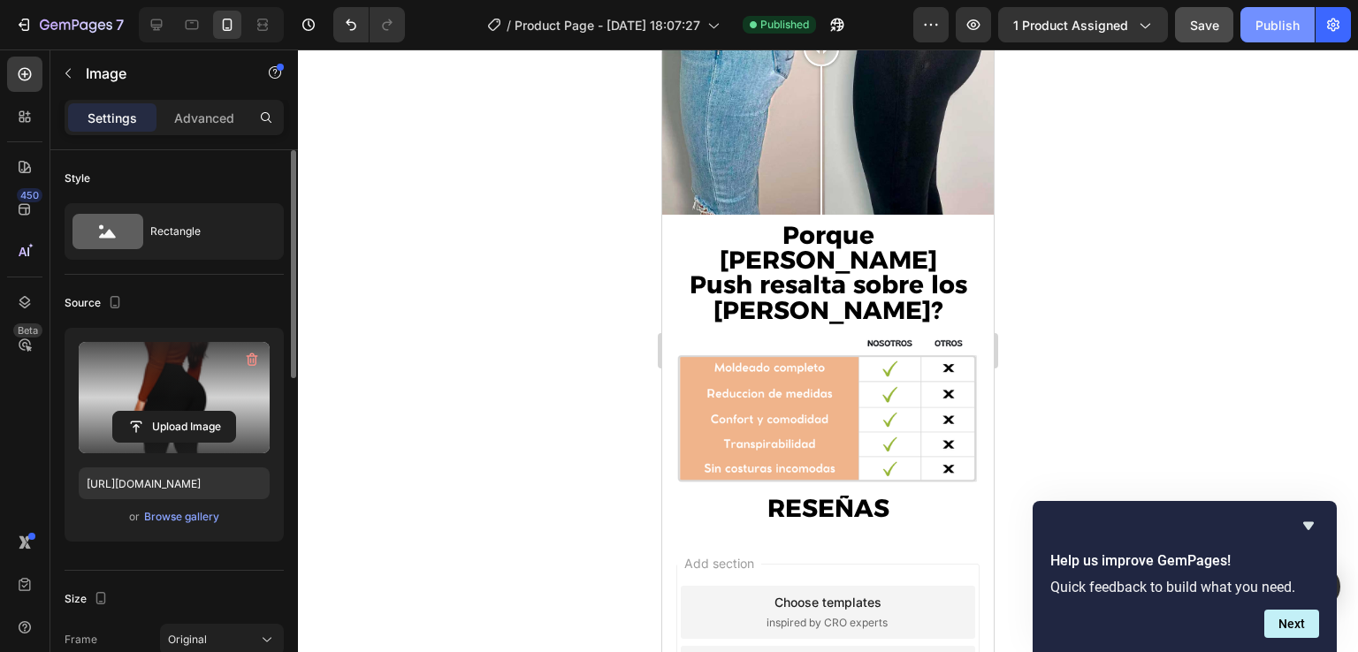
click at [1268, 26] on div "Publish" at bounding box center [1277, 25] width 44 height 19
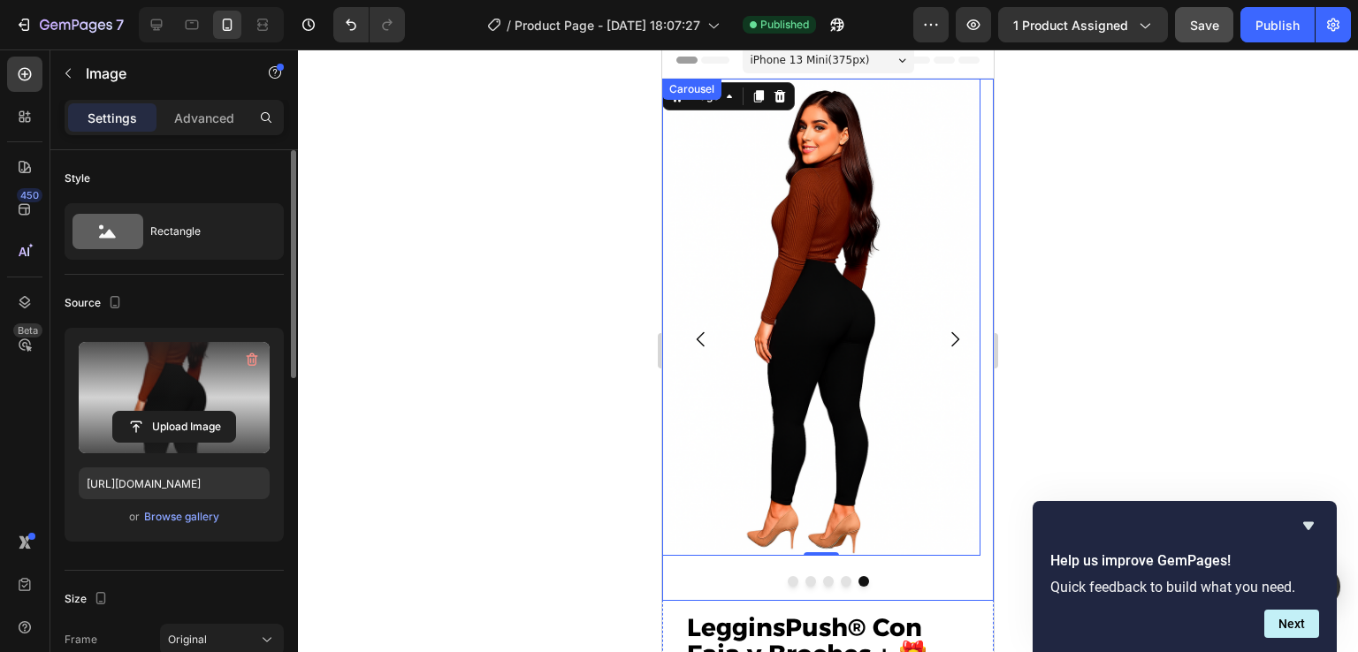
scroll to position [0, 0]
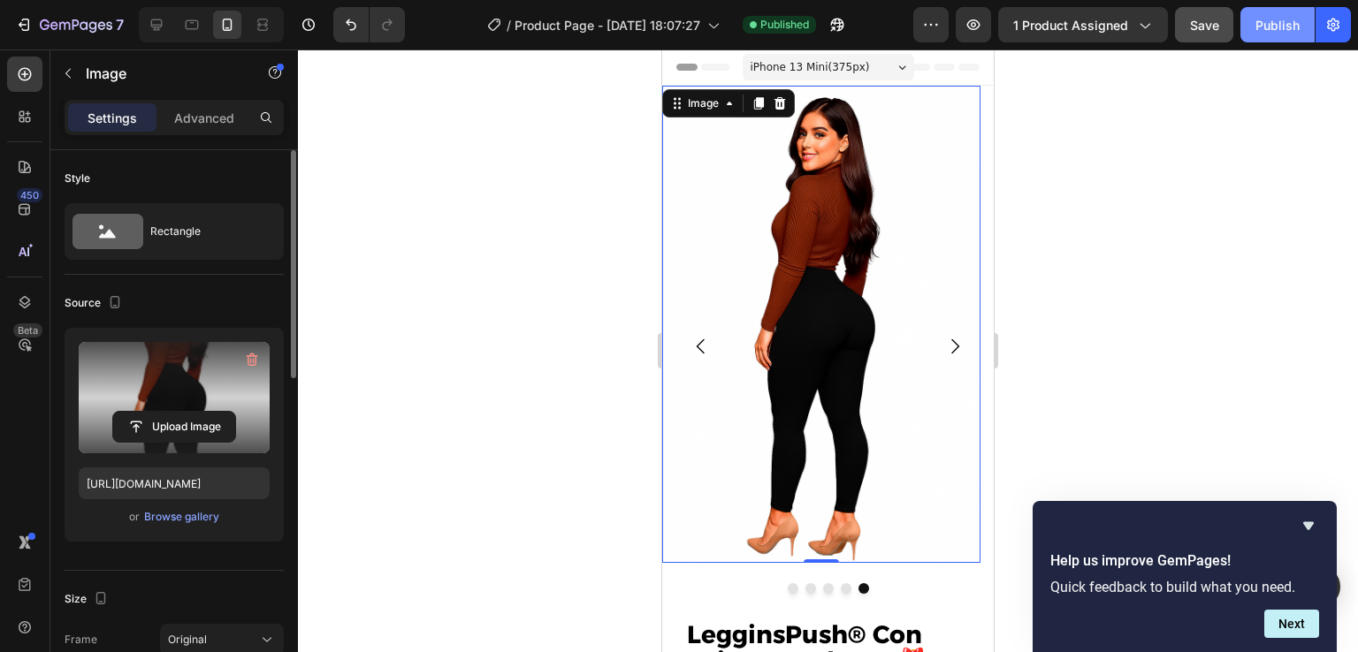
click at [1279, 27] on div "Publish" at bounding box center [1277, 25] width 44 height 19
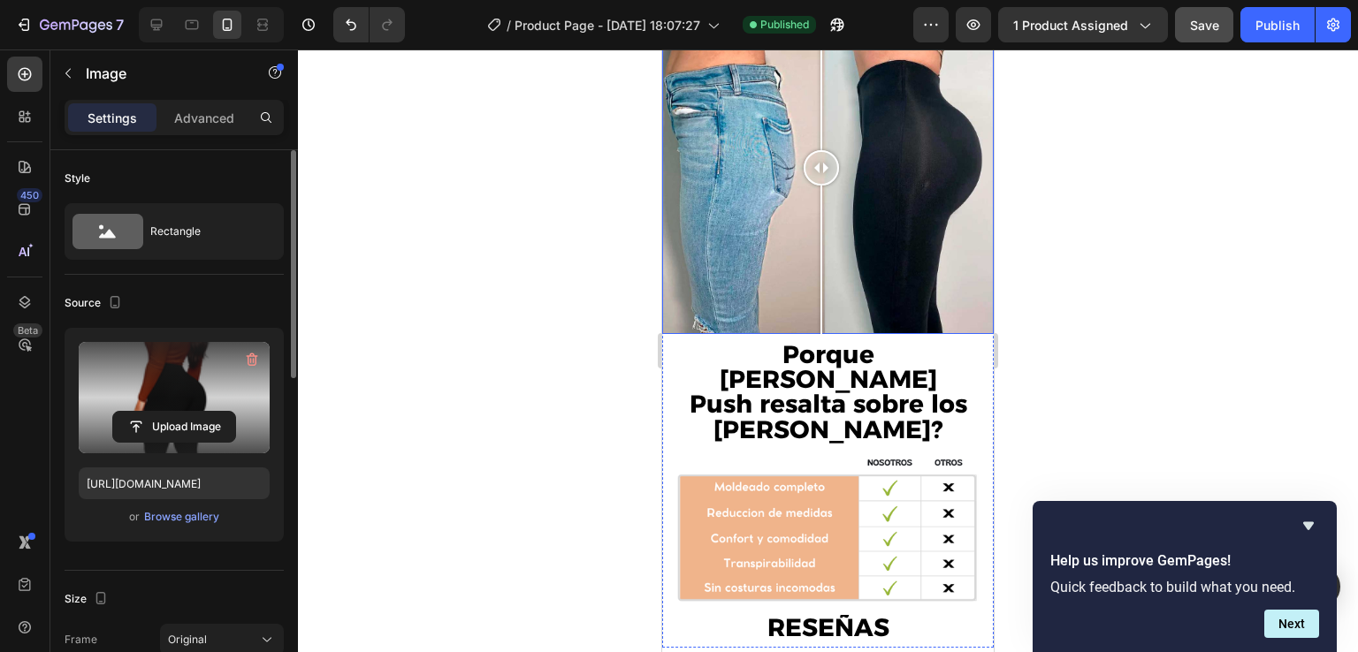
scroll to position [3324, 0]
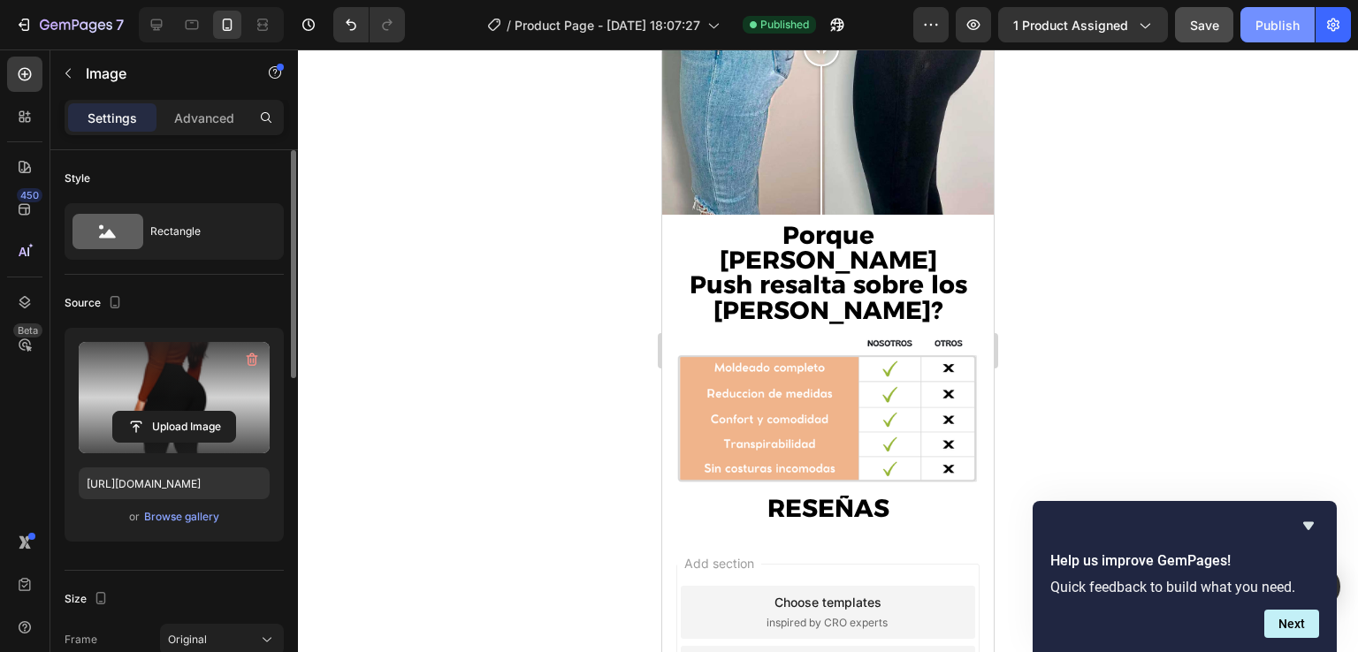
click at [1276, 29] on div "Publish" at bounding box center [1277, 25] width 44 height 19
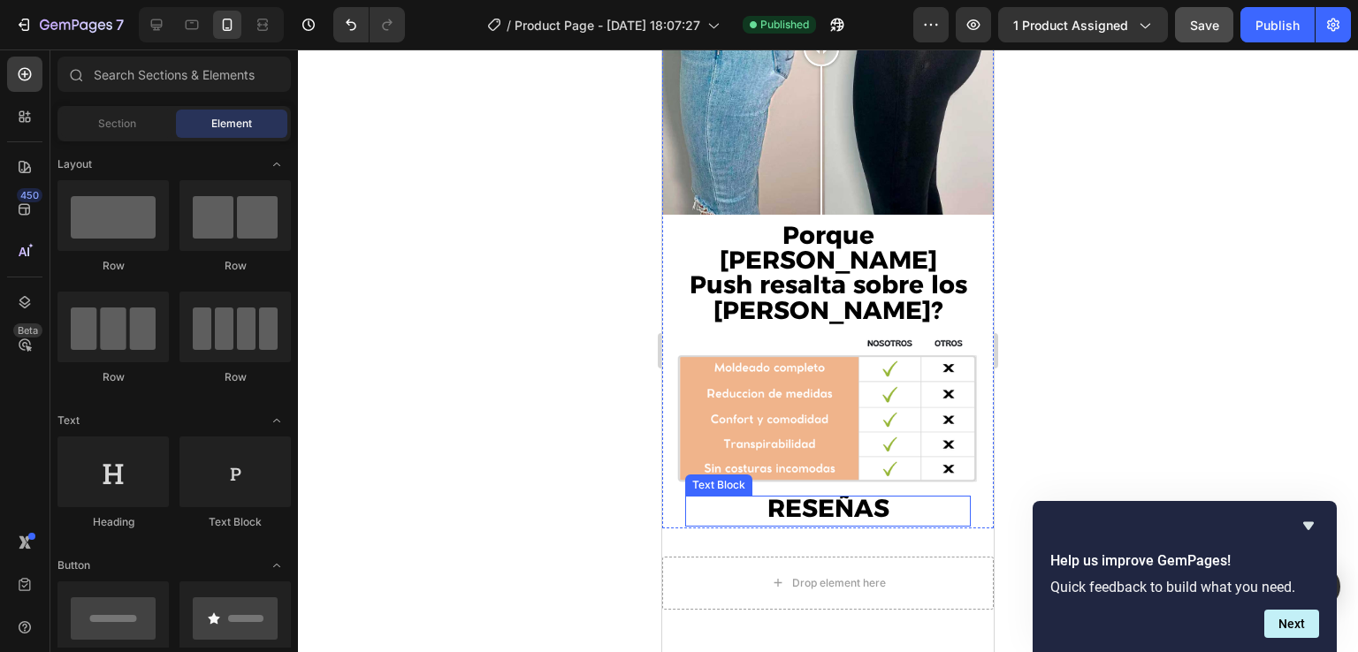
click at [803, 493] on strong "RESEÑAS" at bounding box center [828, 508] width 122 height 30
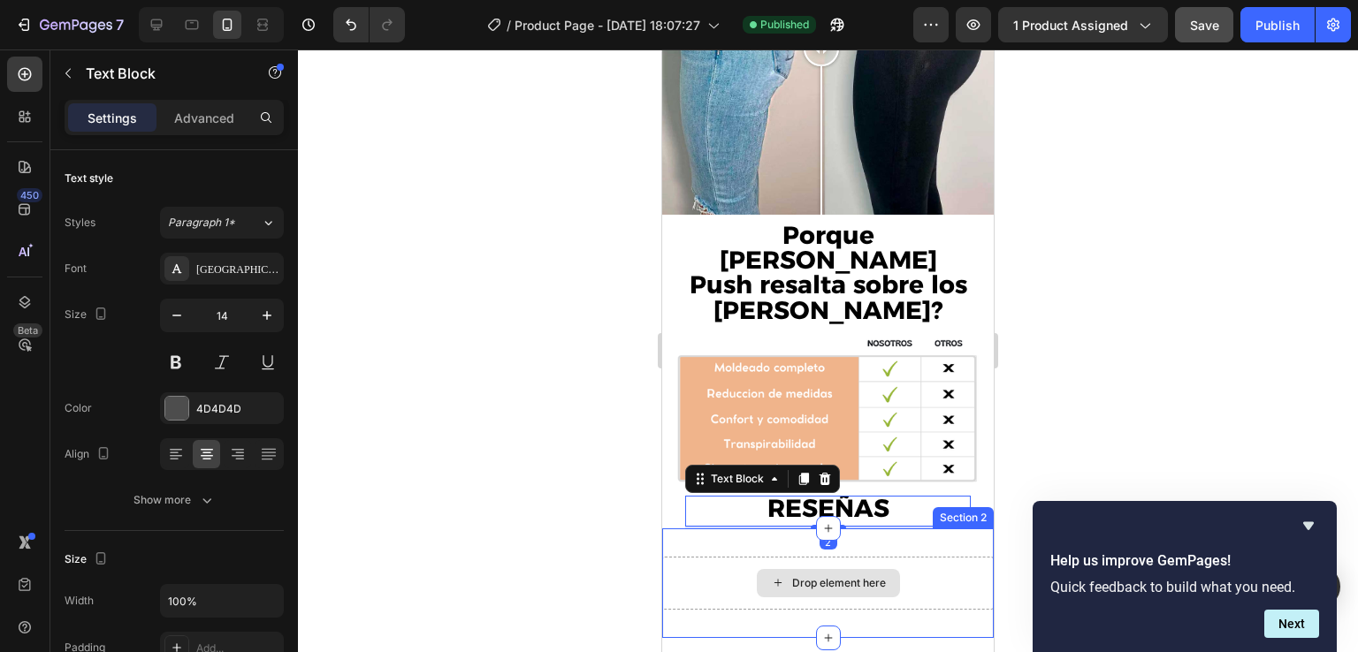
click at [711, 557] on div "Drop element here" at bounding box center [827, 583] width 331 height 53
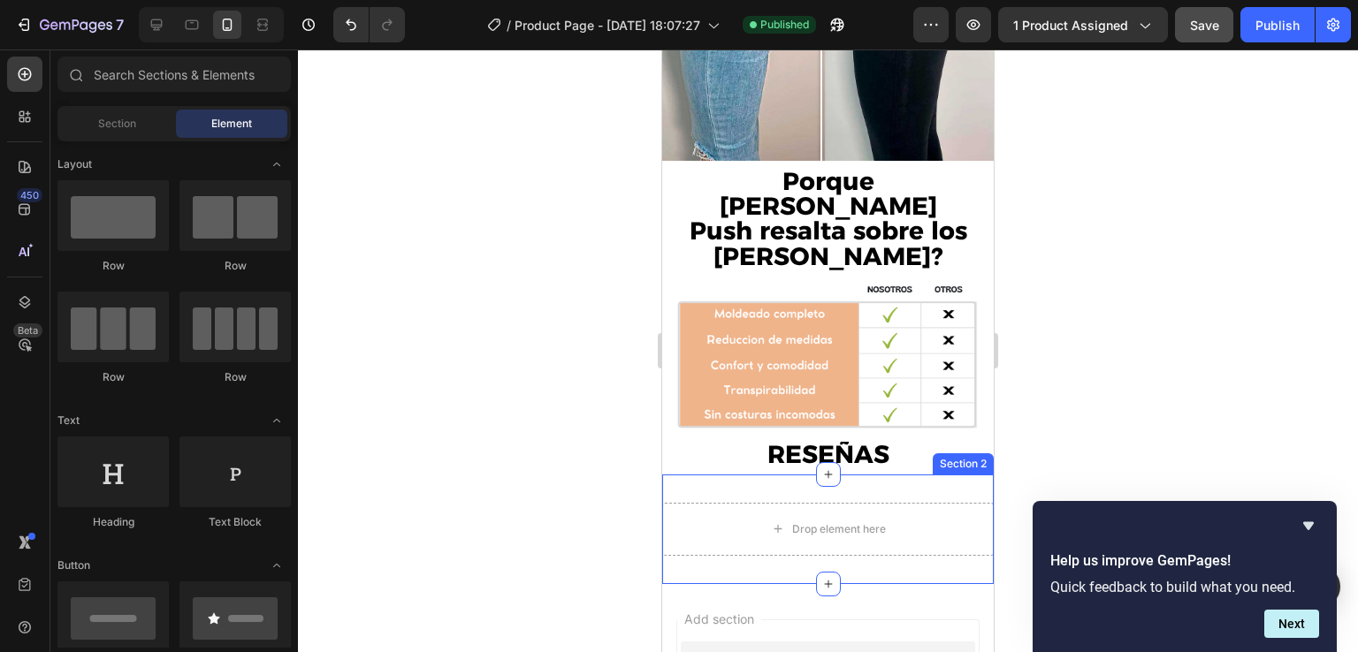
scroll to position [3433, 0]
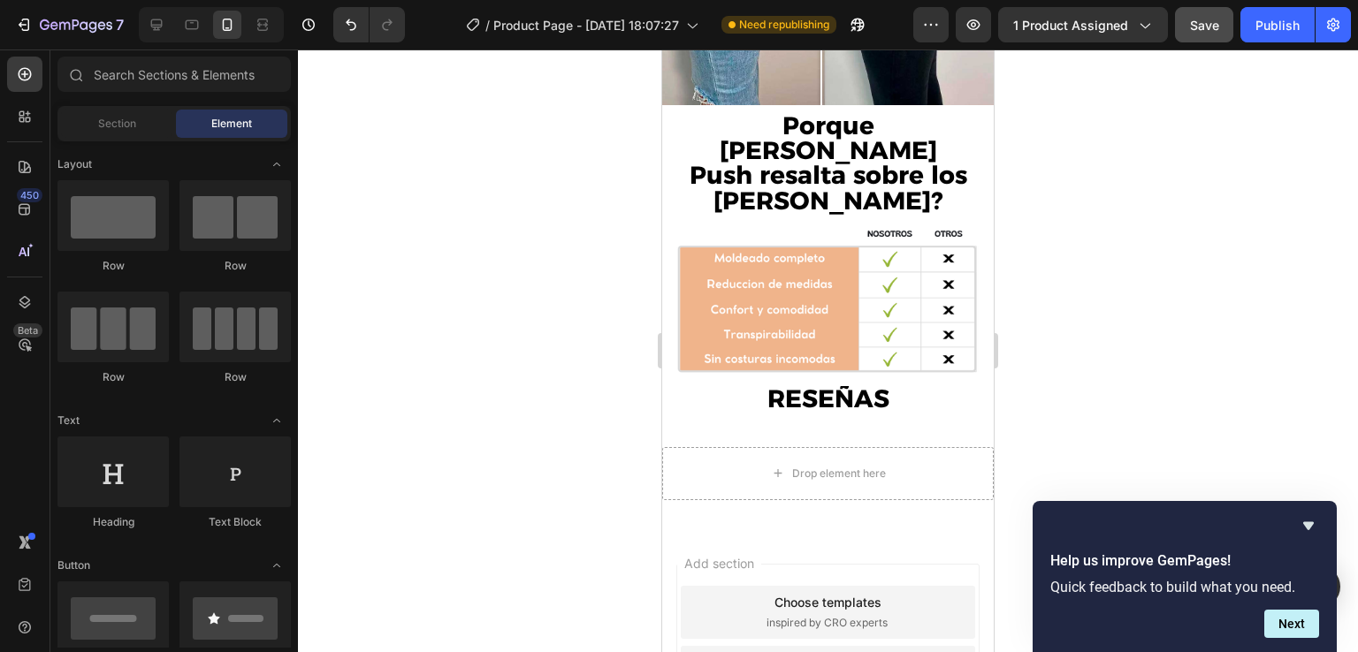
click at [766, 615] on span "inspired by CRO experts" at bounding box center [826, 623] width 121 height 16
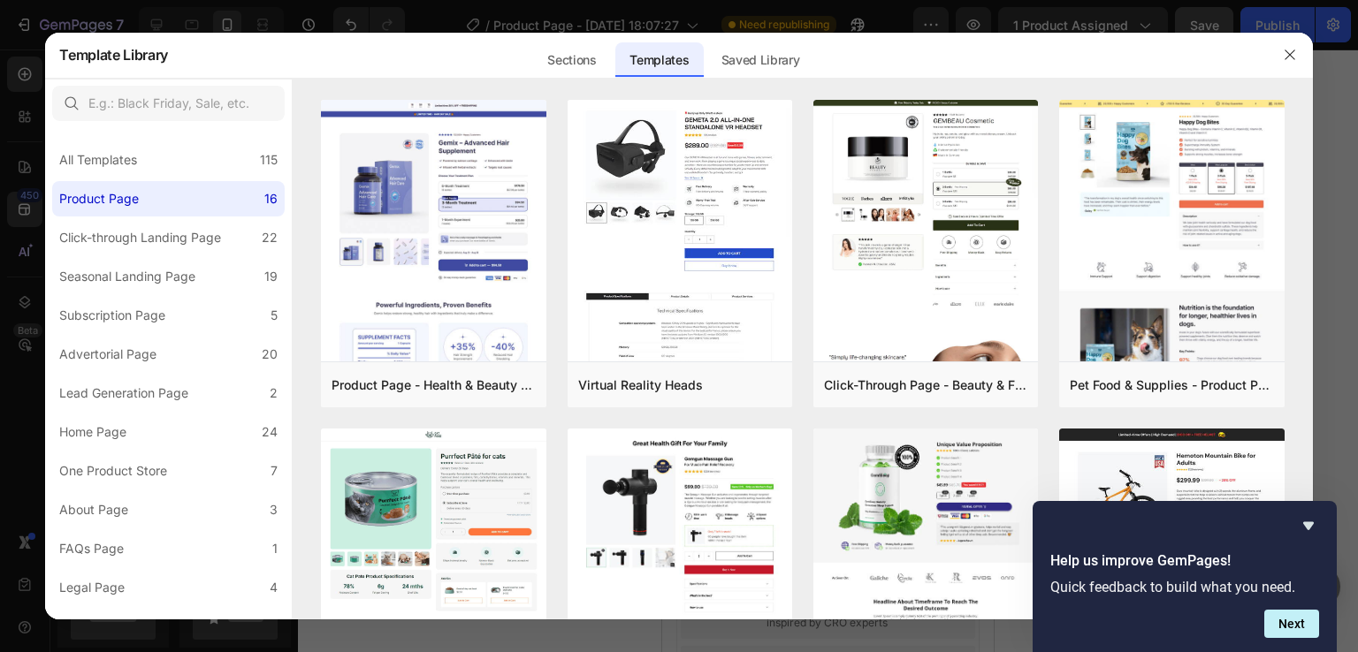
click at [1290, 50] on icon "button" at bounding box center [1290, 55] width 14 height 14
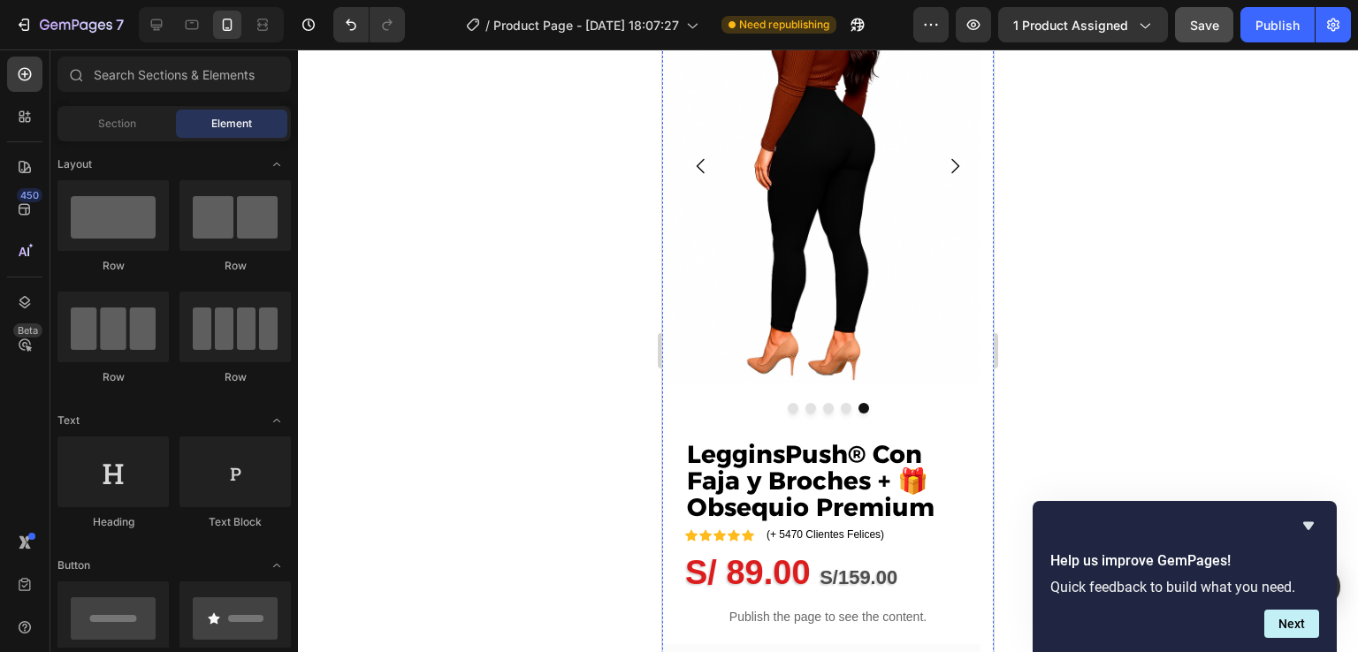
scroll to position [0, 0]
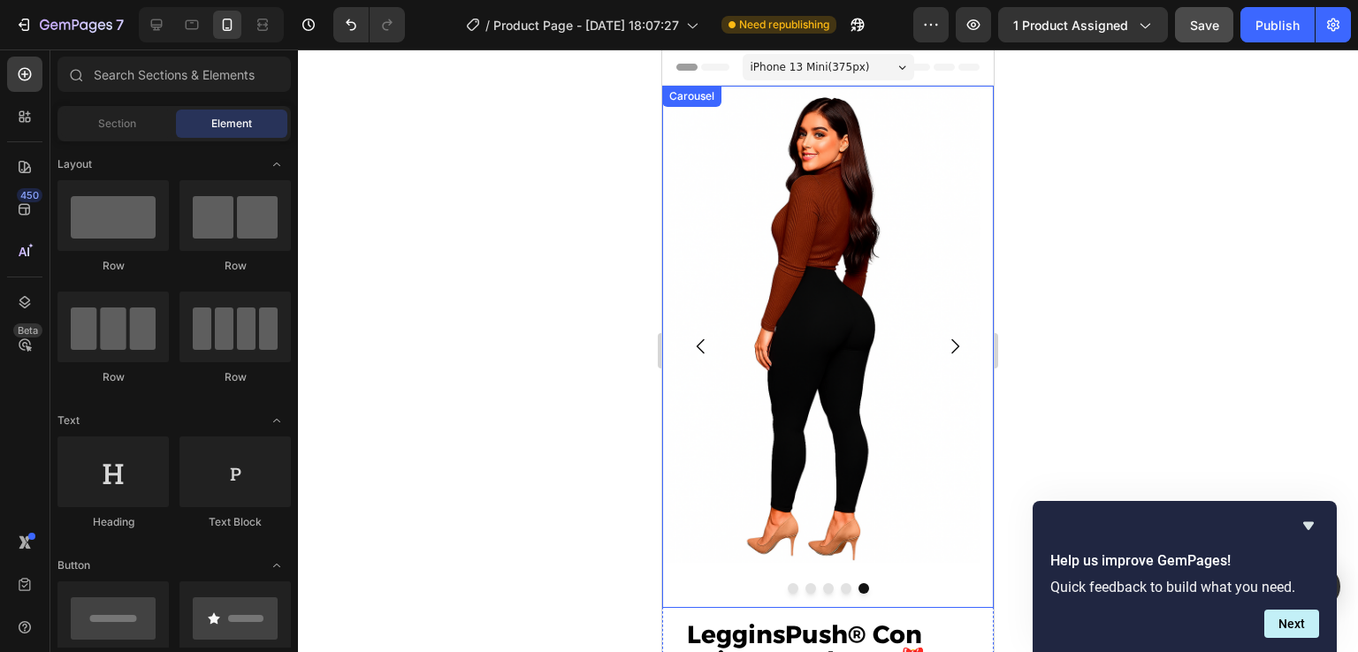
click at [693, 333] on button "Carousel Back Arrow" at bounding box center [701, 347] width 50 height 50
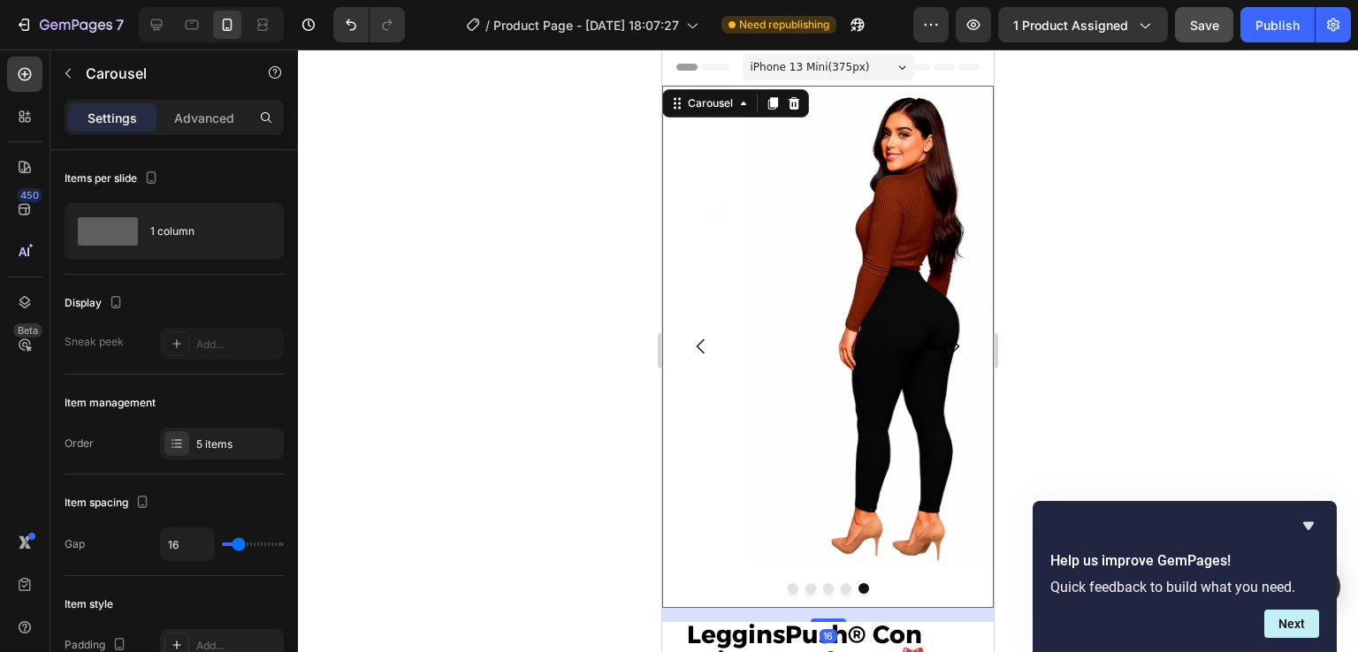
click at [693, 333] on button "Carousel Back Arrow" at bounding box center [701, 347] width 50 height 50
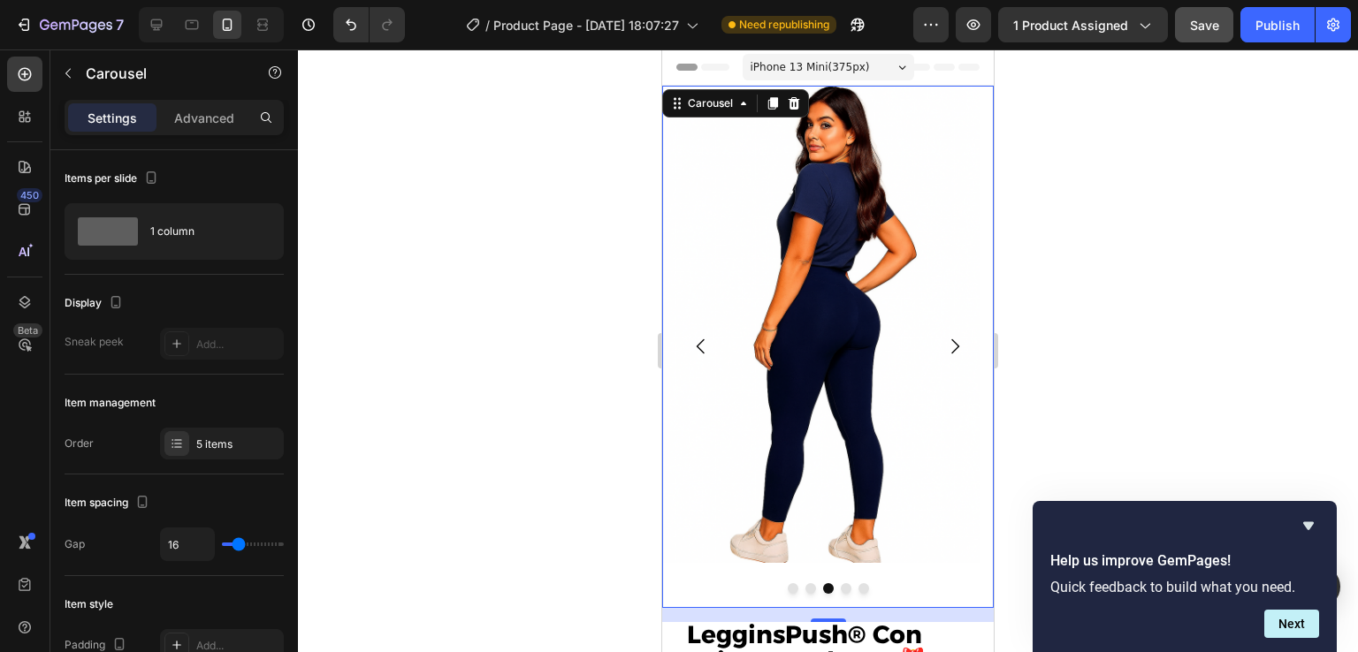
click at [700, 343] on icon "Carousel Back Arrow" at bounding box center [701, 346] width 8 height 15
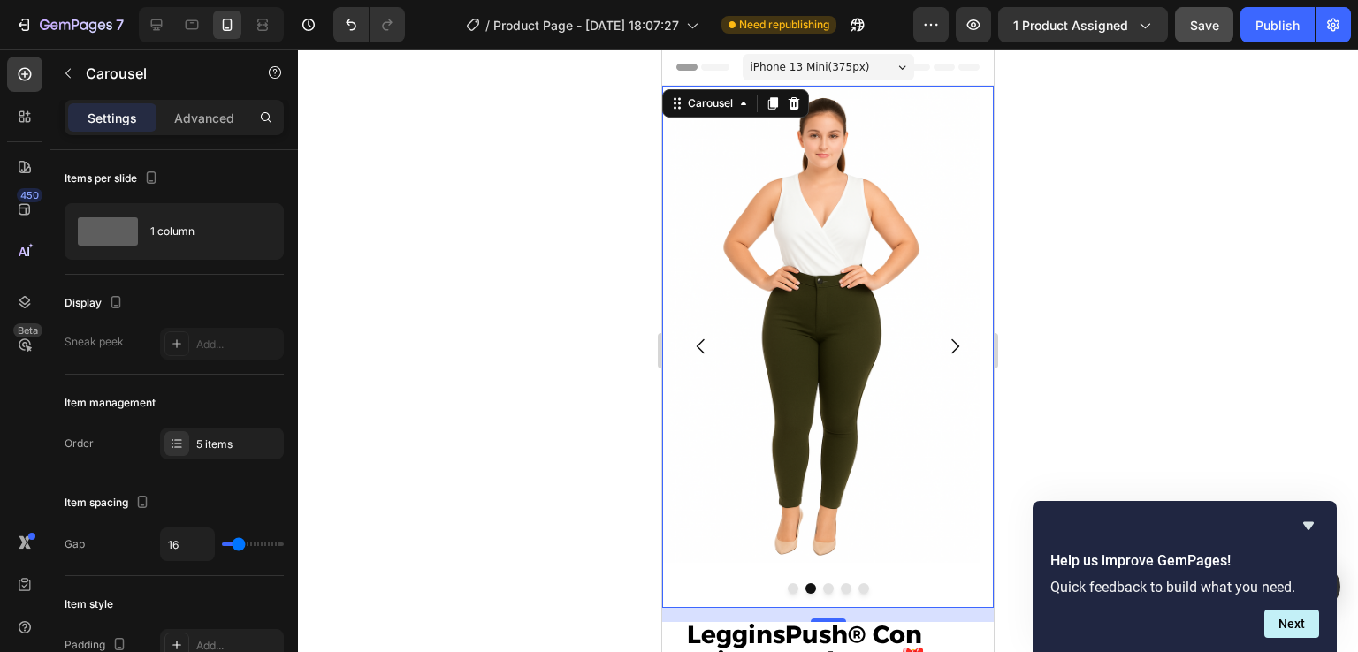
click at [701, 344] on icon "Carousel Back Arrow" at bounding box center [700, 346] width 21 height 21
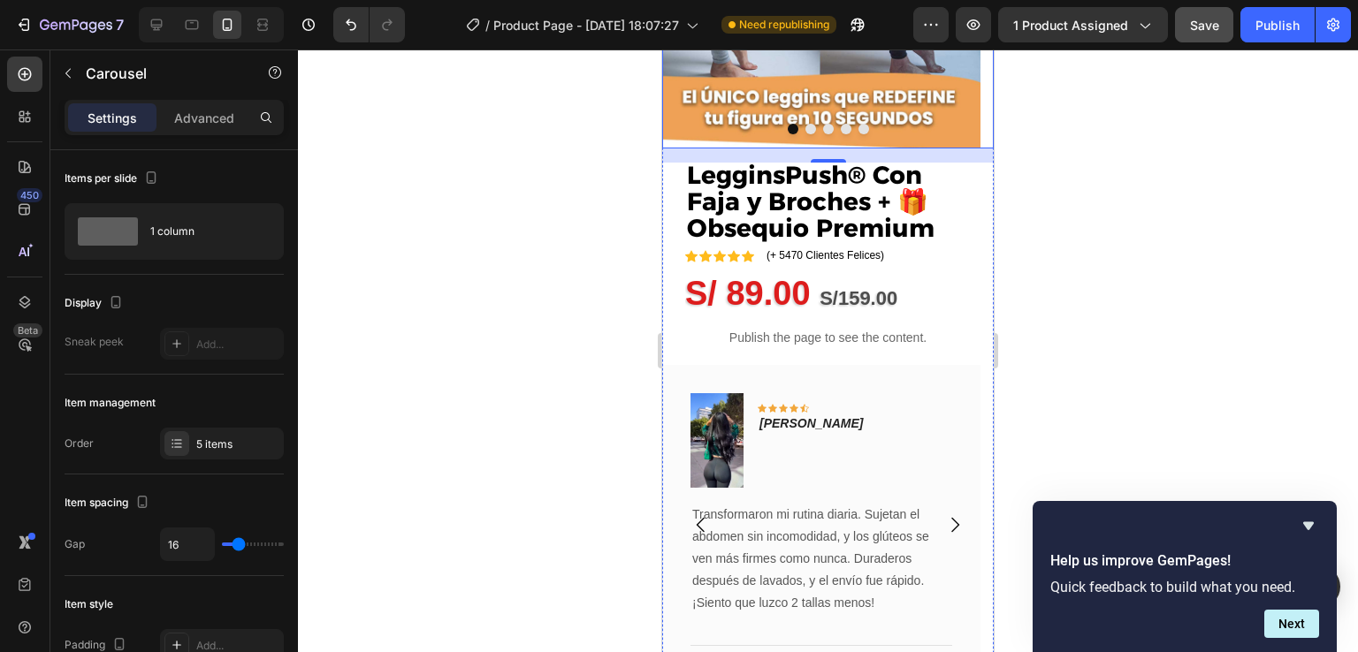
scroll to position [428, 0]
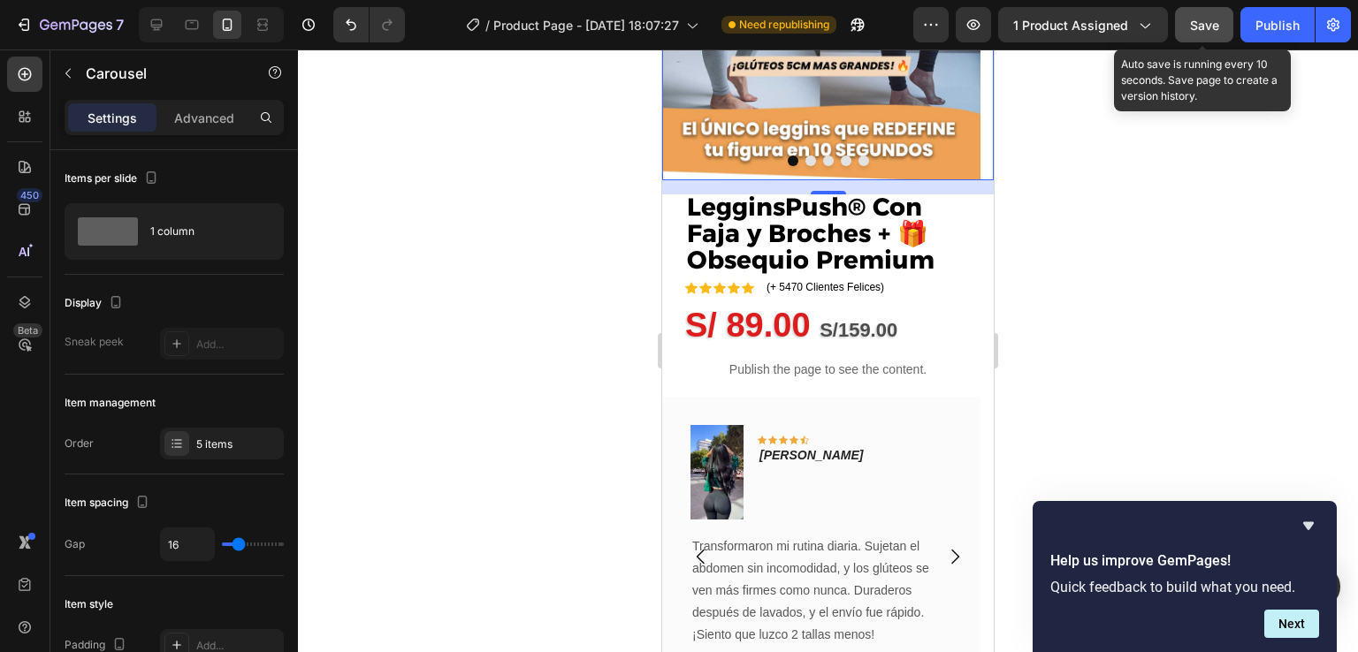
click at [1222, 21] on button "Save" at bounding box center [1204, 24] width 58 height 35
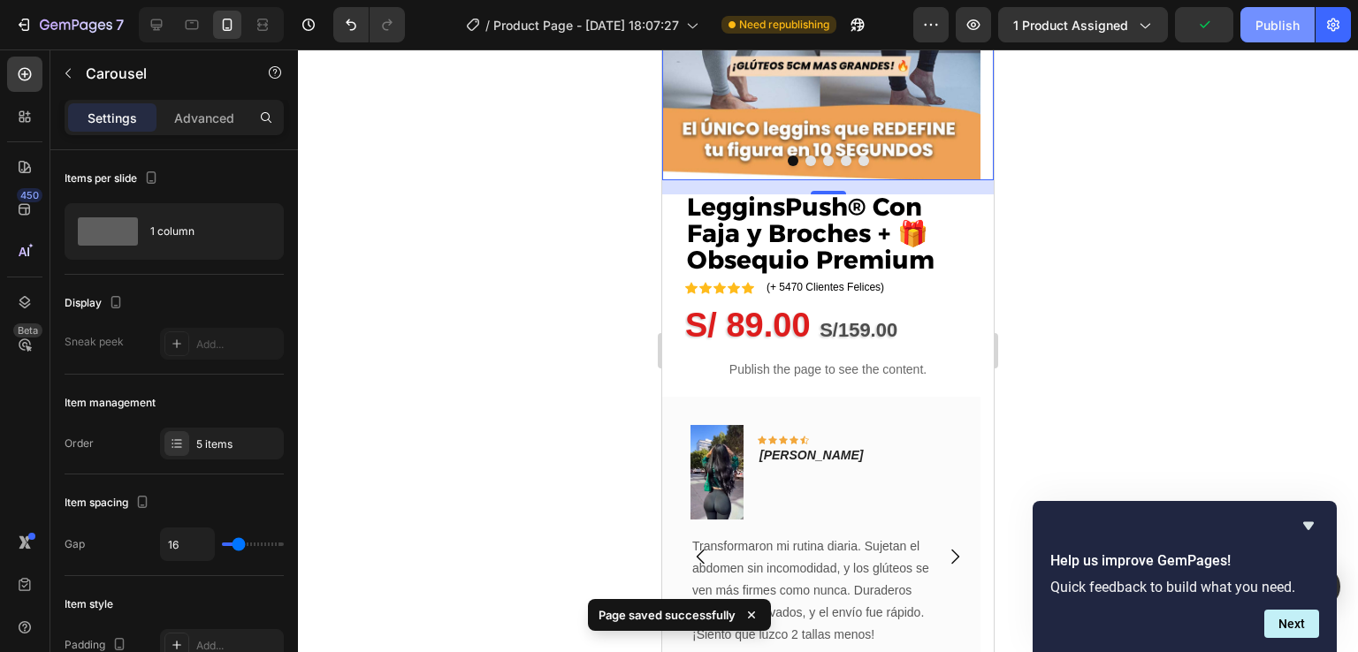
click at [1287, 23] on div "Publish" at bounding box center [1277, 25] width 44 height 19
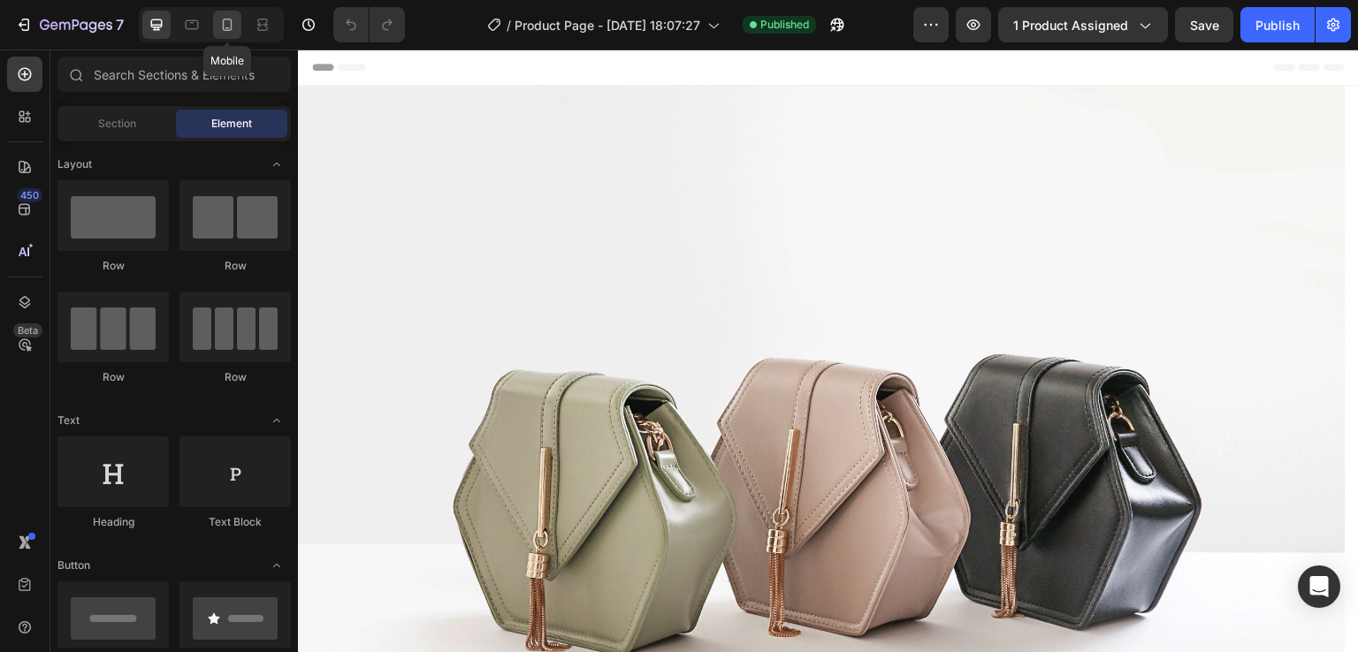
click at [230, 23] on icon at bounding box center [227, 25] width 18 height 18
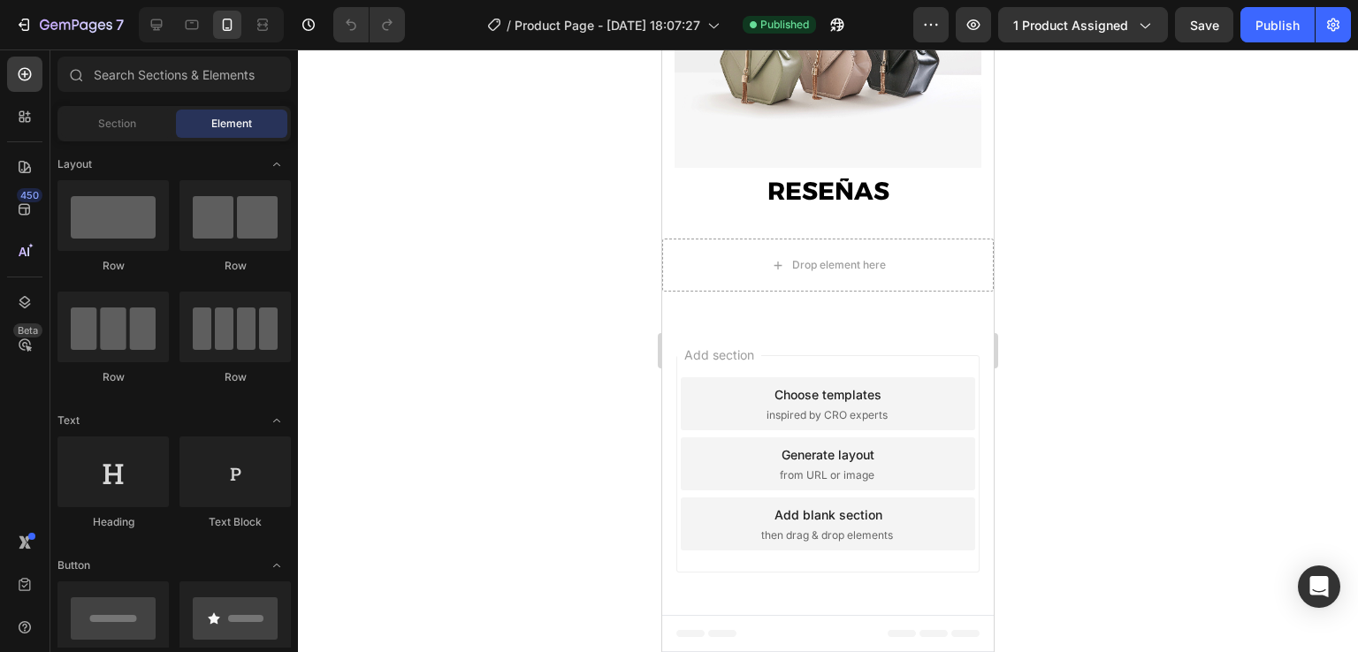
scroll to position [3433, 0]
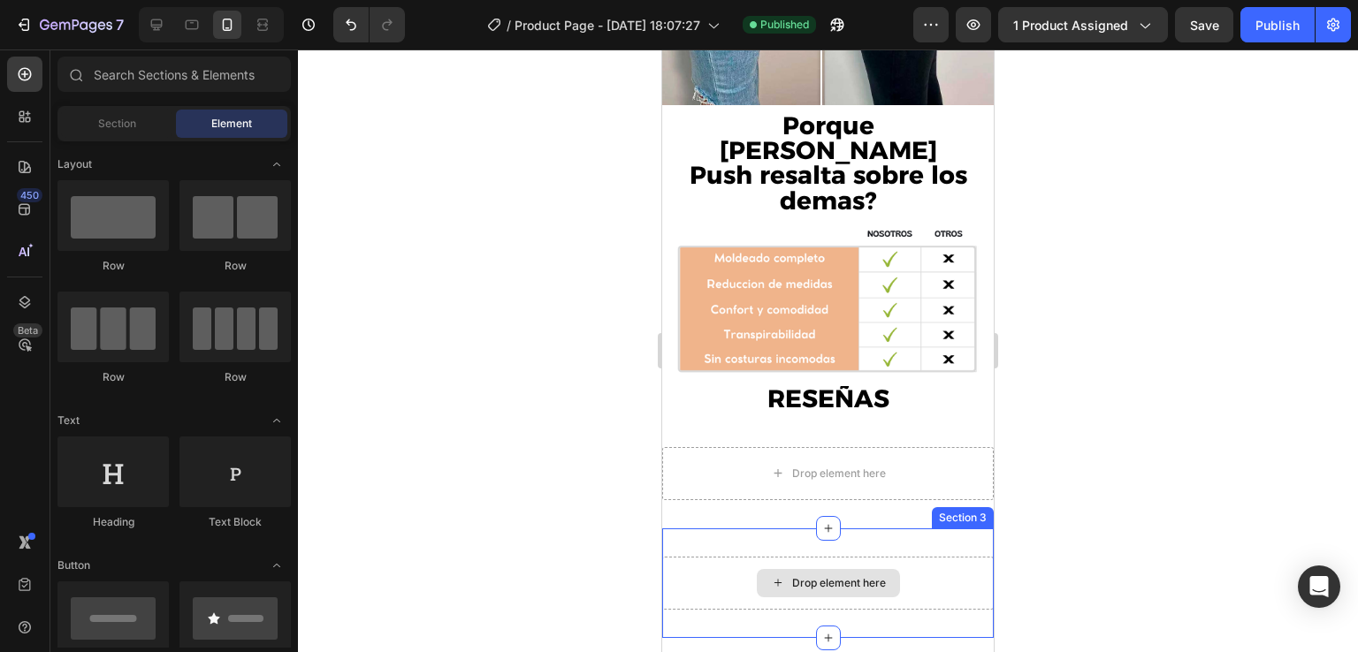
click at [830, 576] on div "Drop element here" at bounding box center [839, 583] width 94 height 14
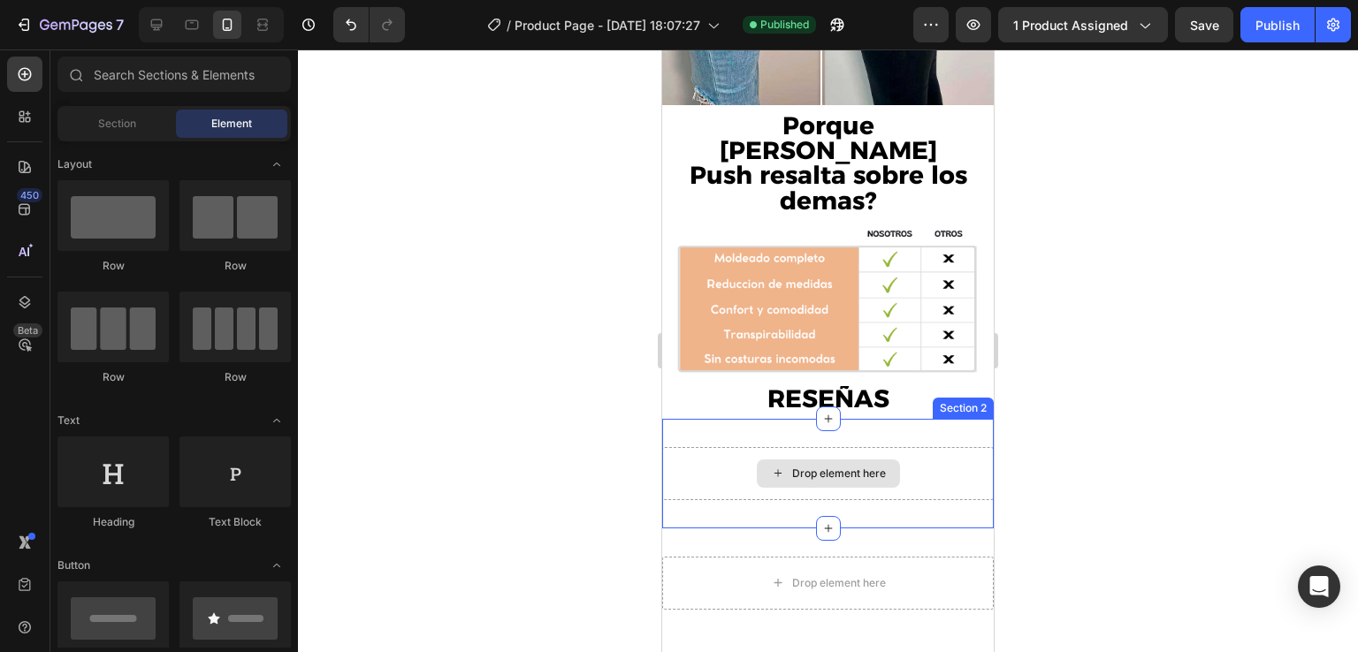
click at [849, 467] on div "Drop element here" at bounding box center [839, 474] width 94 height 14
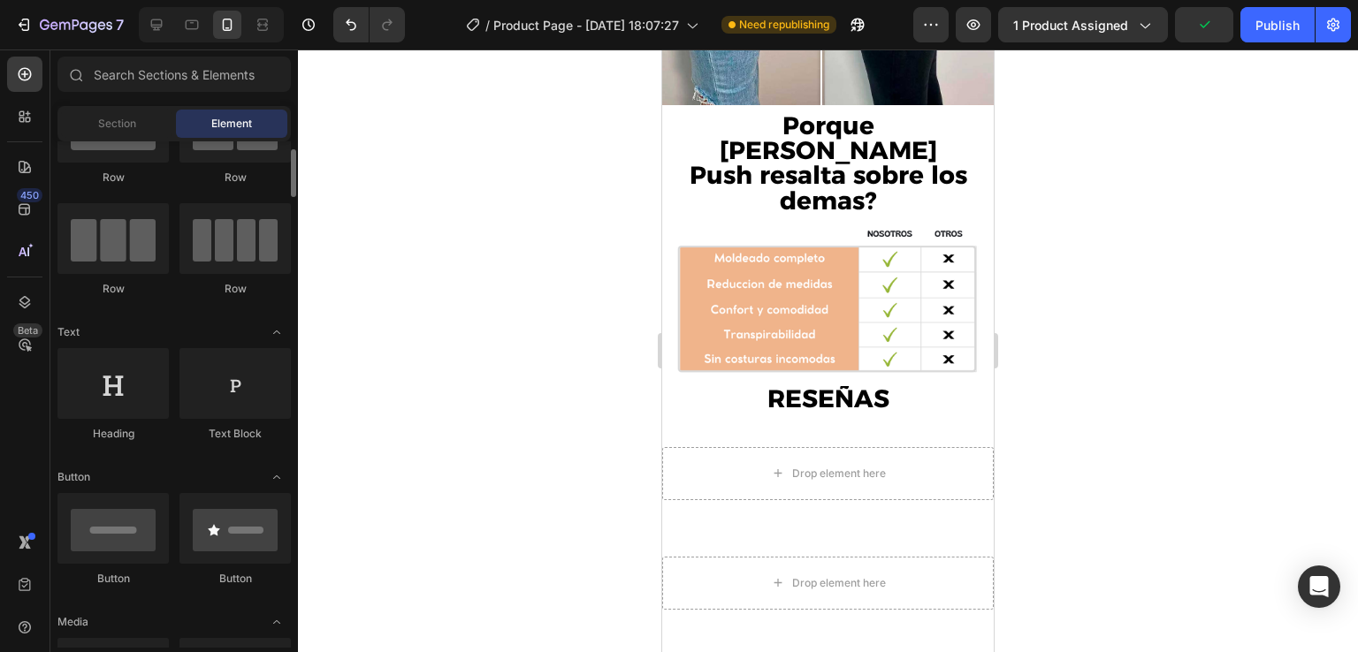
scroll to position [0, 0]
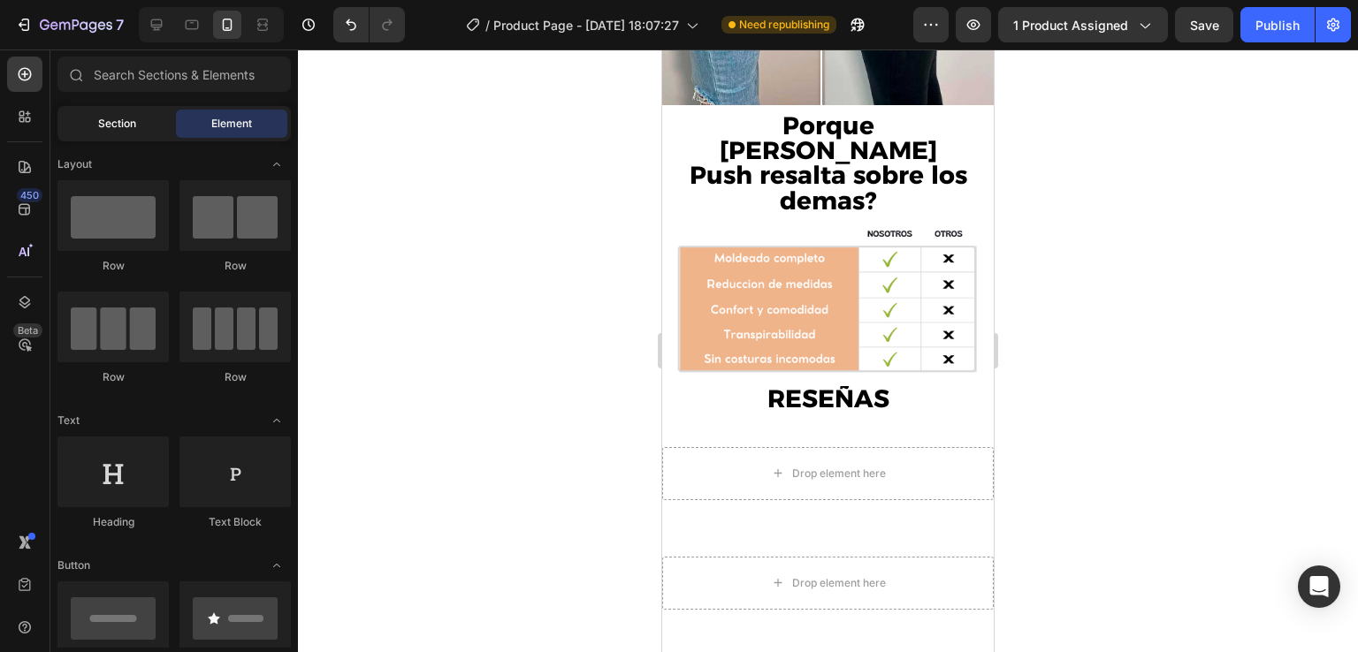
click at [139, 134] on div "Section" at bounding box center [116, 124] width 111 height 28
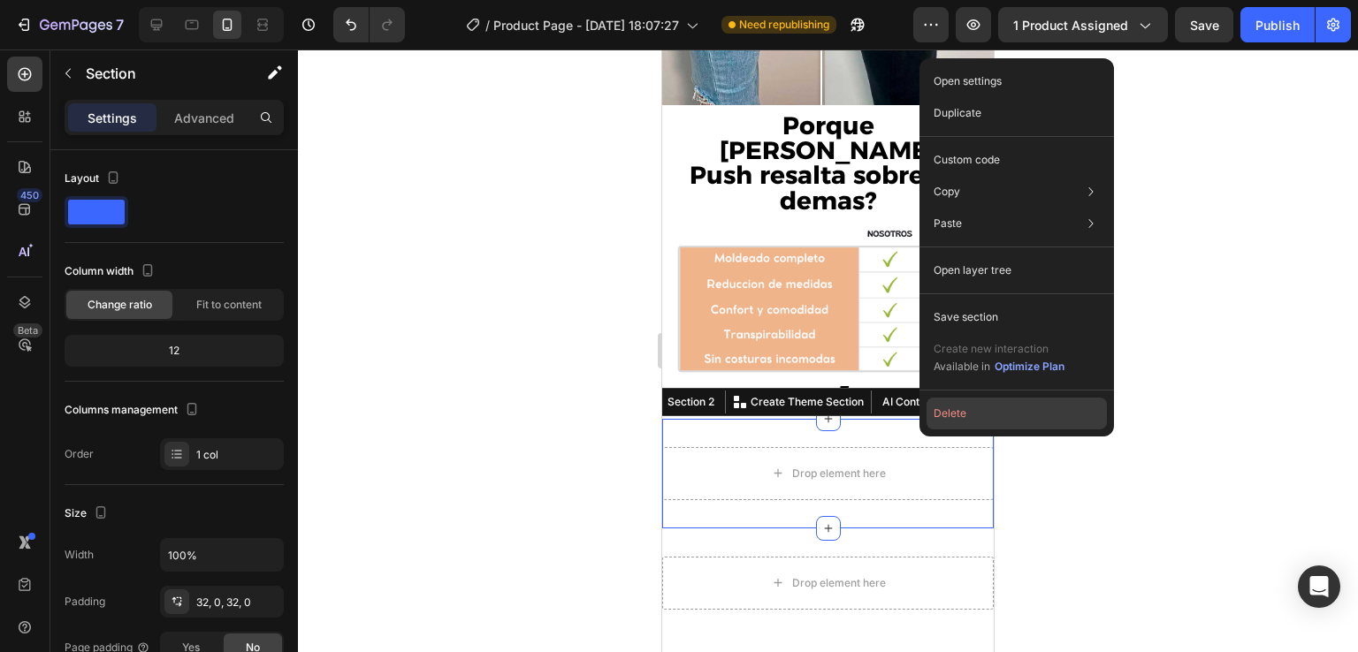
click at [958, 419] on button "Delete" at bounding box center [1016, 414] width 180 height 32
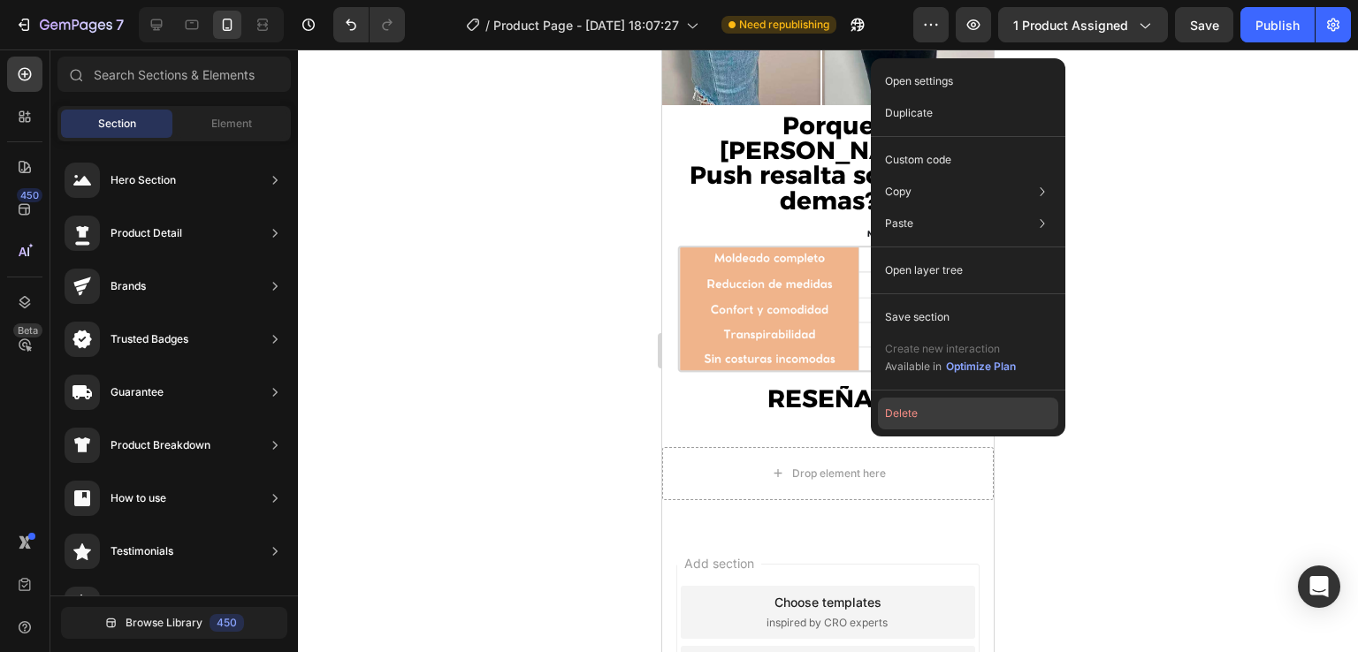
click at [895, 410] on button "Delete" at bounding box center [968, 414] width 180 height 32
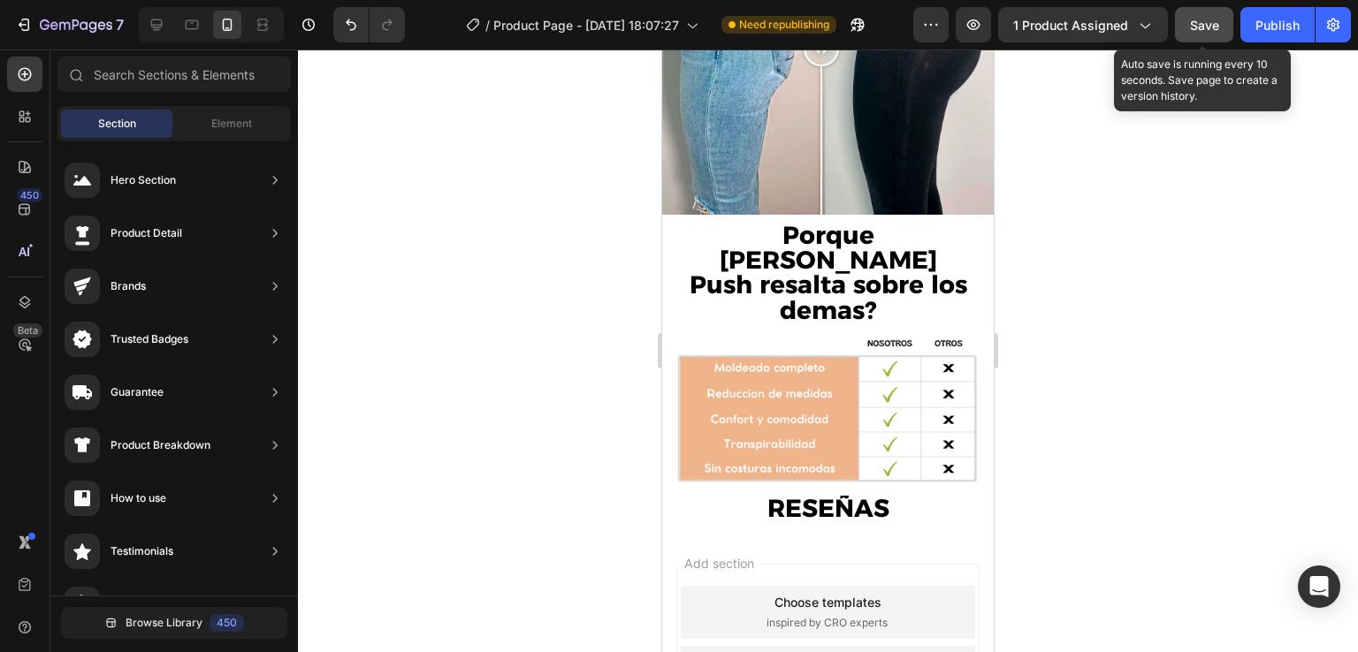
click at [1223, 23] on button "Save" at bounding box center [1204, 24] width 58 height 35
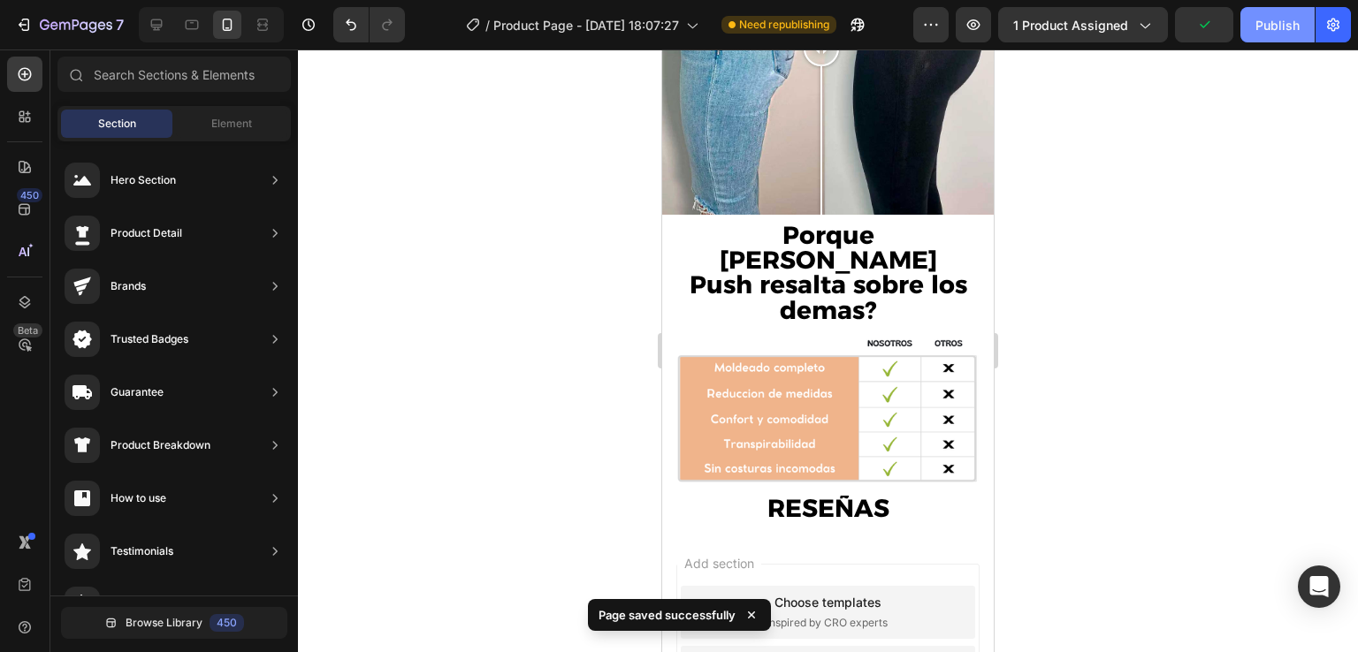
click at [1263, 23] on div "Publish" at bounding box center [1277, 25] width 44 height 19
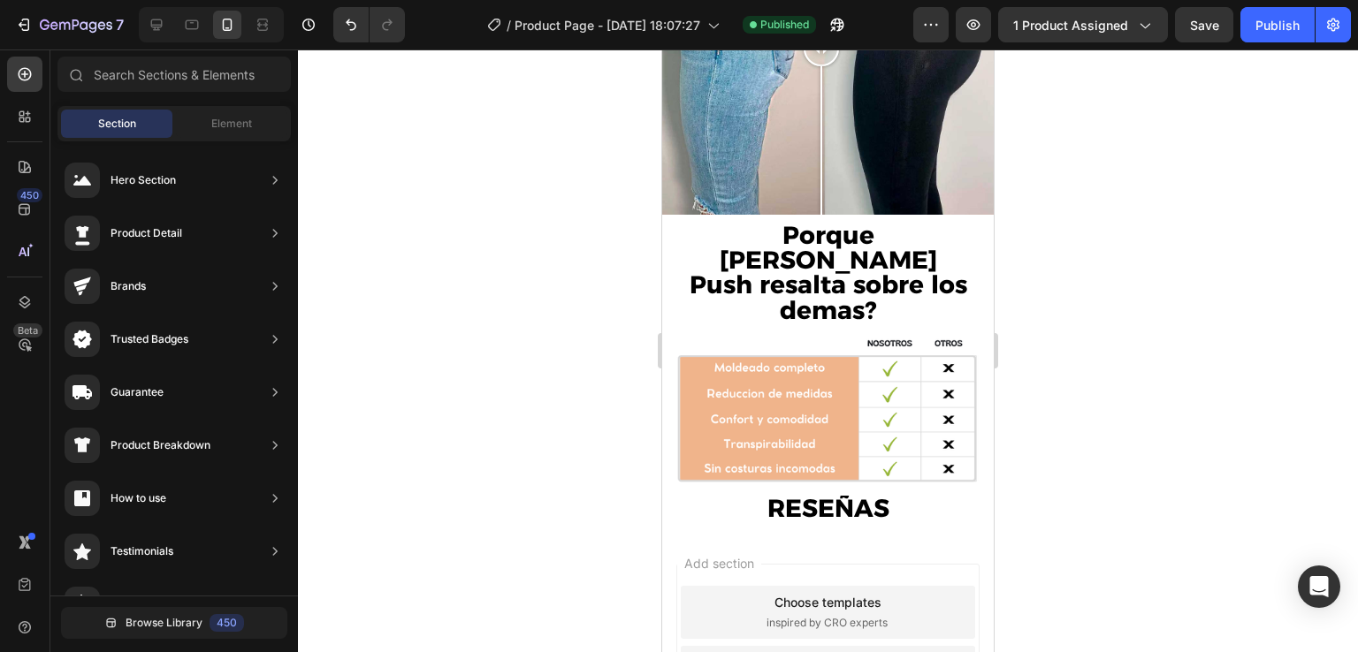
click at [766, 615] on span "inspired by CRO experts" at bounding box center [826, 623] width 121 height 16
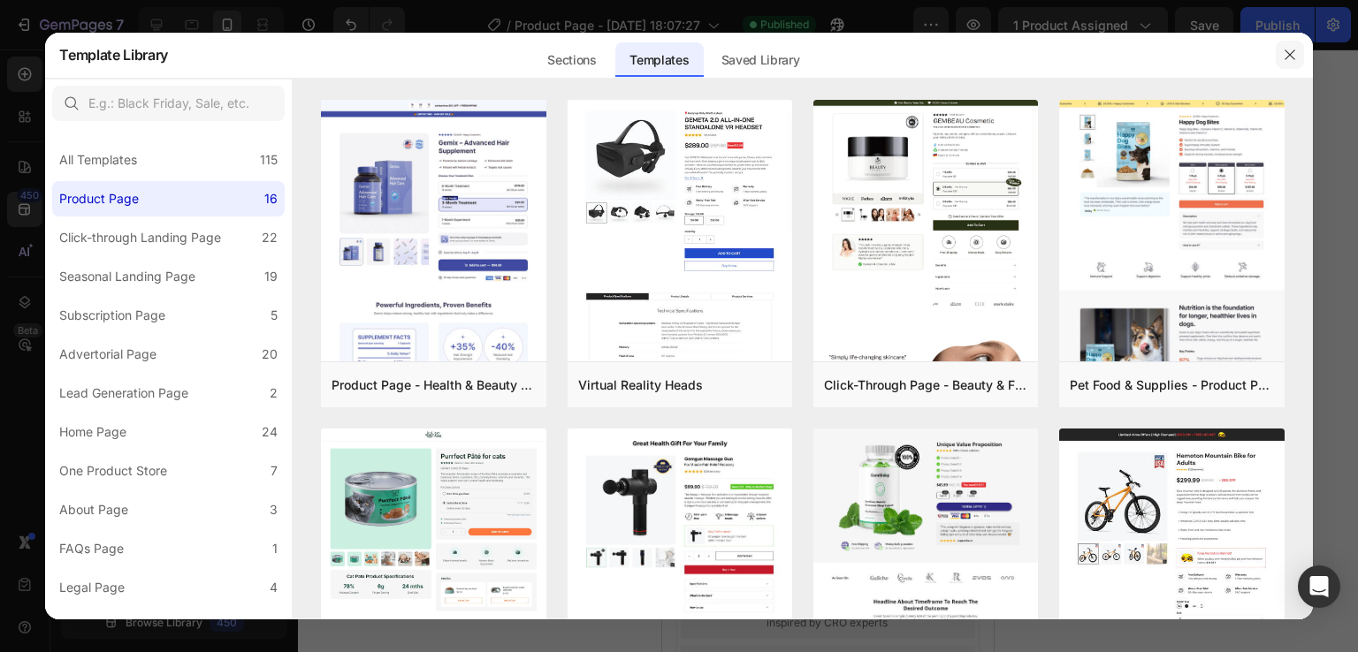
click at [1284, 65] on button "button" at bounding box center [1290, 55] width 28 height 28
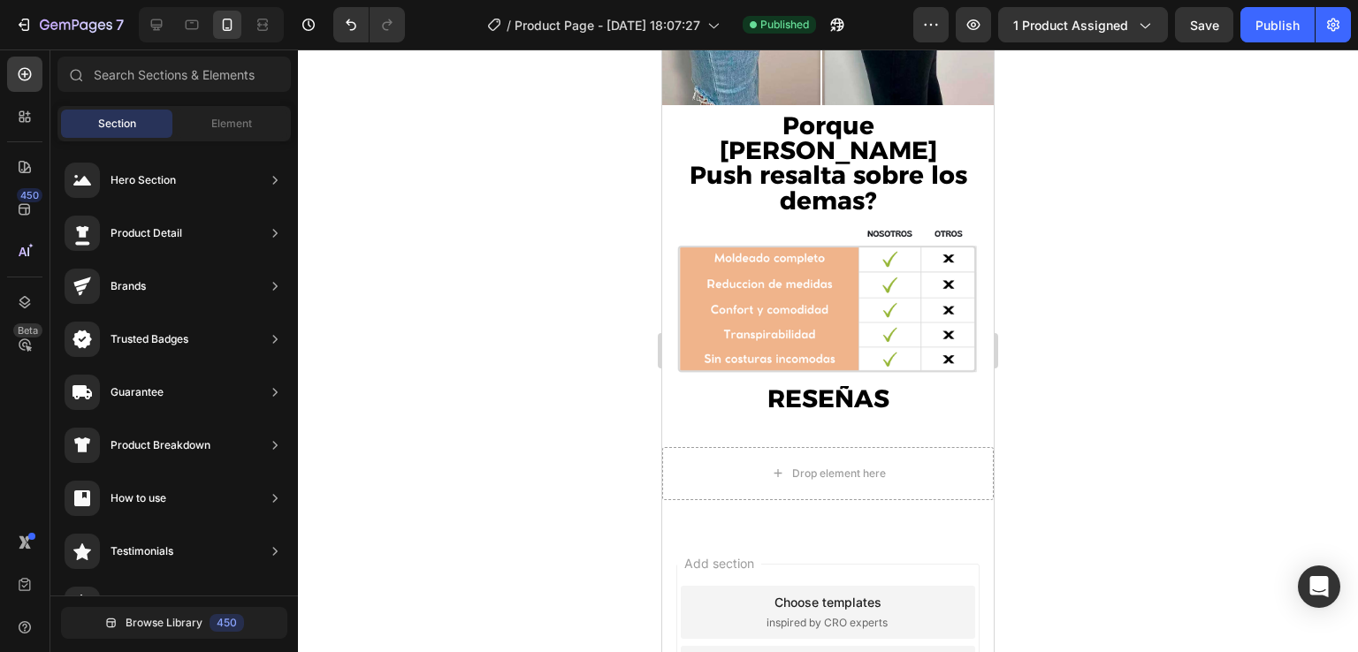
click at [1110, 206] on div at bounding box center [828, 351] width 1060 height 603
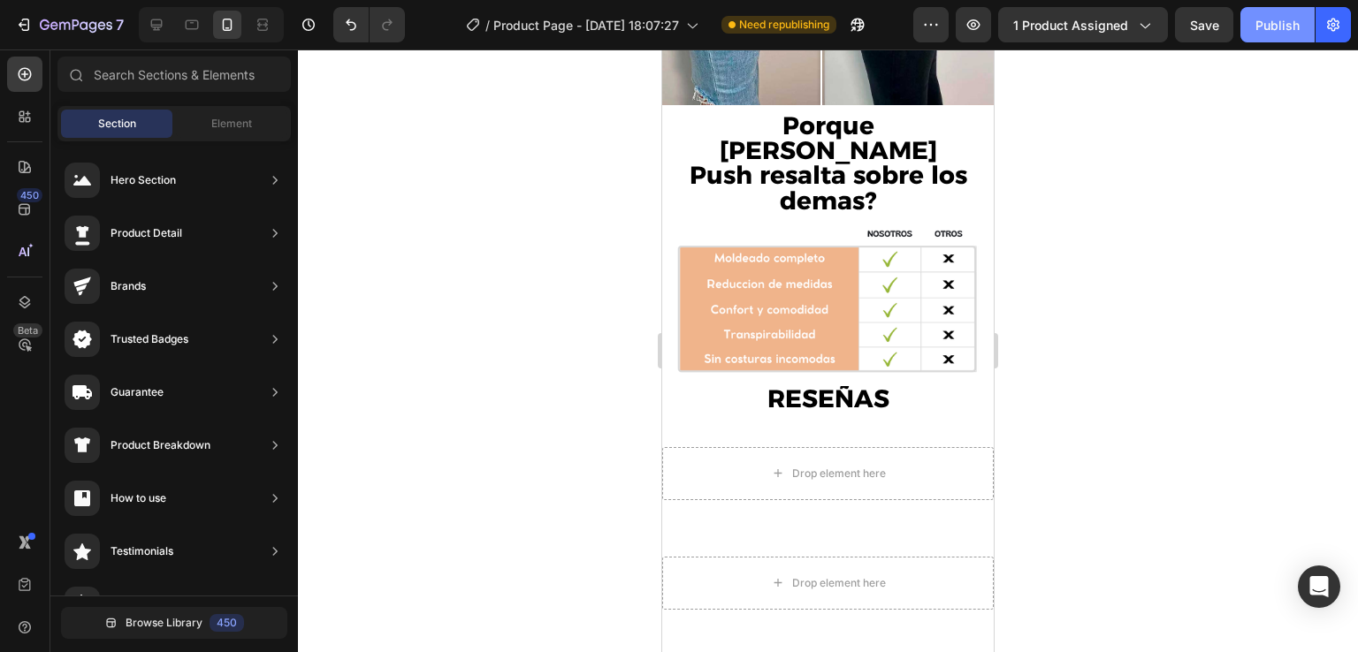
click at [1267, 27] on div "Publish" at bounding box center [1277, 25] width 44 height 19
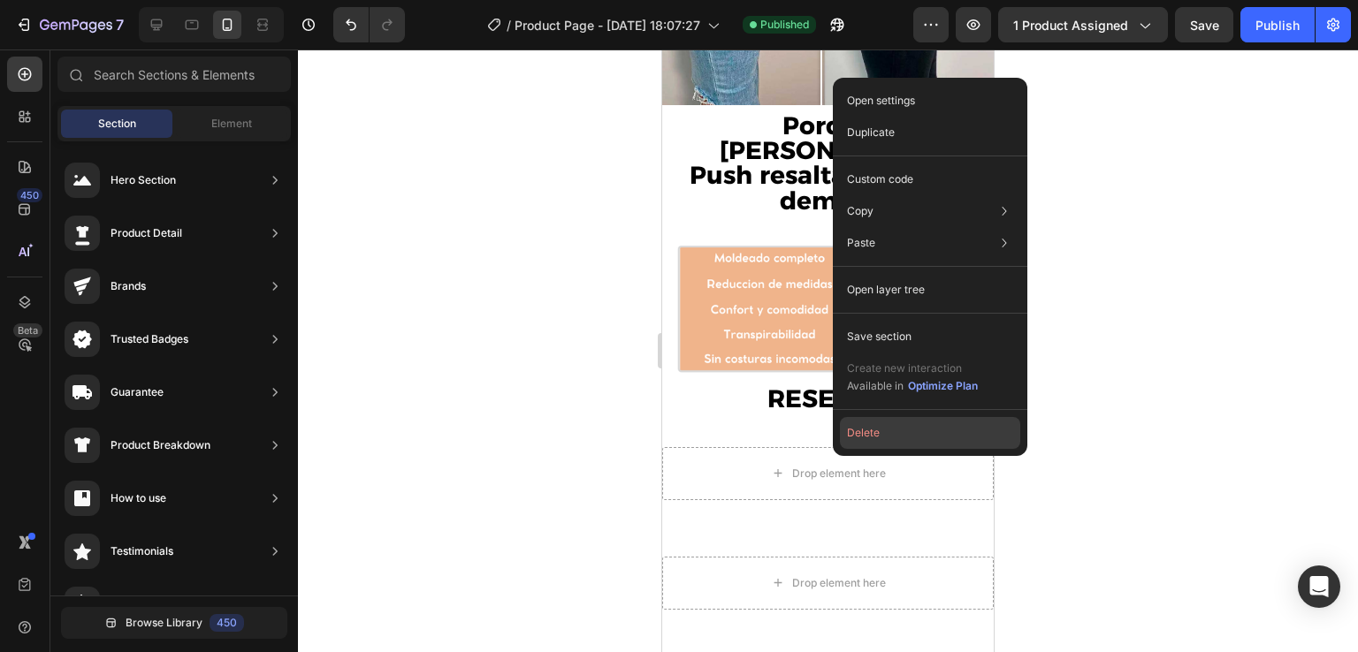
click at [860, 443] on button "Delete" at bounding box center [930, 433] width 180 height 32
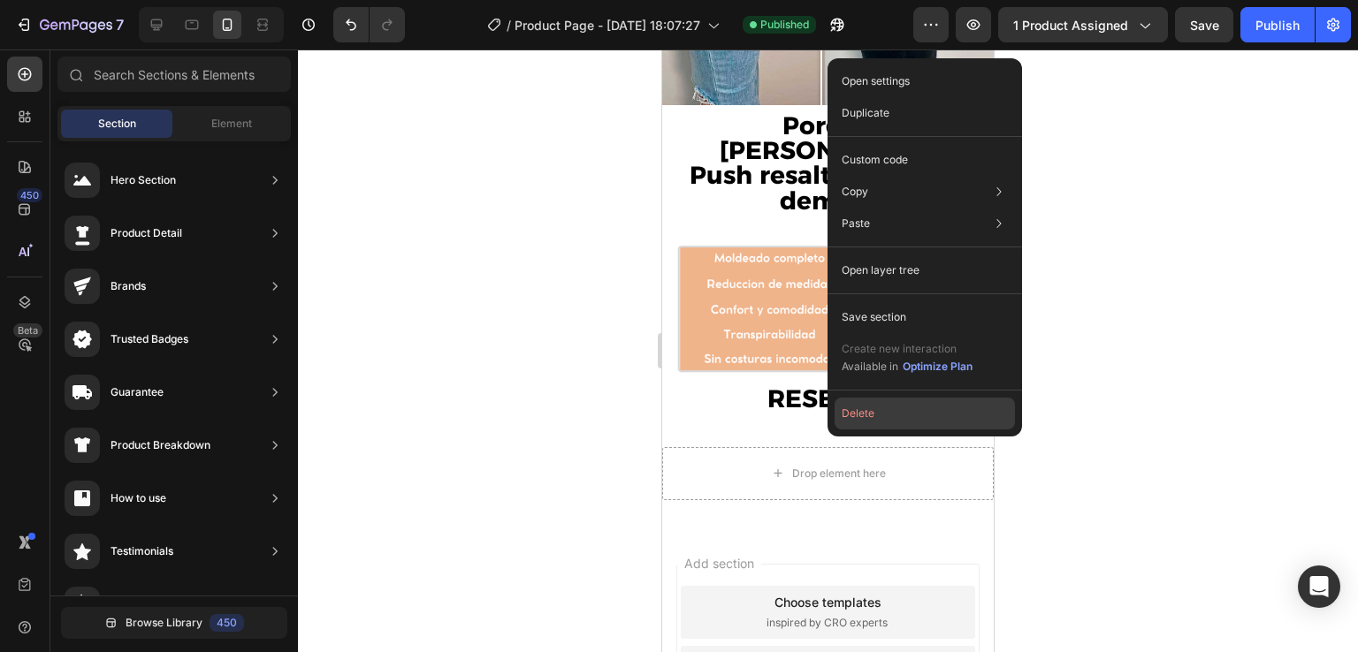
click at [863, 416] on button "Delete" at bounding box center [924, 414] width 180 height 32
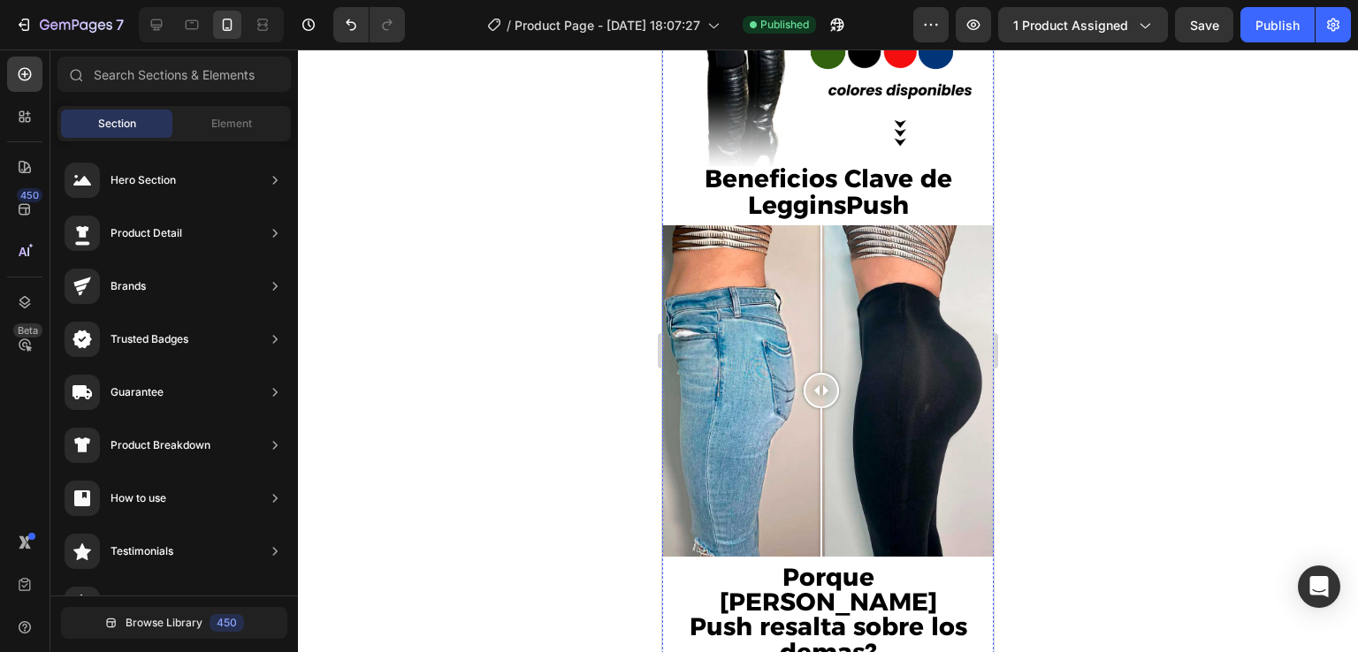
scroll to position [2970, 0]
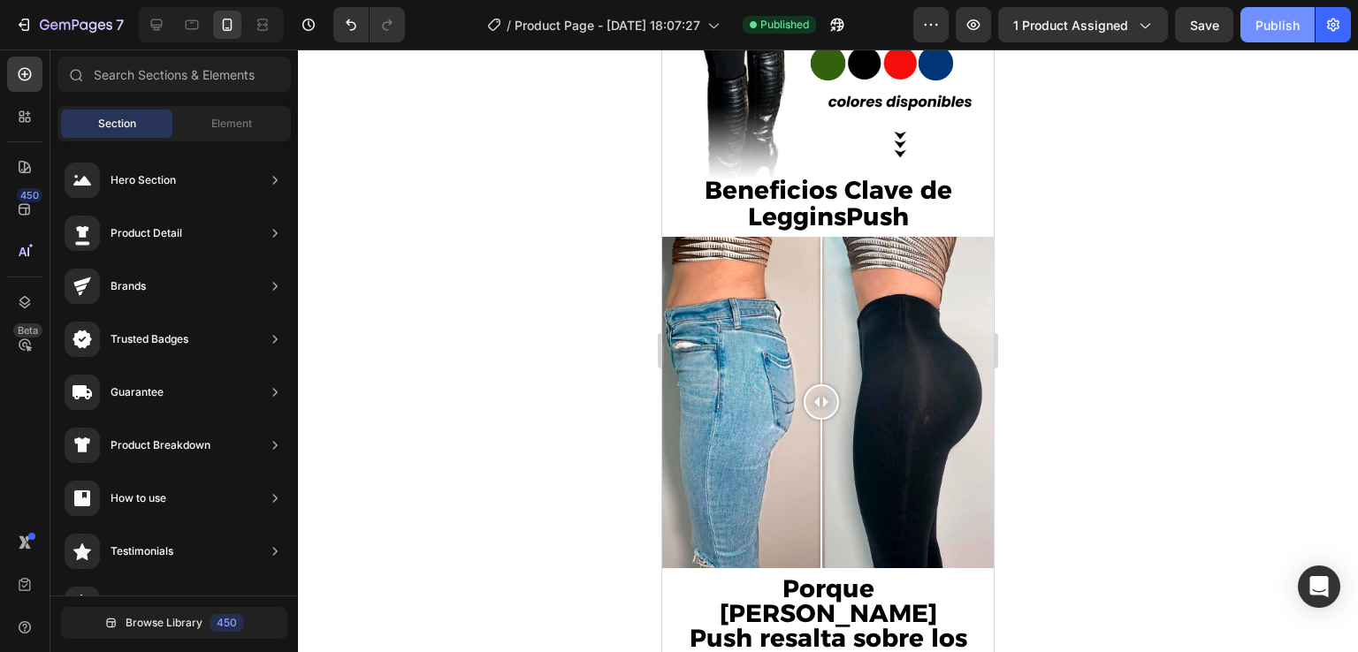
click at [1265, 33] on div "Publish" at bounding box center [1277, 25] width 44 height 19
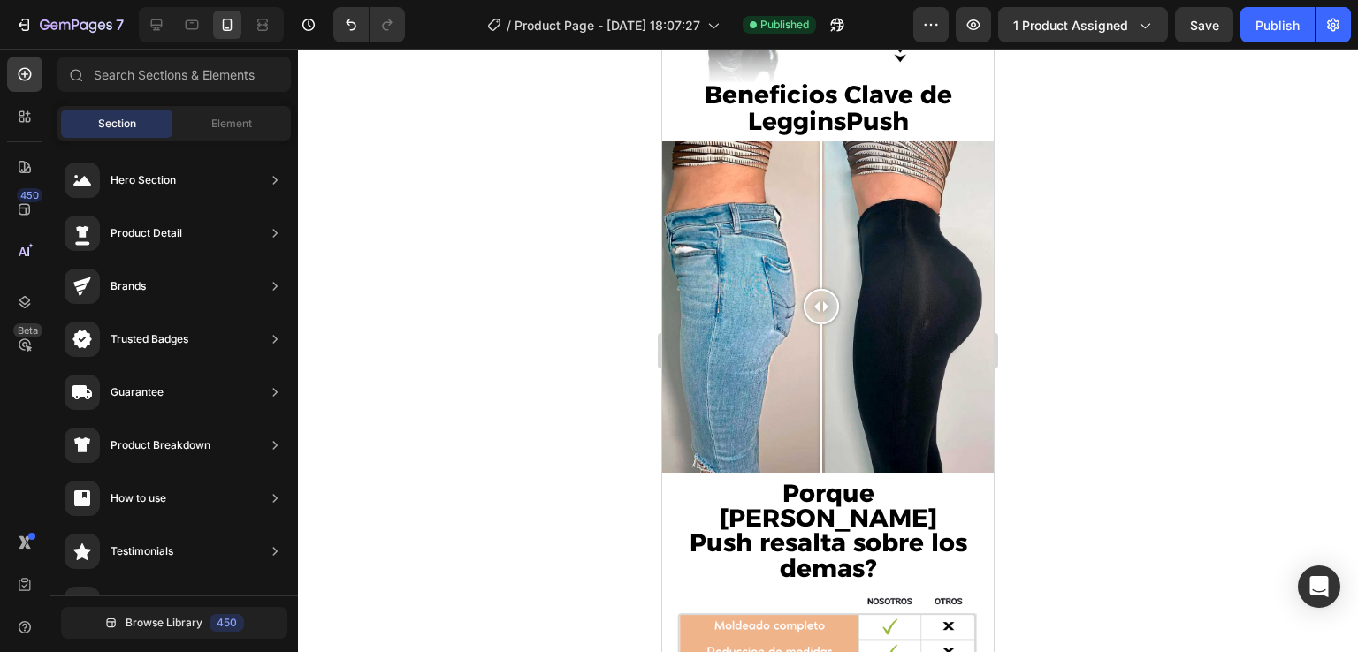
scroll to position [3324, 0]
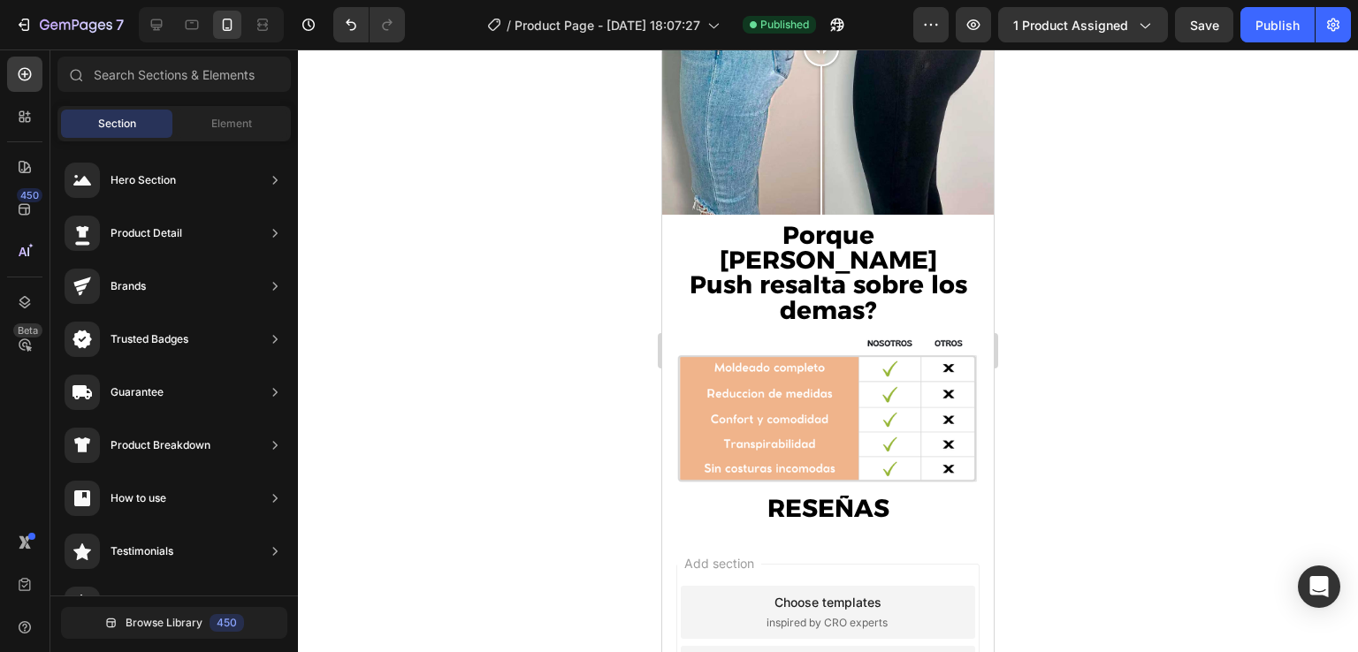
drag, startPoint x: 1931, startPoint y: 91, endPoint x: 781, endPoint y: 475, distance: 1211.5
click at [1292, 30] on div "Publish" at bounding box center [1277, 25] width 44 height 19
click at [812, 651] on div "Generate layout" at bounding box center [827, 662] width 93 height 19
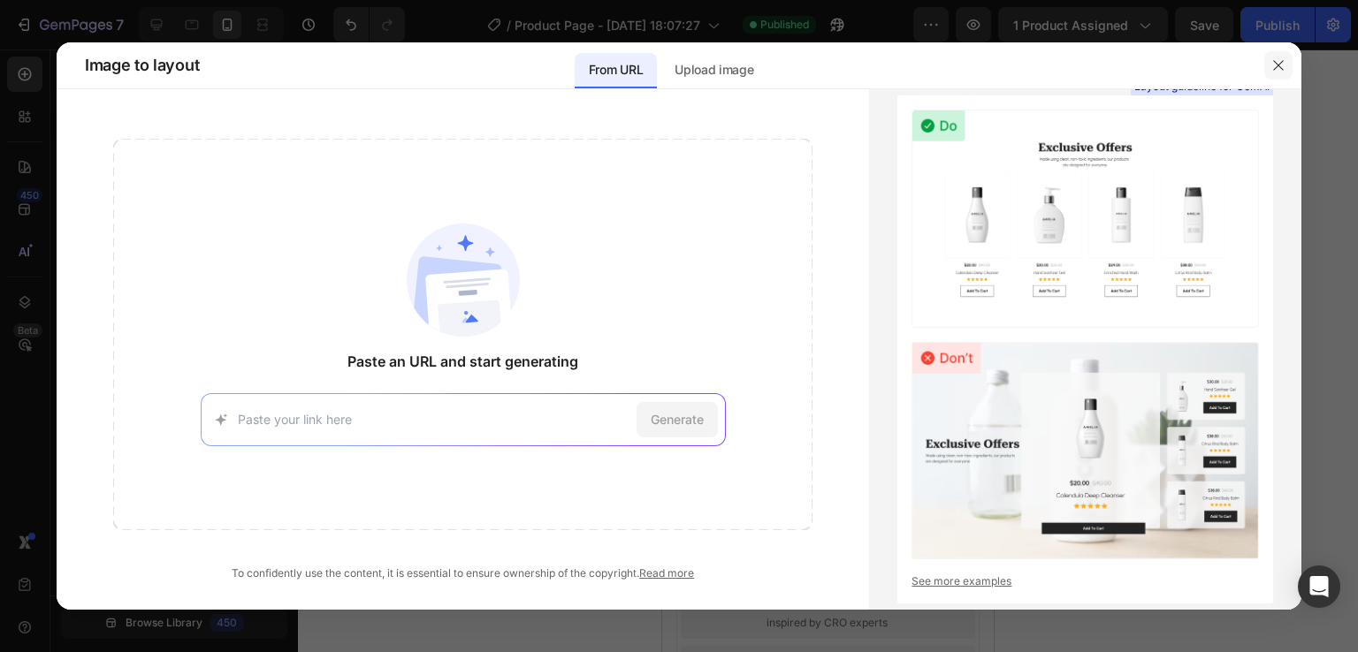
click at [1272, 69] on icon "button" at bounding box center [1278, 65] width 14 height 14
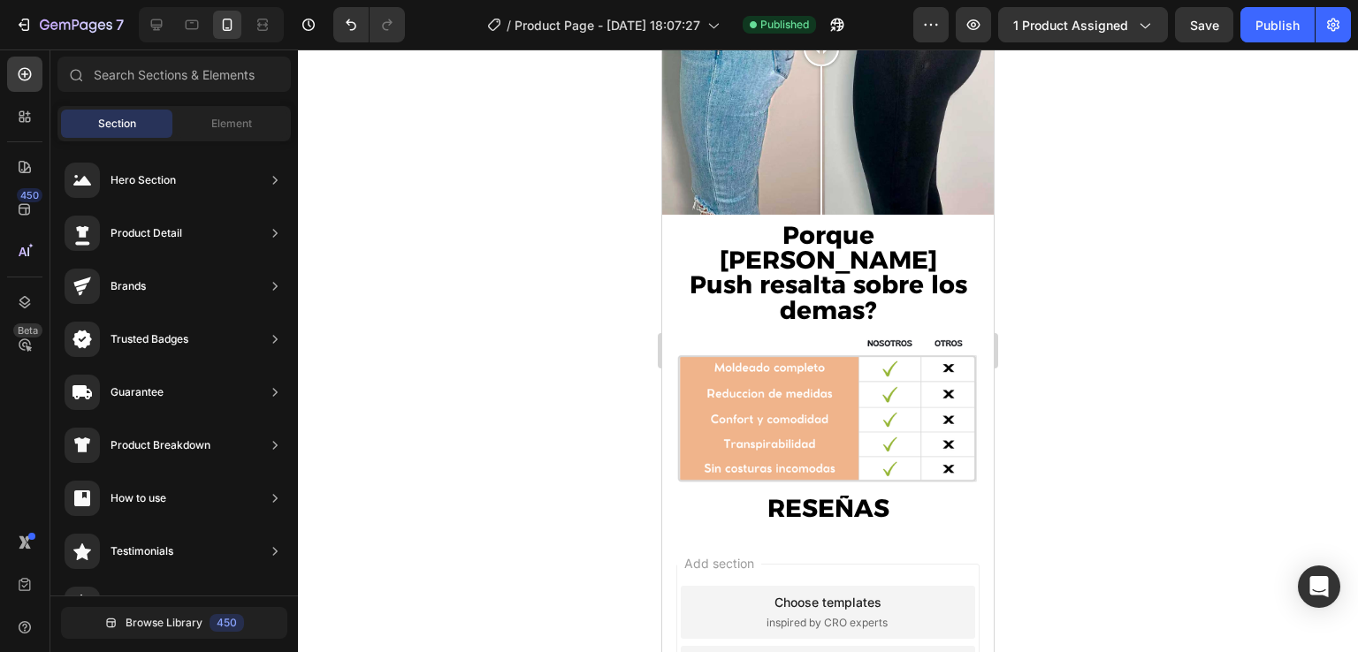
drag, startPoint x: 849, startPoint y: 451, endPoint x: 839, endPoint y: 439, distance: 15.6
click at [761, 554] on span "Add section" at bounding box center [719, 563] width 84 height 19
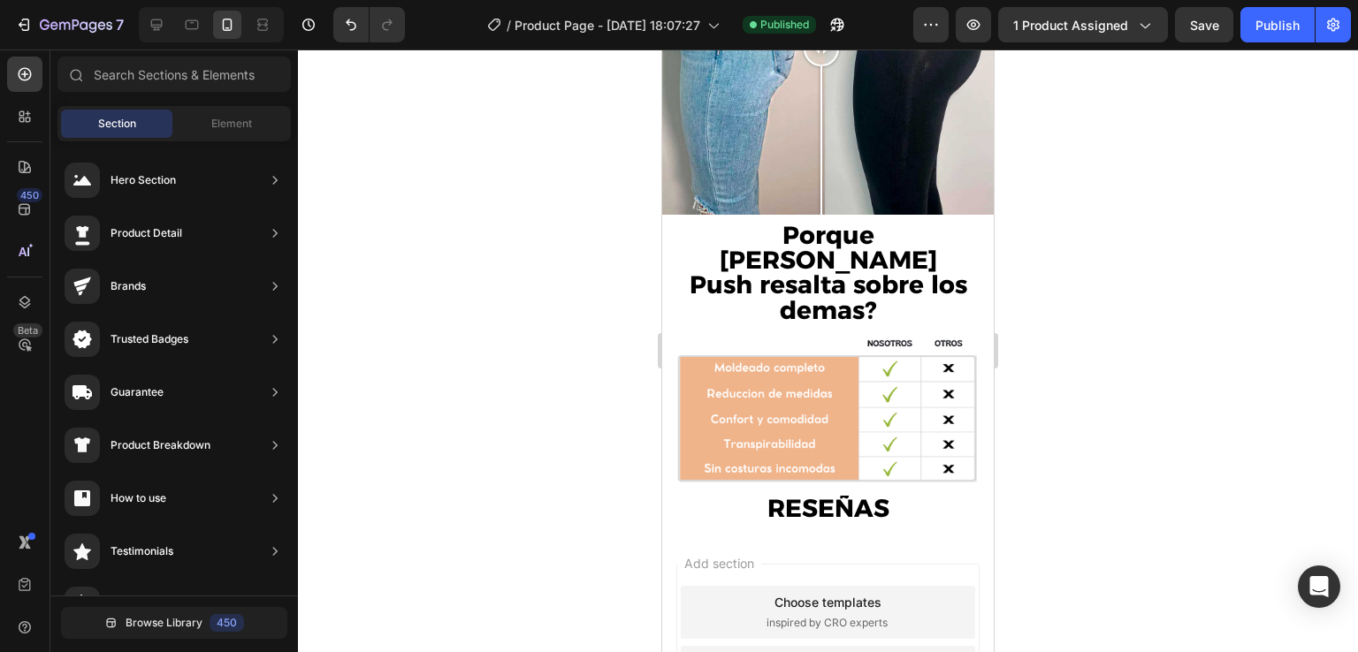
drag, startPoint x: 769, startPoint y: 445, endPoint x: 799, endPoint y: 427, distance: 34.9
click at [865, 493] on strong "RESEÑAS" at bounding box center [828, 508] width 122 height 30
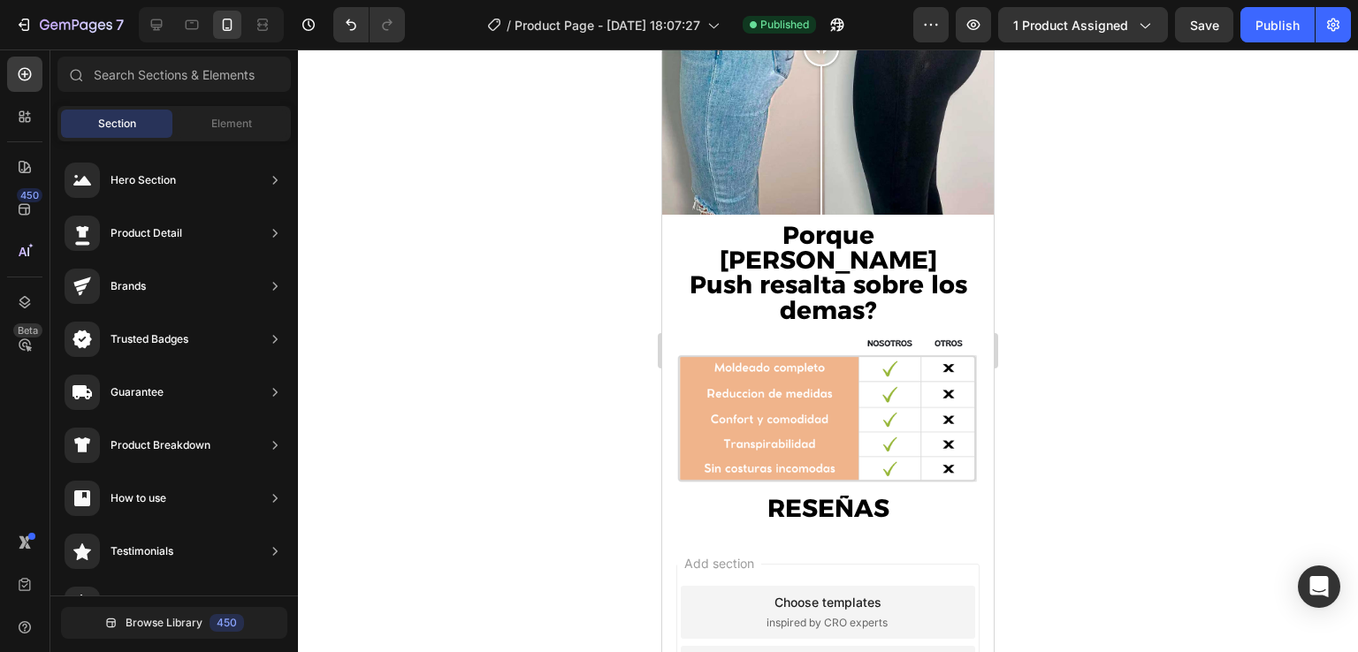
click at [761, 554] on span "Add section" at bounding box center [719, 563] width 84 height 19
click at [462, 153] on div at bounding box center [828, 351] width 1060 height 603
